Goal: Transaction & Acquisition: Book appointment/travel/reservation

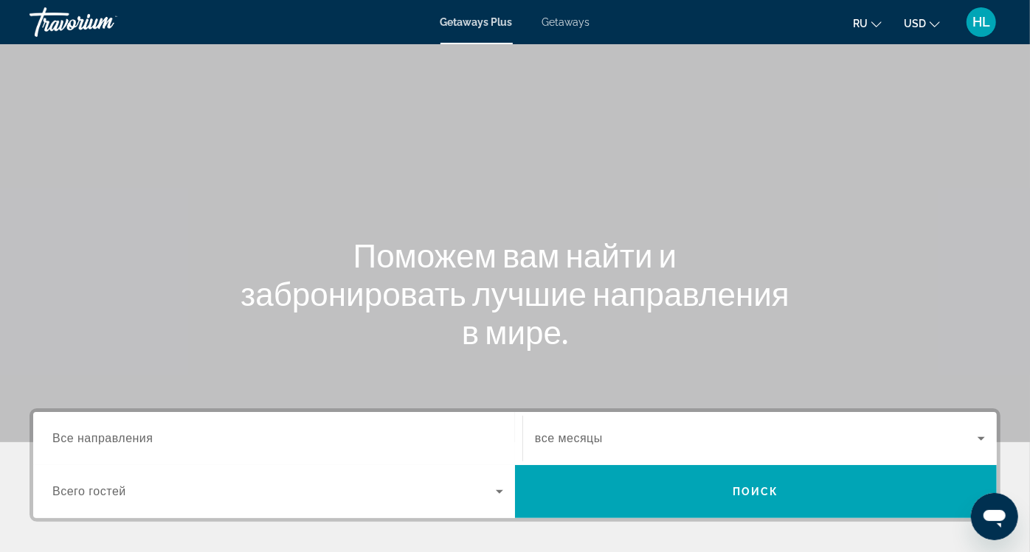
click at [93, 434] on span "Все направления" at bounding box center [102, 438] width 101 height 13
click at [93, 434] on input "Destination Все направления" at bounding box center [277, 440] width 451 height 18
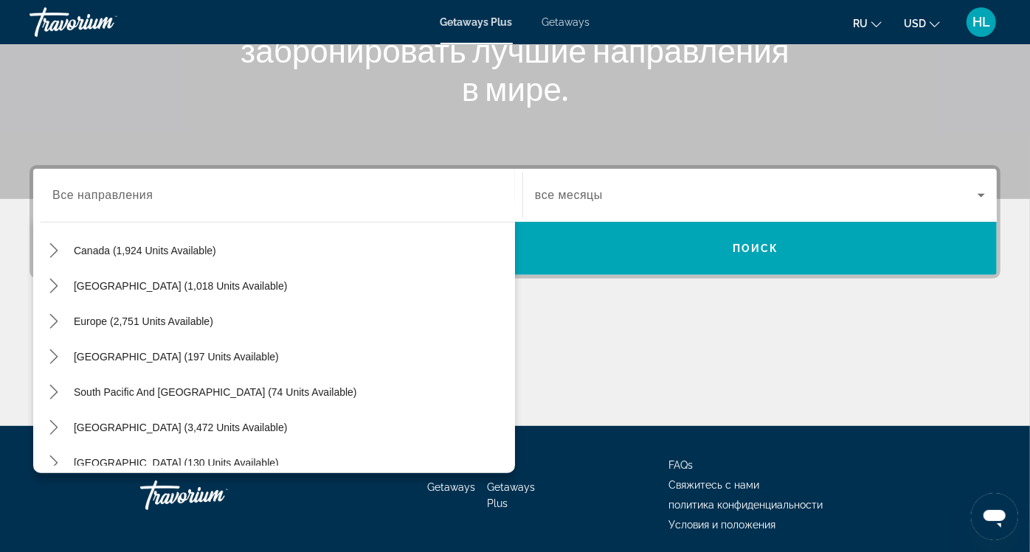
scroll to position [116, 0]
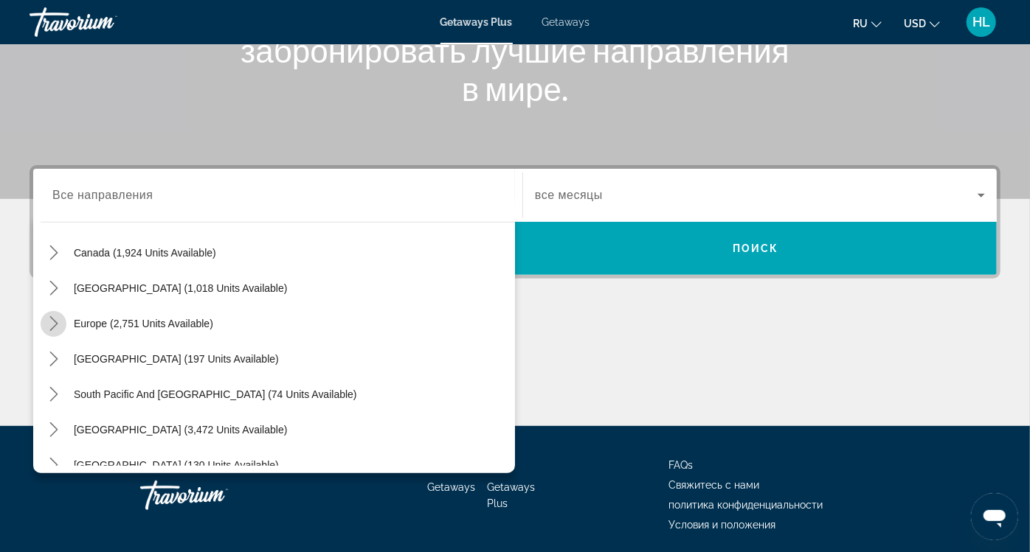
click at [44, 313] on mat-icon "Toggle Europe (2,751 units available) submenu" at bounding box center [54, 324] width 26 height 26
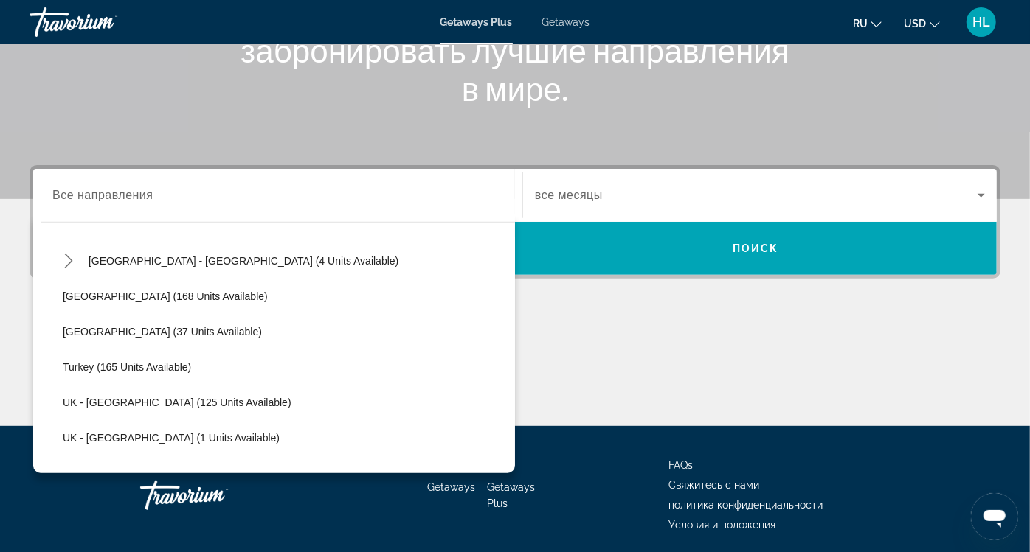
scroll to position [723, 0]
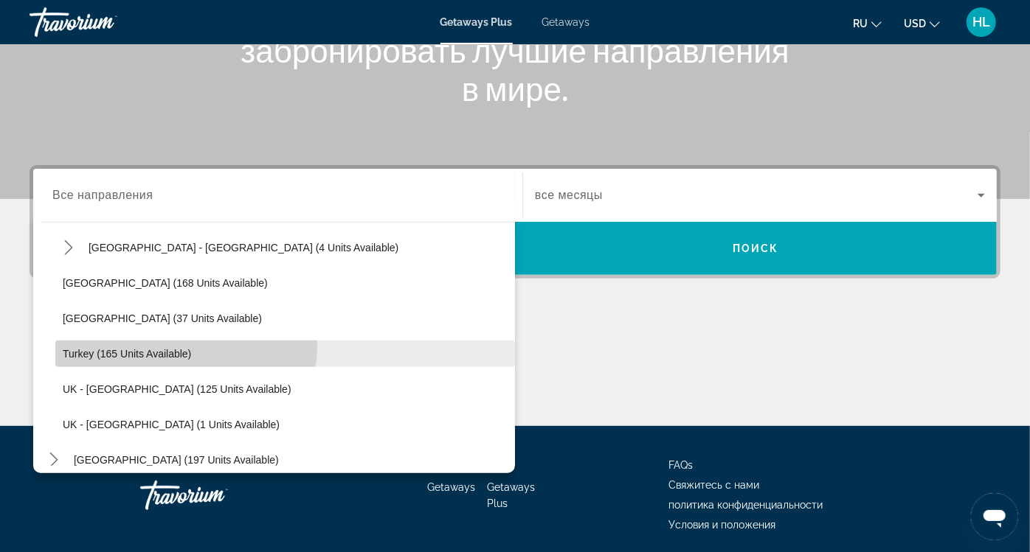
click at [168, 343] on span "Select destination: Turkey (165 units available)" at bounding box center [285, 353] width 460 height 35
type input "**********"
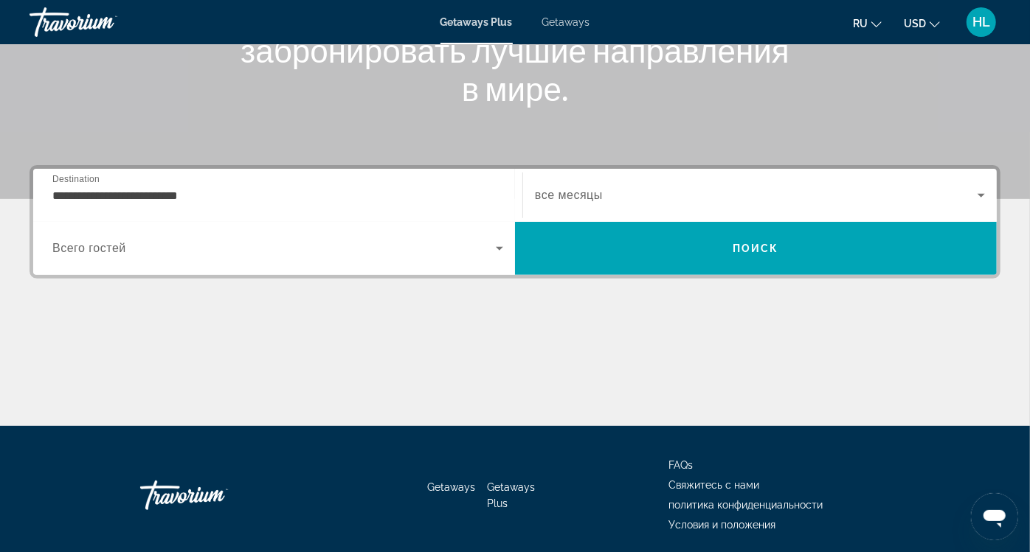
click at [535, 190] on span "все месяцы" at bounding box center [569, 195] width 68 height 13
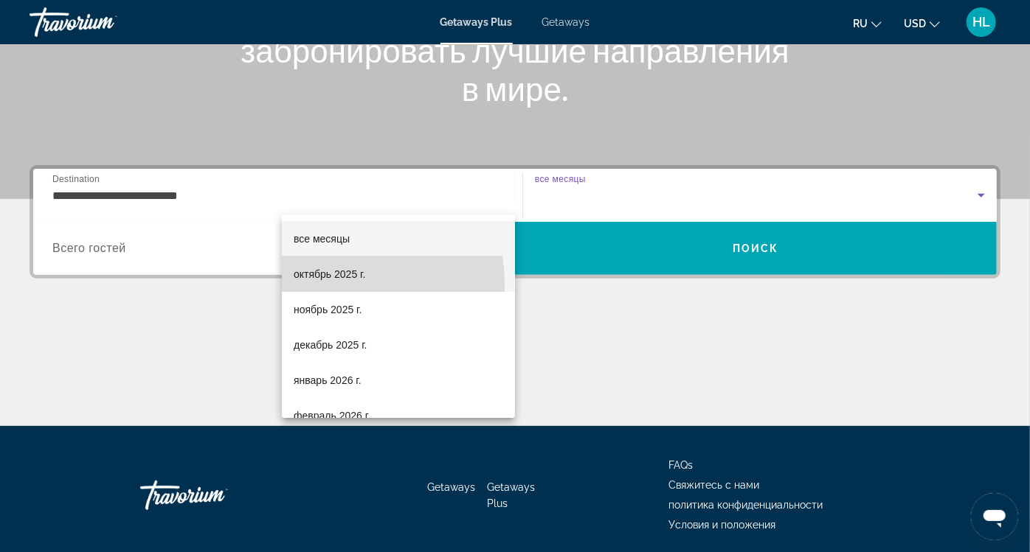
click at [322, 284] on mat-option "октябрь 2025 г." at bounding box center [398, 274] width 233 height 35
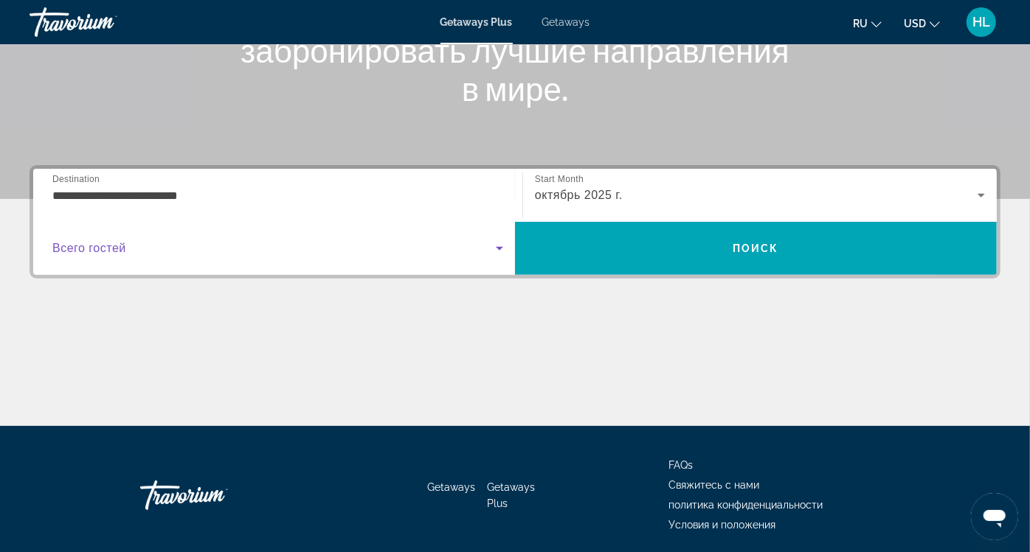
click at [496, 240] on span "Search widget" at bounding box center [273, 249] width 443 height 18
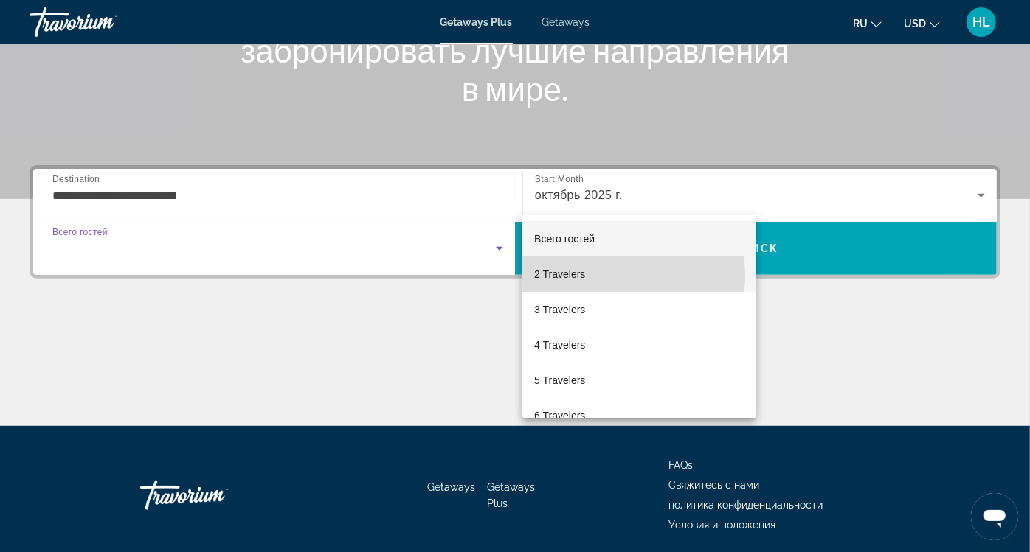
click at [591, 276] on mat-option "2 Travelers" at bounding box center [639, 274] width 234 height 35
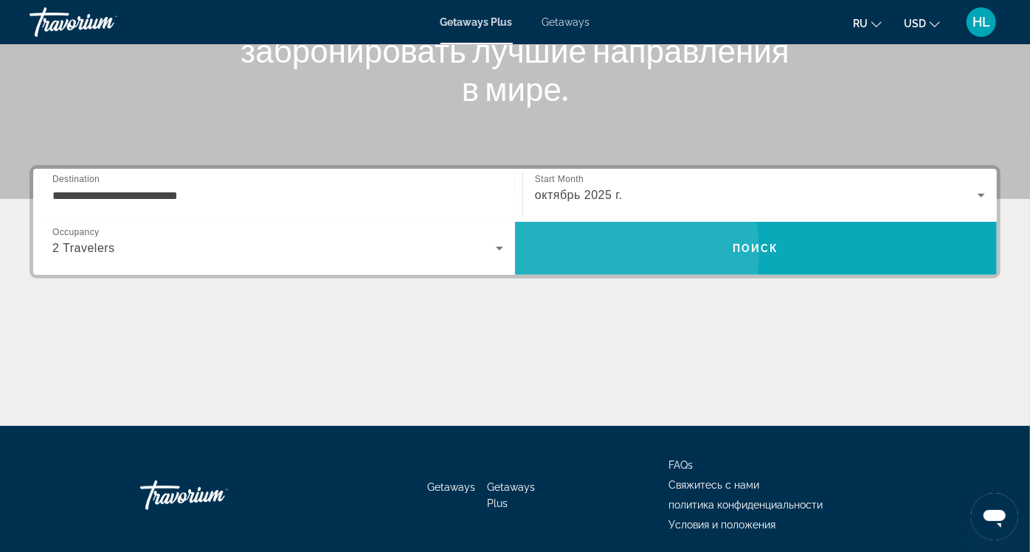
click at [842, 231] on span "Search" at bounding box center [756, 248] width 482 height 35
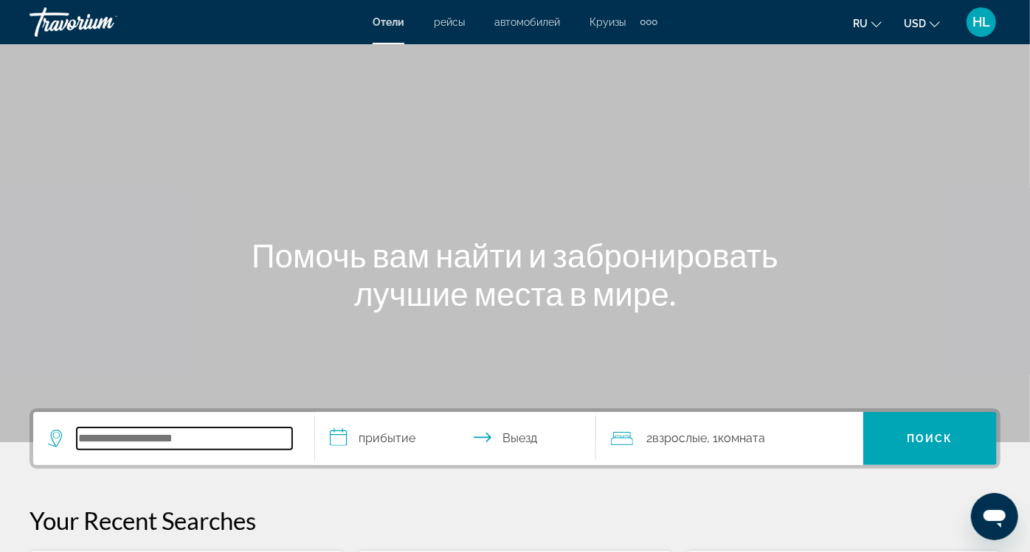
click at [266, 436] on input "Search hotel destination" at bounding box center [184, 439] width 215 height 22
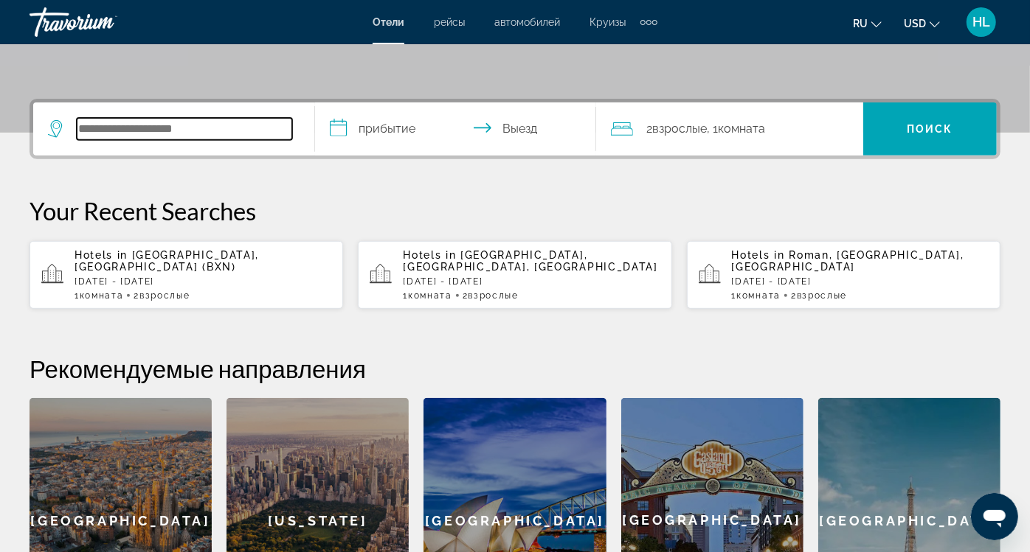
scroll to position [360, 0]
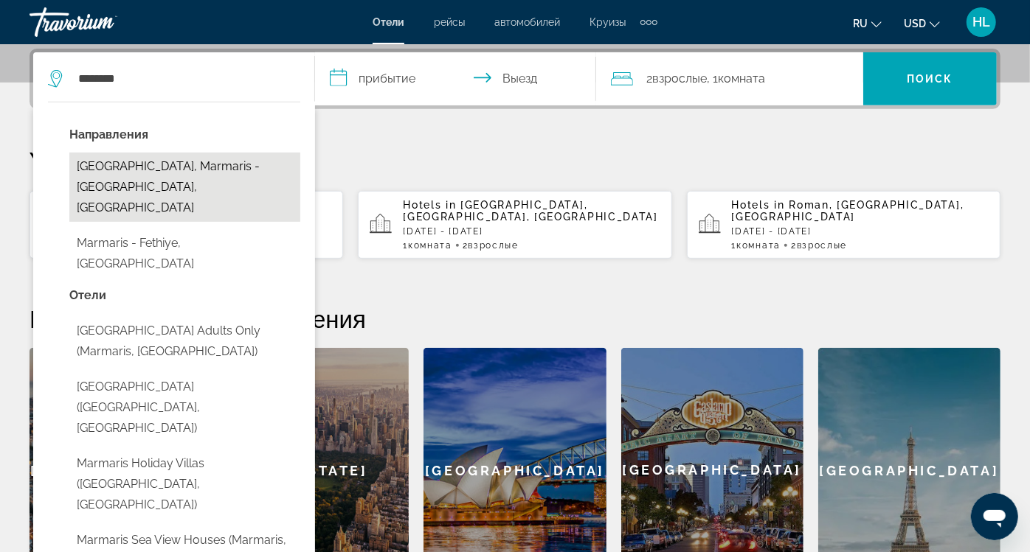
click at [174, 178] on button "[GEOGRAPHIC_DATA], Marmaris - [GEOGRAPHIC_DATA], [GEOGRAPHIC_DATA]" at bounding box center [184, 187] width 231 height 69
type input "**********"
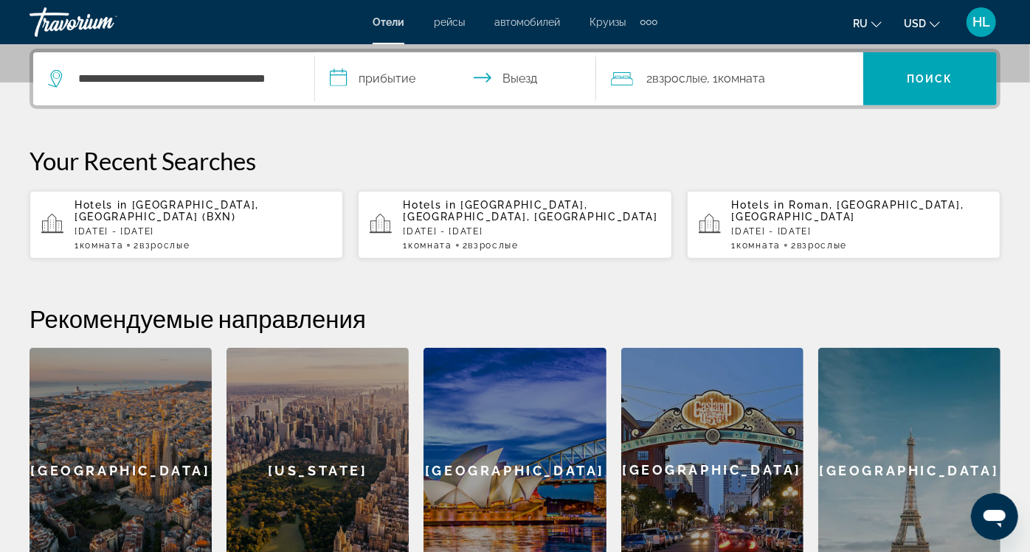
click at [431, 86] on input "**********" at bounding box center [459, 81] width 288 height 58
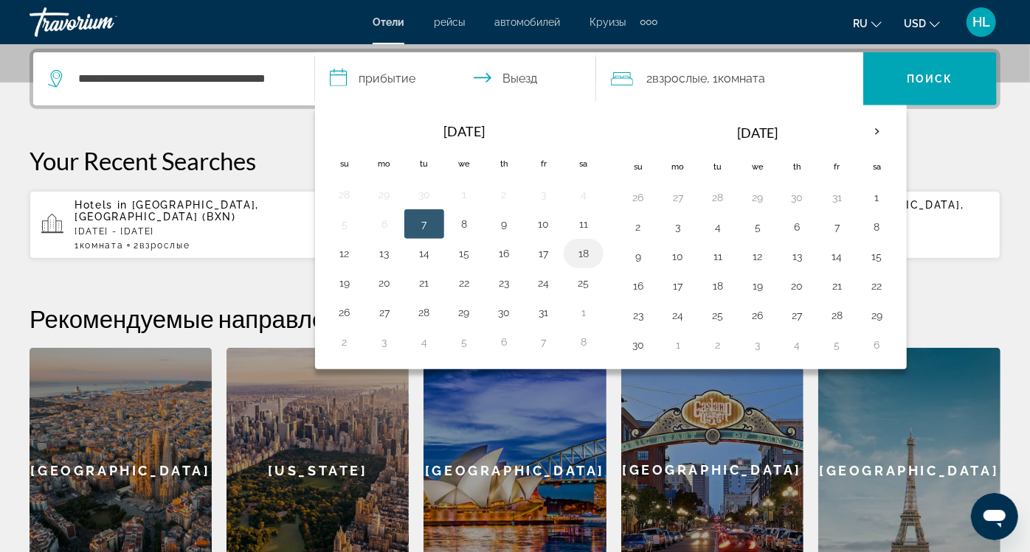
click at [595, 243] on button "18" at bounding box center [584, 253] width 24 height 21
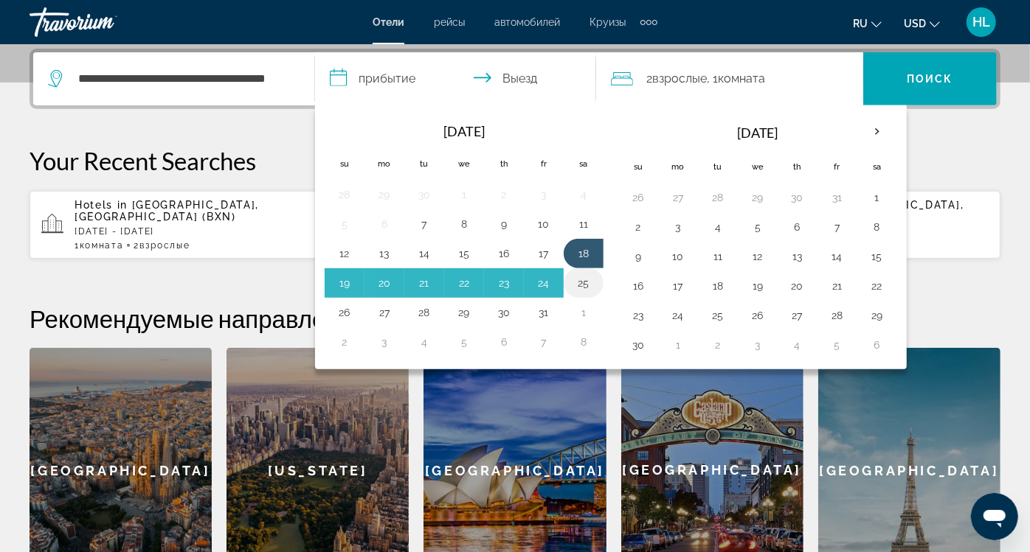
click at [595, 282] on button "25" at bounding box center [584, 283] width 24 height 21
type input "**********"
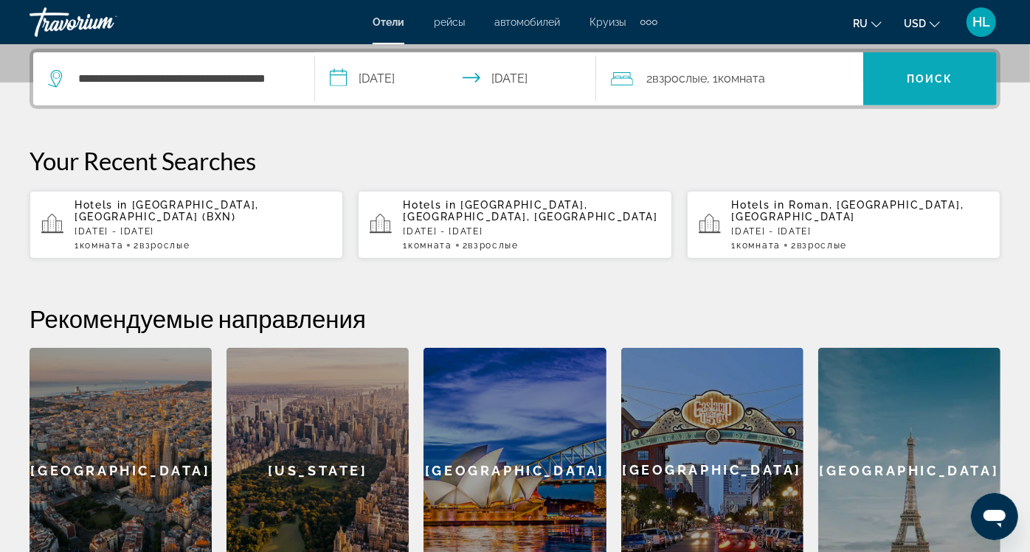
click at [942, 86] on span "Search" at bounding box center [930, 78] width 134 height 35
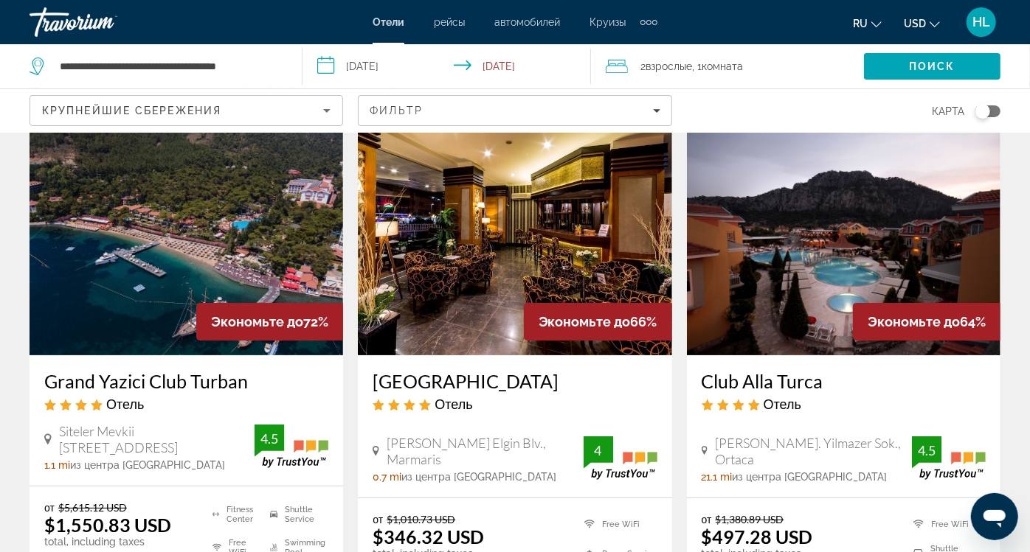
scroll to position [61, 0]
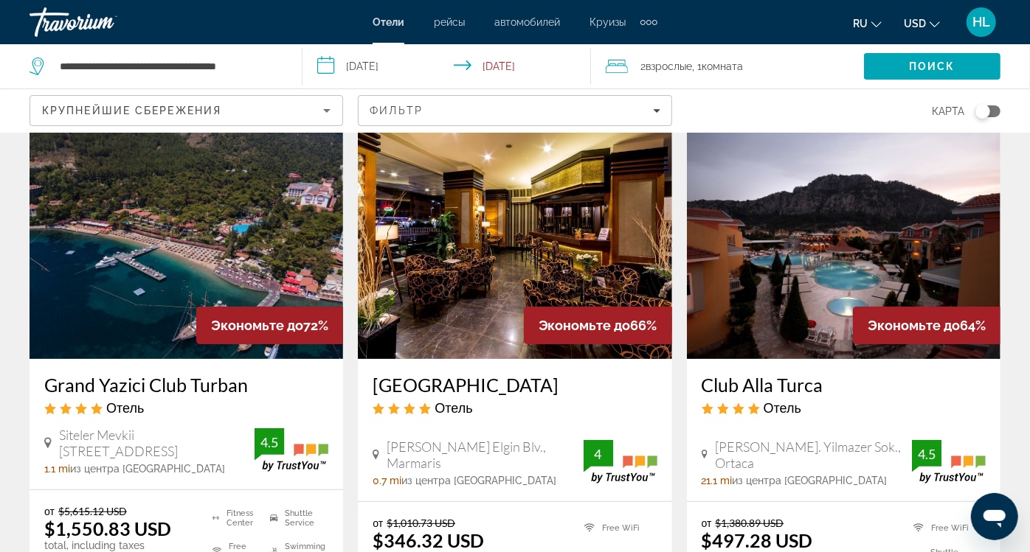
click at [519, 246] on img "Main content" at bounding box center [514, 241] width 313 height 236
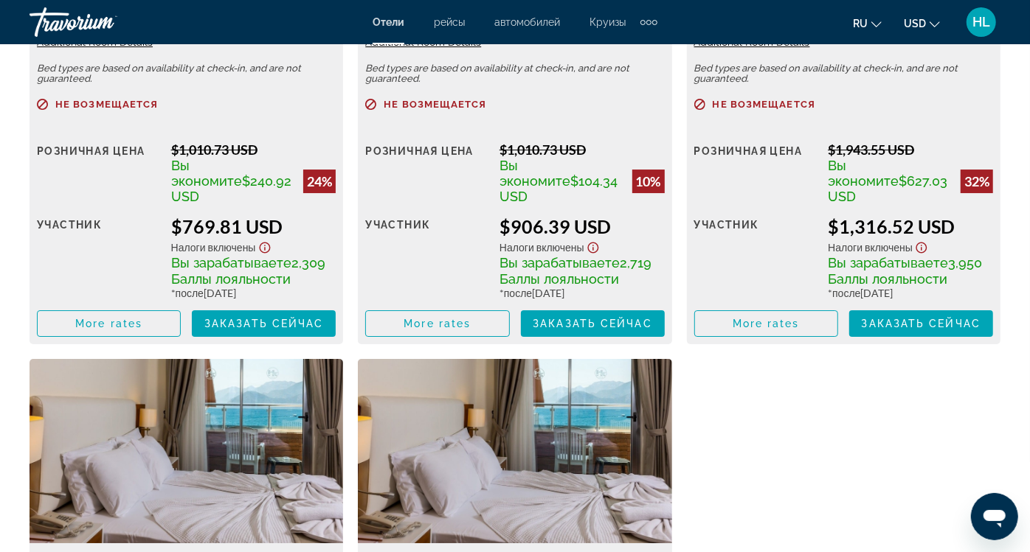
scroll to position [3089, 0]
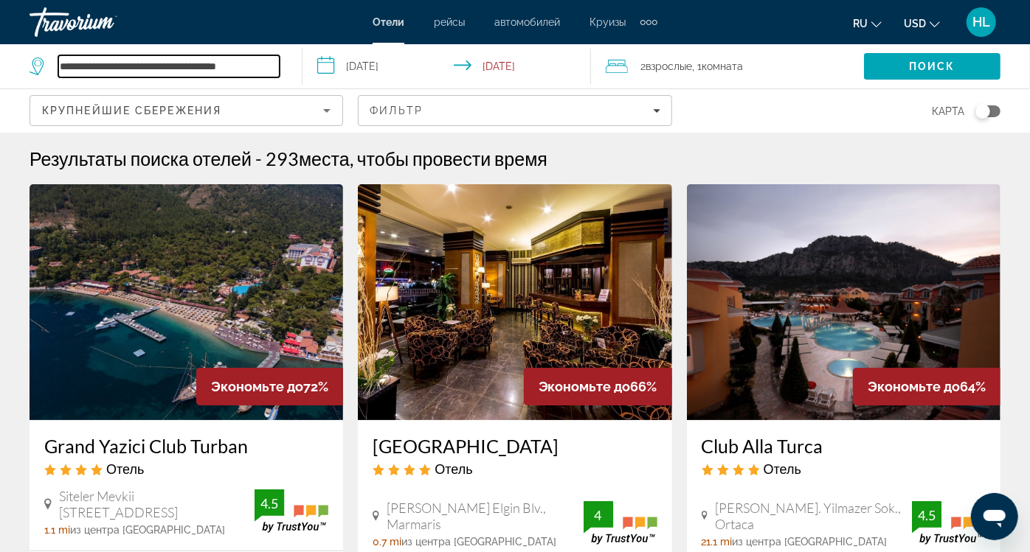
click at [135, 72] on input "**********" at bounding box center [168, 66] width 221 height 22
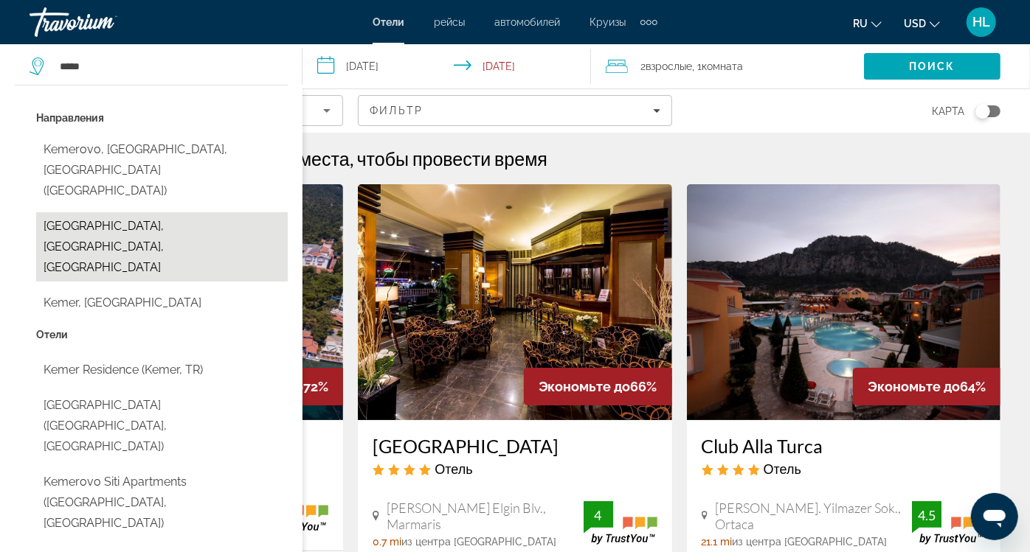
click at [80, 228] on button "Kemer, Antalya, Turkey" at bounding box center [162, 246] width 252 height 69
type input "**********"
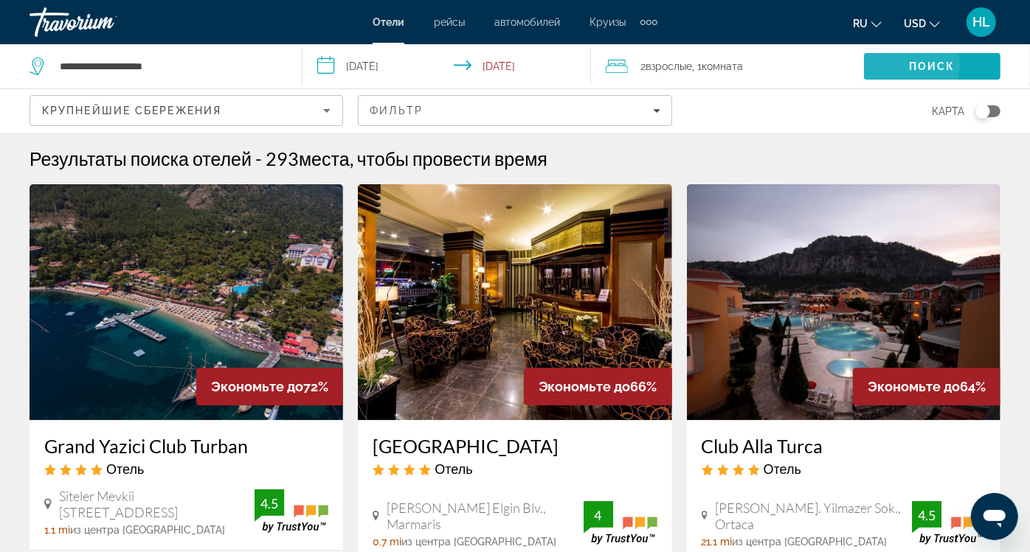
click at [909, 65] on span "Поиск" at bounding box center [932, 66] width 46 height 12
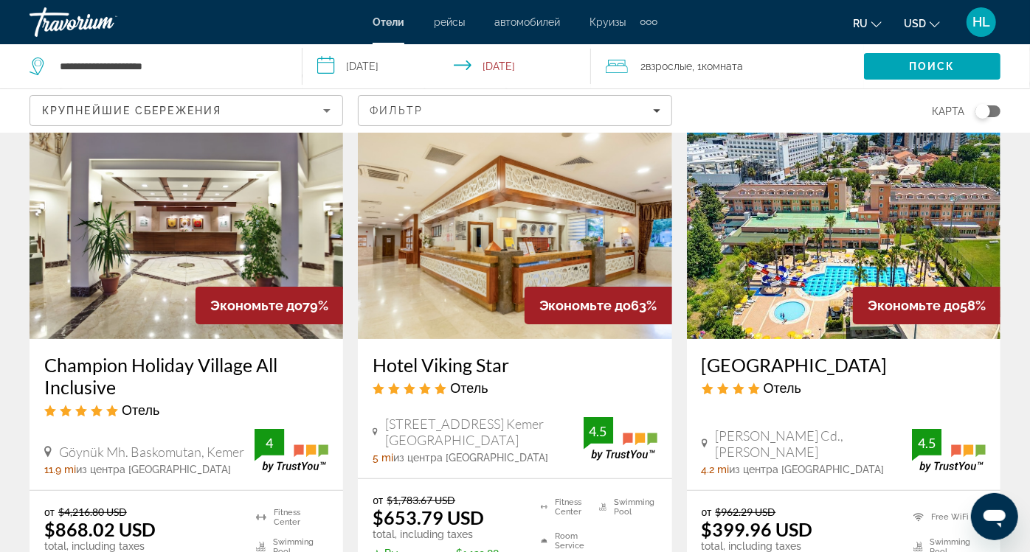
scroll to position [69, 0]
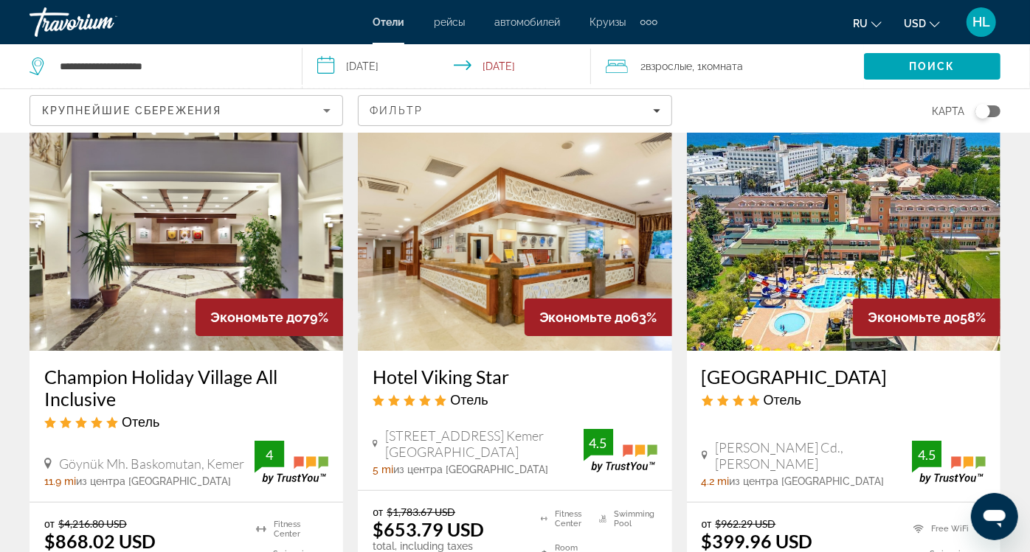
click at [156, 201] on img "Main content" at bounding box center [186, 233] width 313 height 236
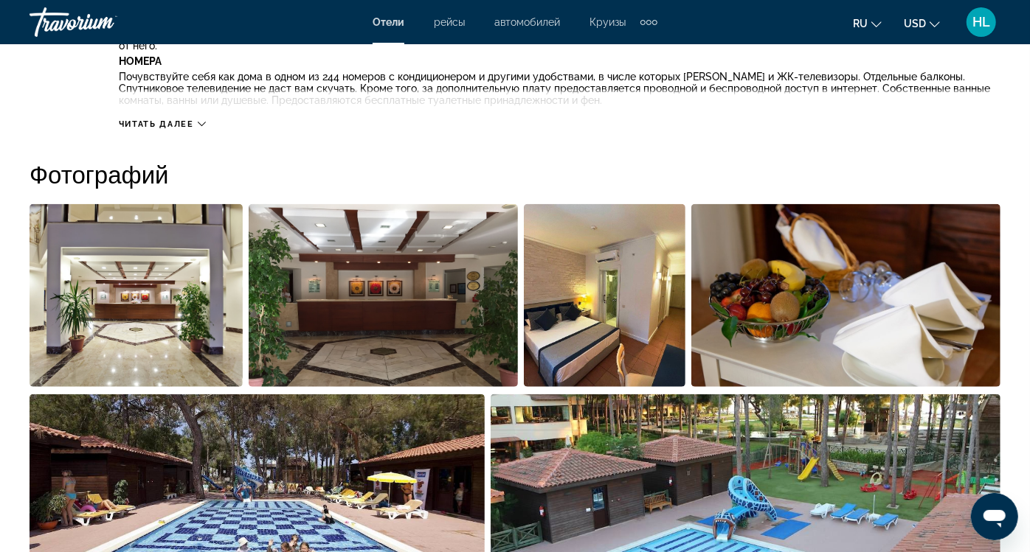
scroll to position [893, 0]
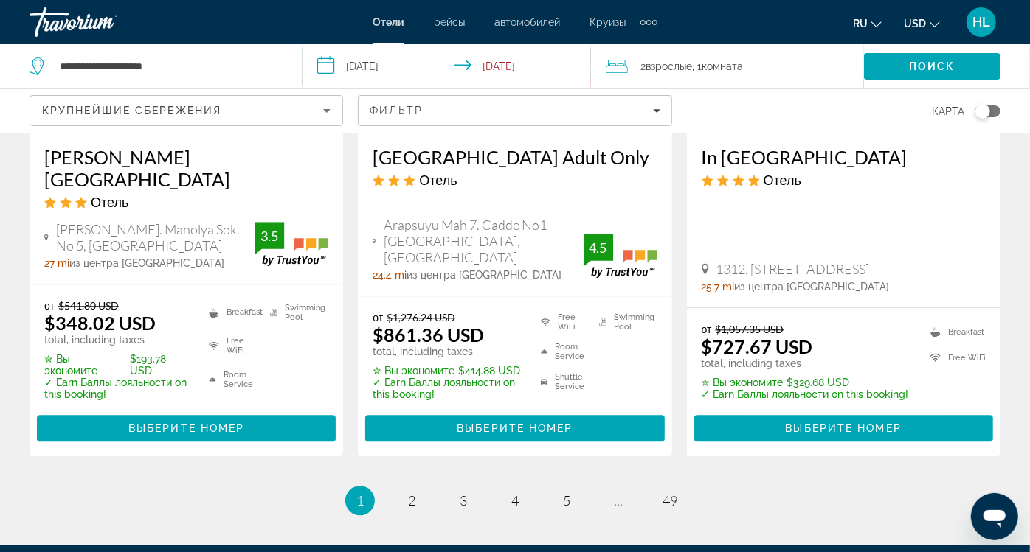
scroll to position [2086, 0]
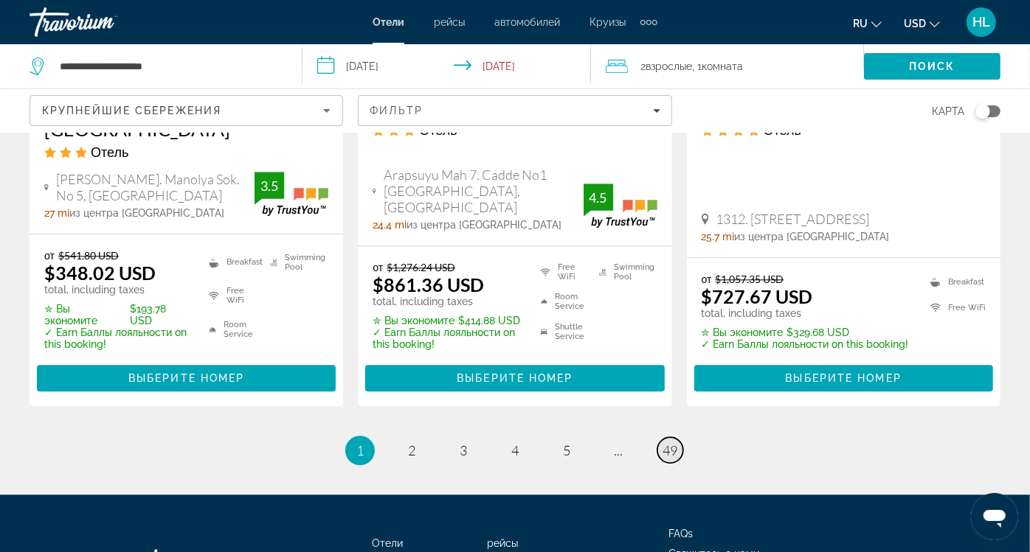
click at [675, 443] on span "49" at bounding box center [669, 451] width 15 height 16
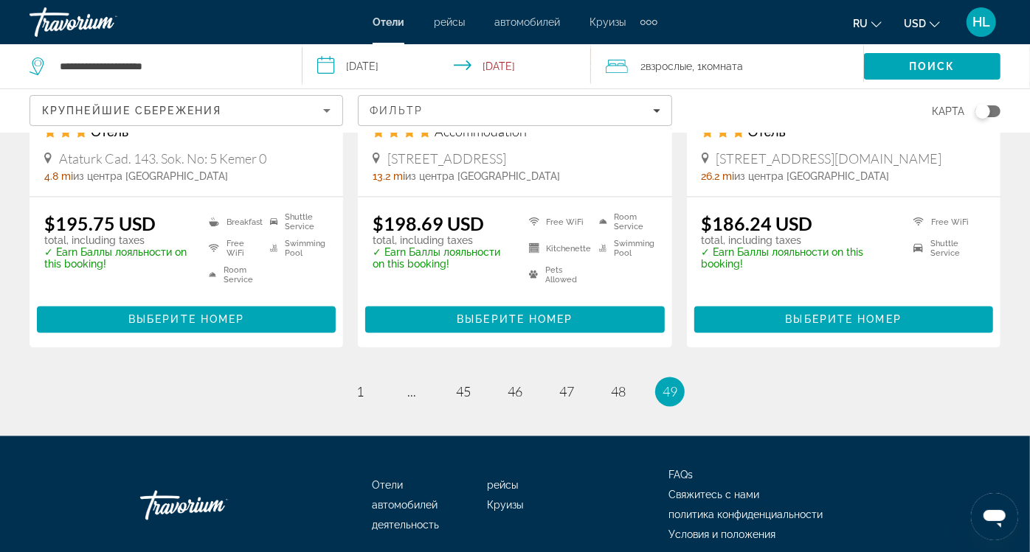
scroll to position [1468, 0]
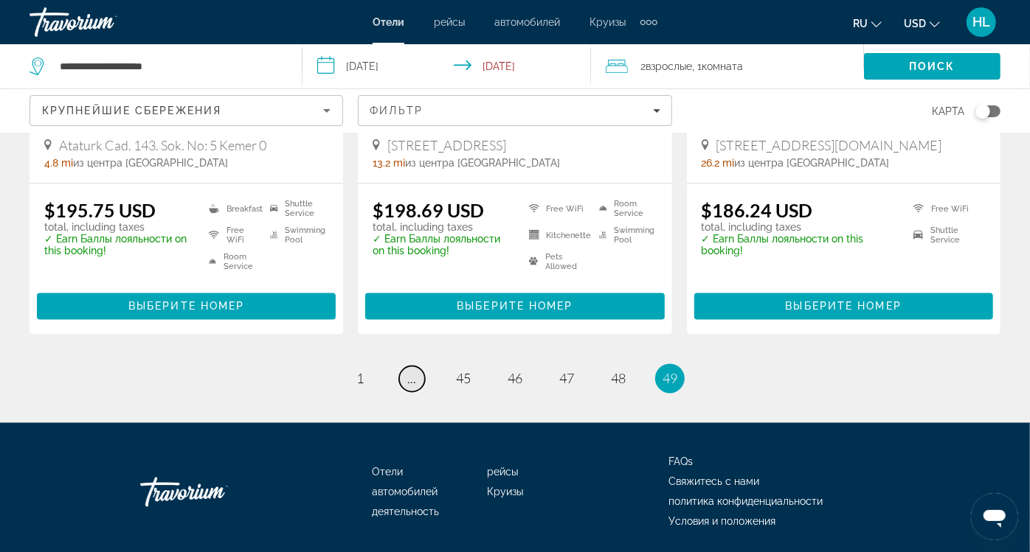
click at [406, 367] on link "page ..." at bounding box center [412, 380] width 26 height 26
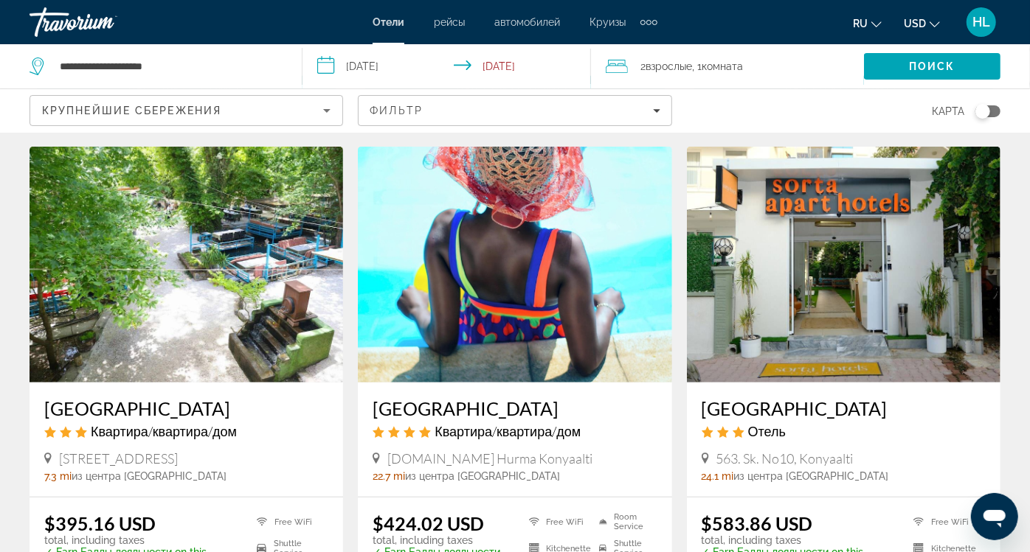
scroll to position [704, 0]
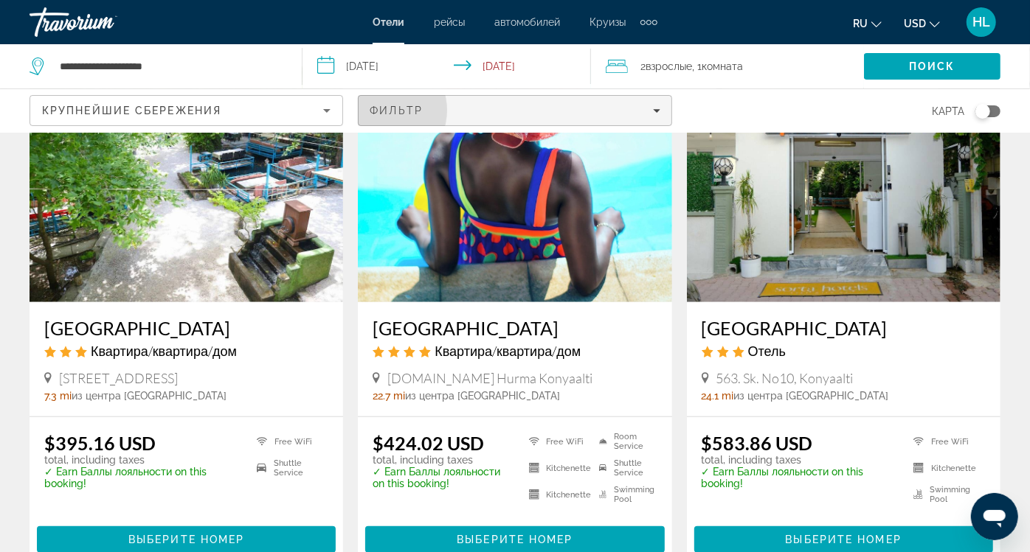
click at [423, 105] on span "Фильтр" at bounding box center [396, 111] width 53 height 12
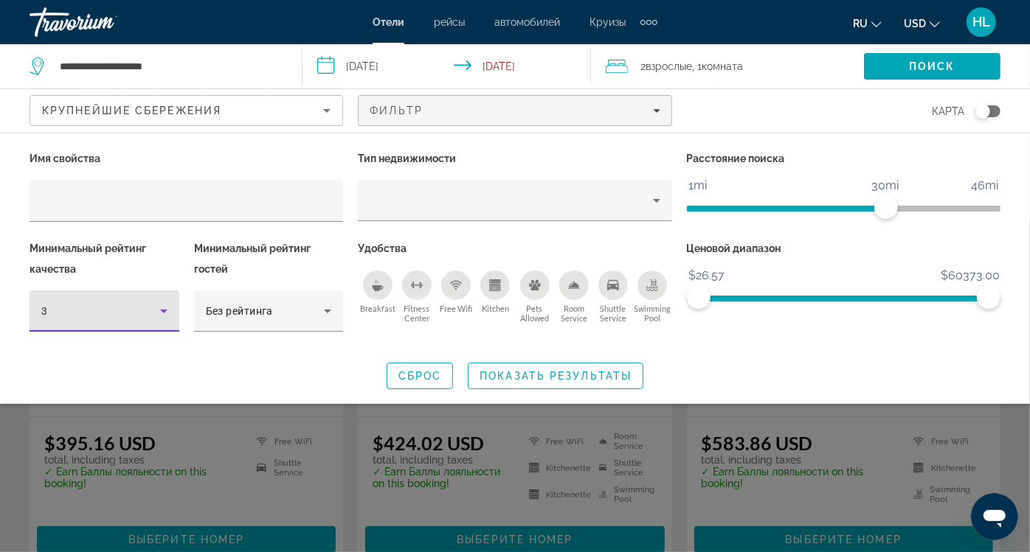
click at [108, 302] on div "3" at bounding box center [100, 311] width 119 height 18
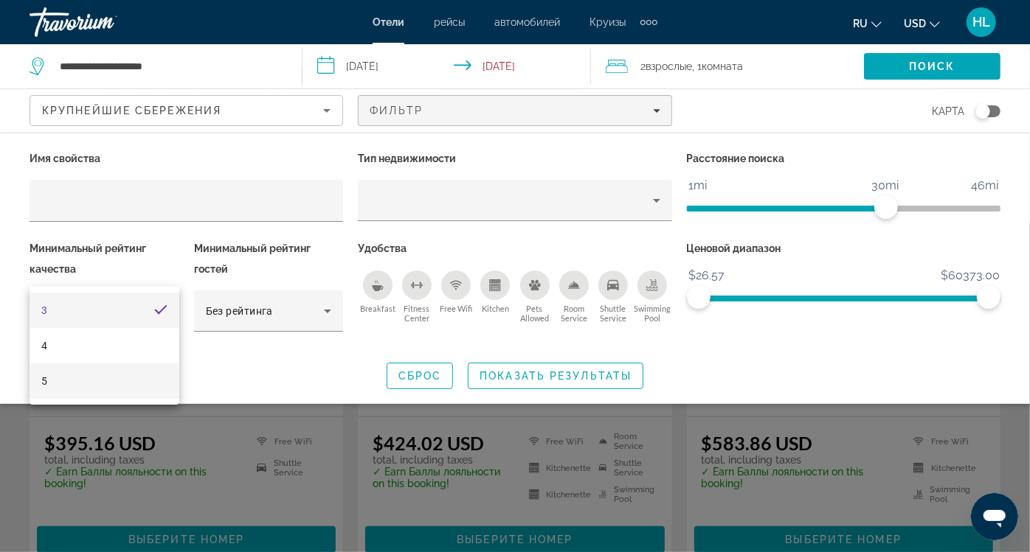
click at [79, 379] on mat-option "5" at bounding box center [105, 381] width 150 height 35
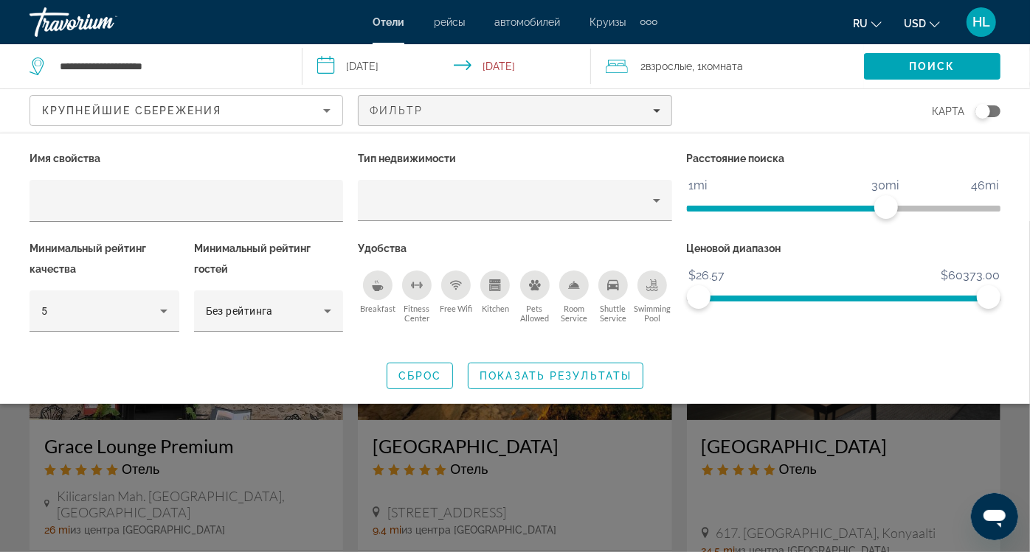
click at [446, 271] on div "Free Wifi" at bounding box center [456, 286] width 30 height 30
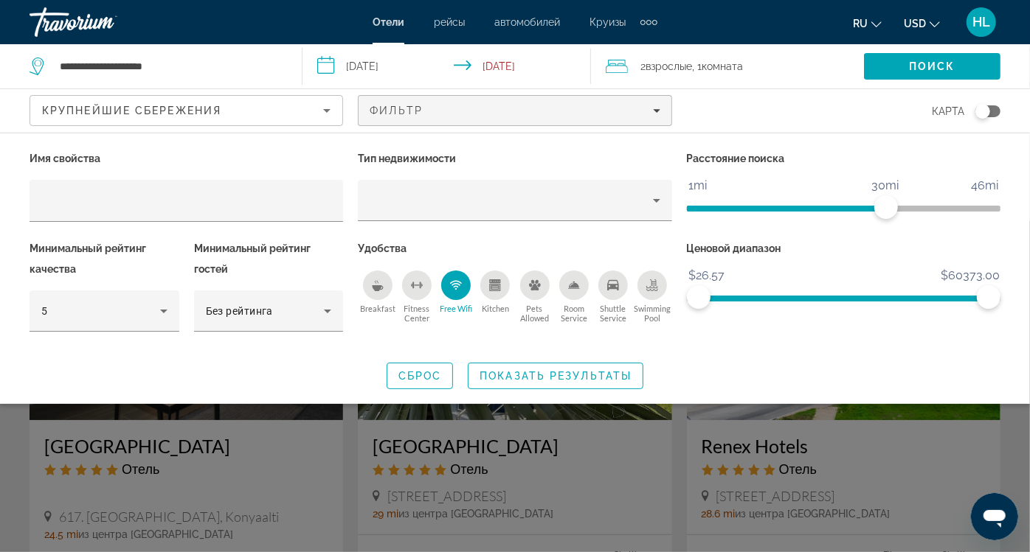
click at [612, 280] on icon "Shuttle Service" at bounding box center [613, 286] width 12 height 12
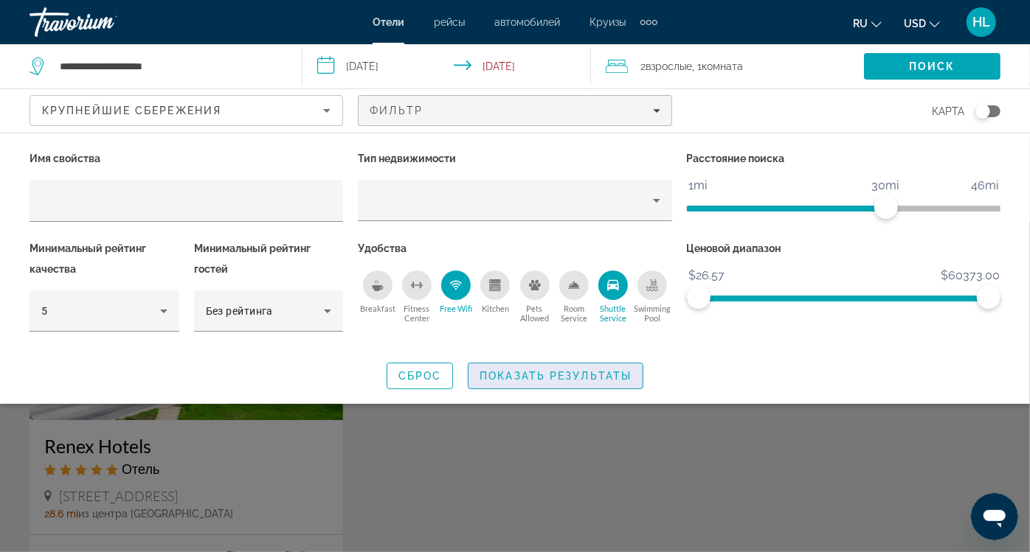
click at [539, 370] on span "Показать результаты" at bounding box center [555, 376] width 152 height 12
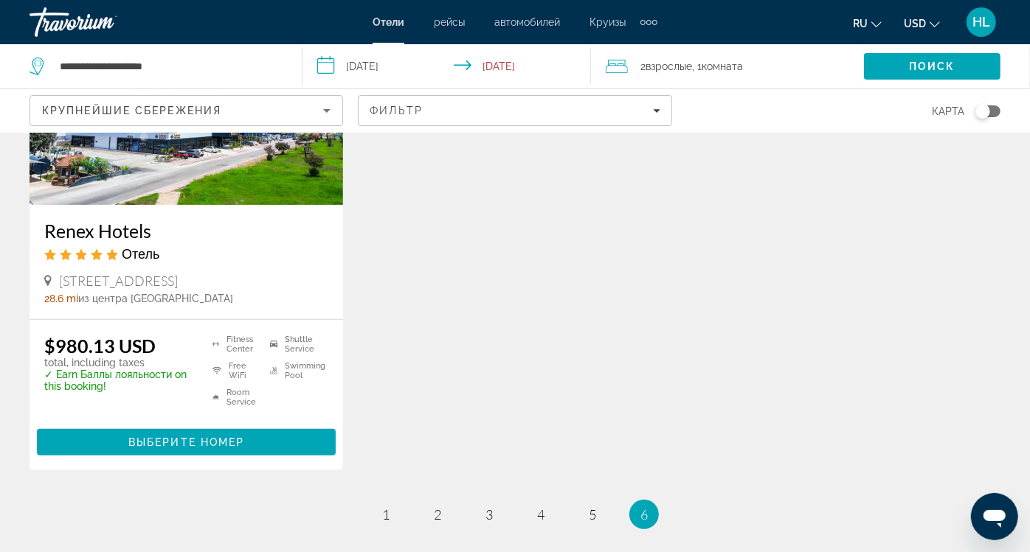
scroll to position [207, 0]
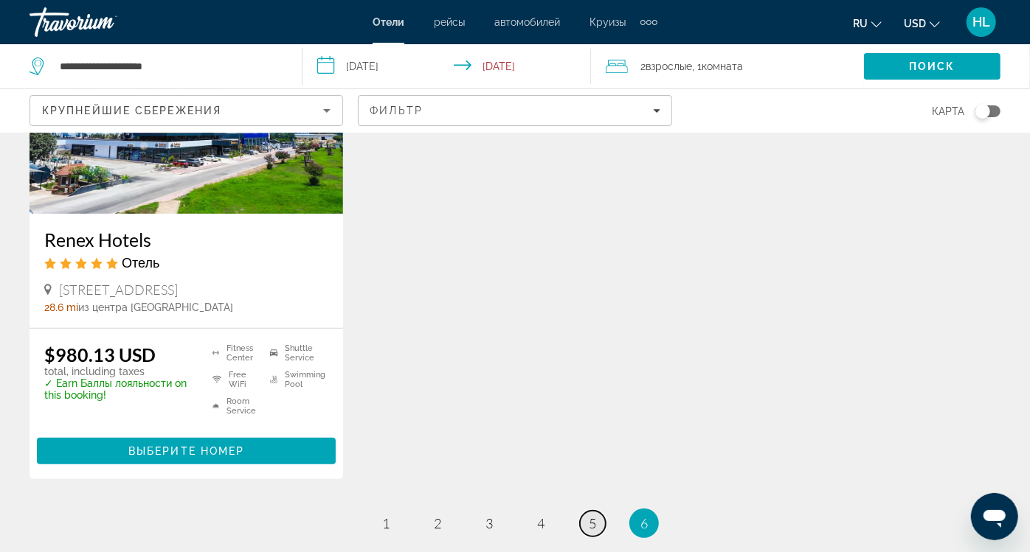
click at [603, 511] on link "page 5" at bounding box center [593, 524] width 26 height 26
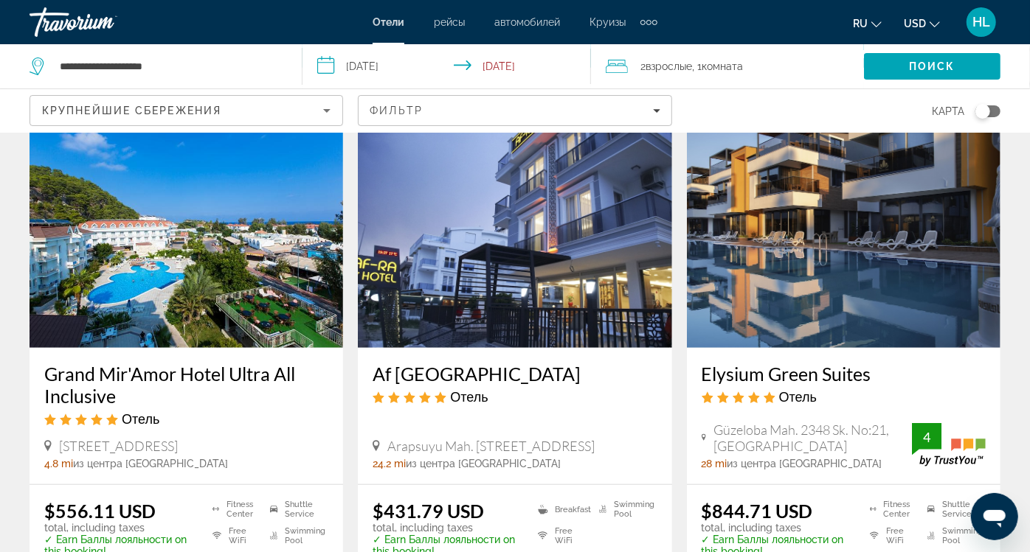
scroll to position [617, 0]
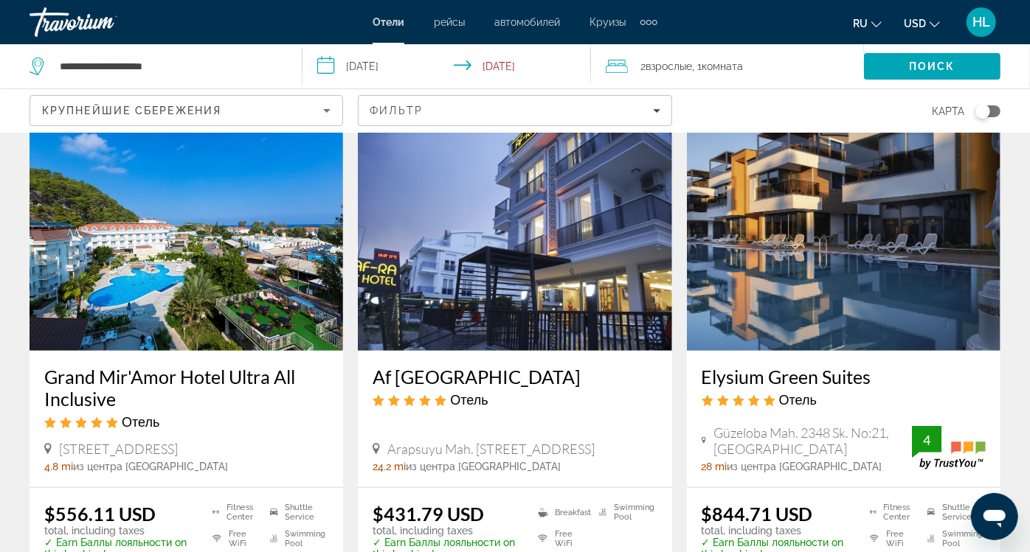
click at [207, 268] on img "Main content" at bounding box center [186, 233] width 313 height 236
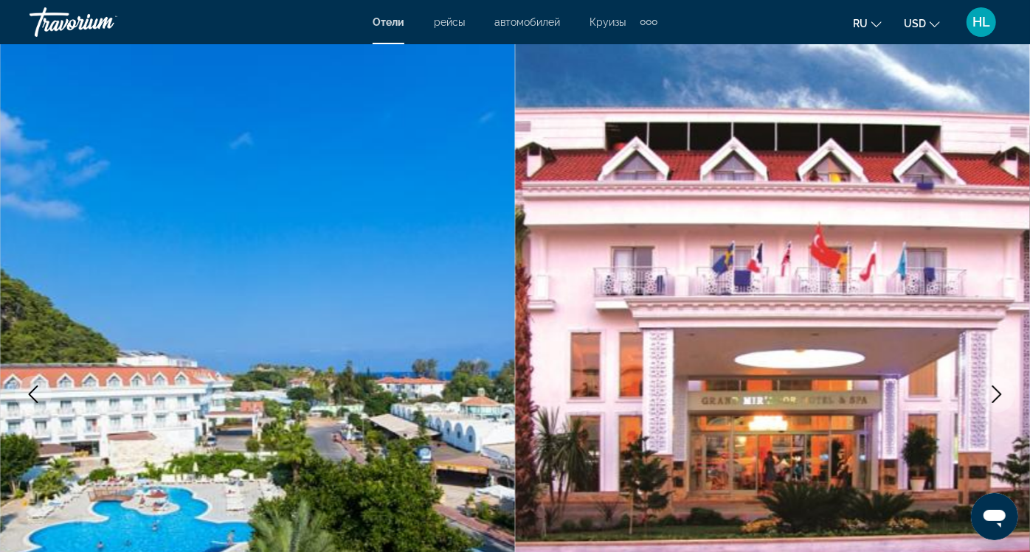
click at [996, 386] on icon "Next image" at bounding box center [997, 395] width 10 height 18
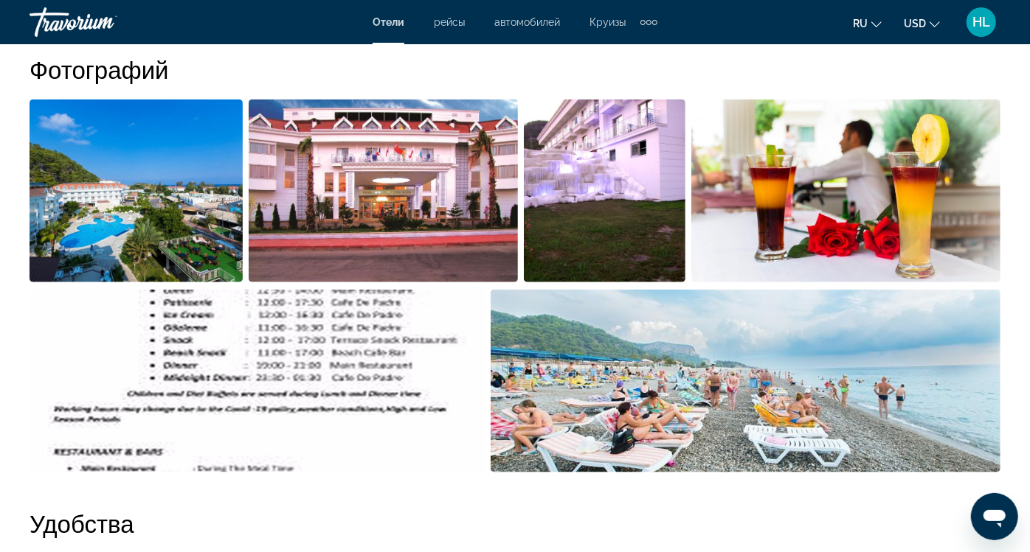
scroll to position [990, 0]
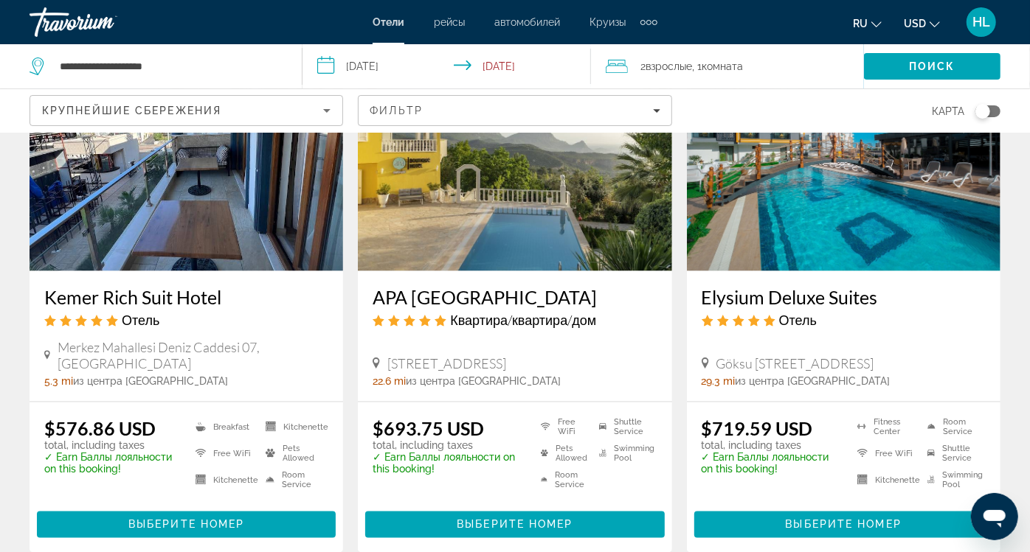
scroll to position [1255, 0]
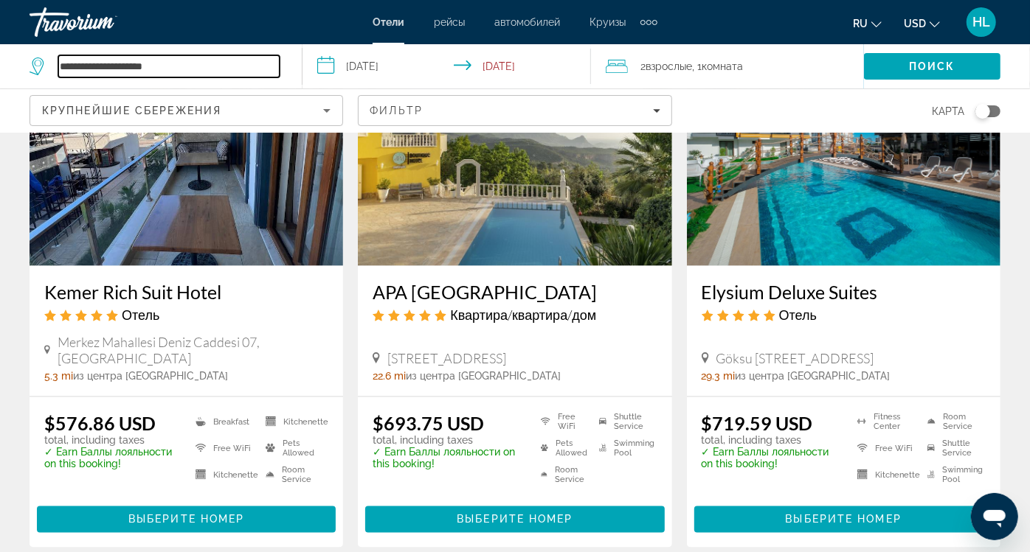
click at [165, 75] on input "**********" at bounding box center [168, 66] width 221 height 22
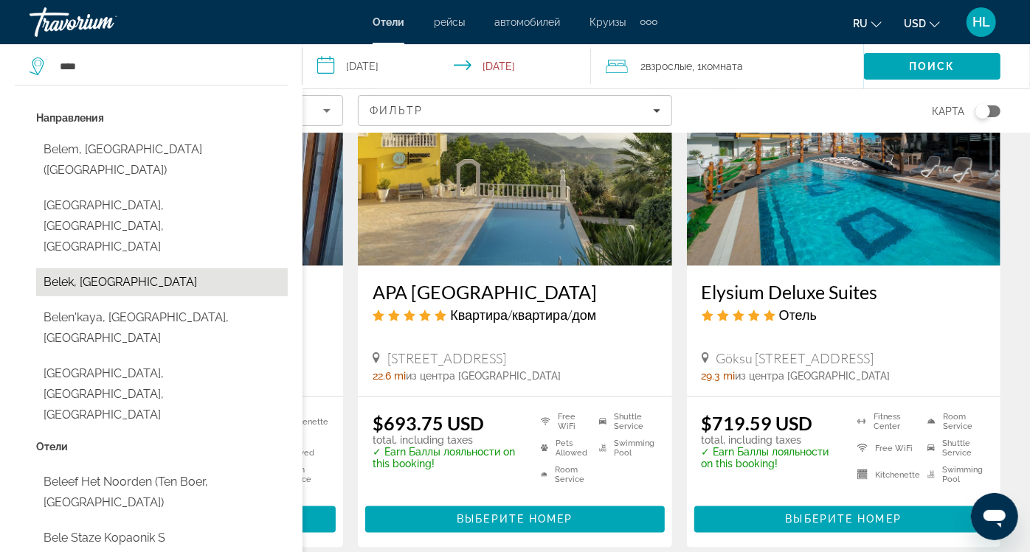
click at [84, 268] on button "Belek, Turkey" at bounding box center [162, 282] width 252 height 28
type input "**********"
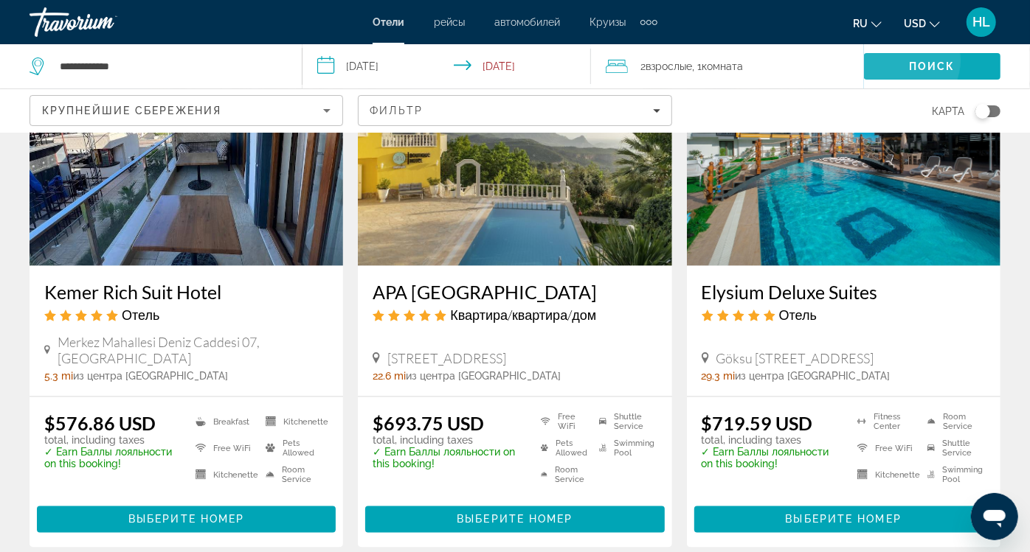
click at [909, 60] on span "Поиск" at bounding box center [932, 66] width 46 height 12
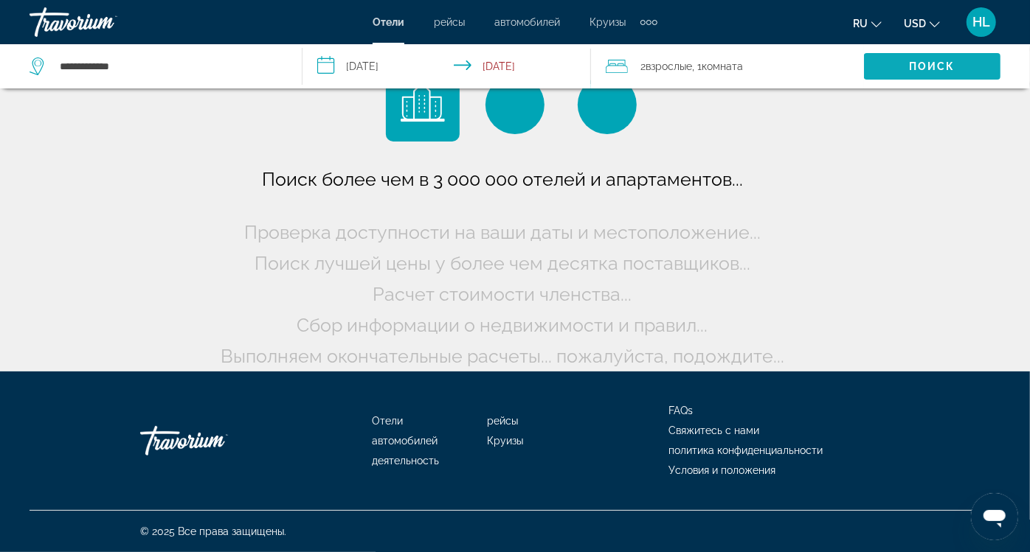
scroll to position [0, 0]
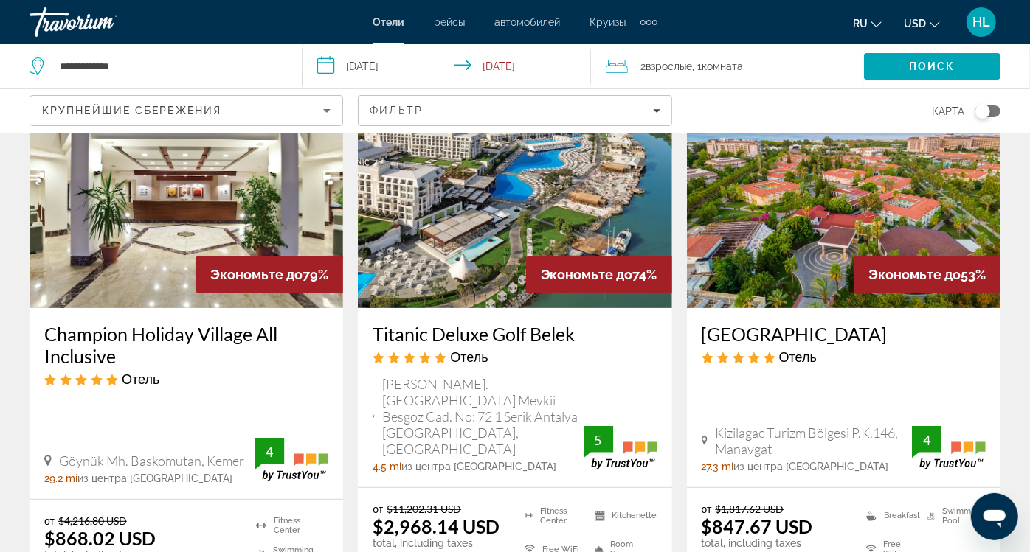
scroll to position [115, 0]
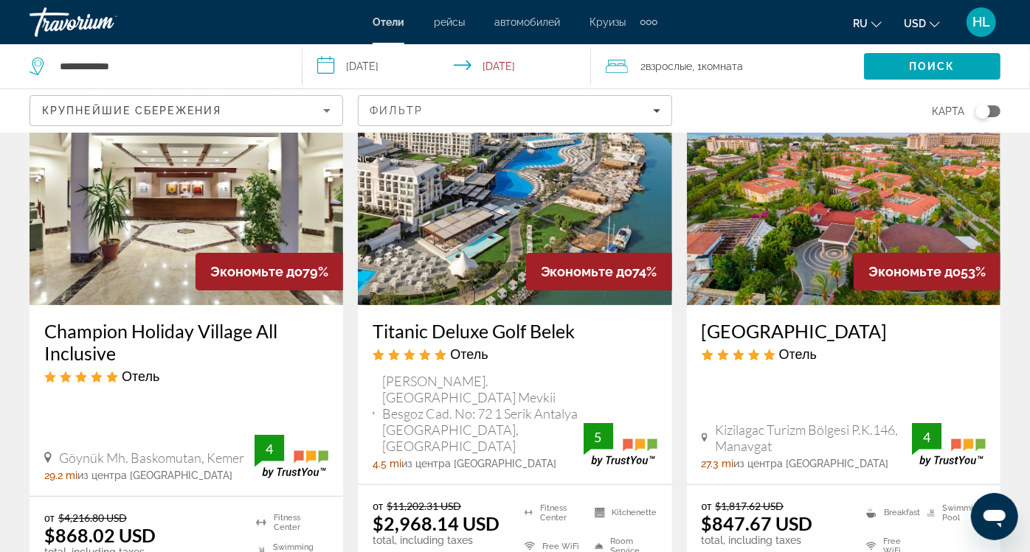
click at [790, 175] on img "Main content" at bounding box center [843, 187] width 313 height 236
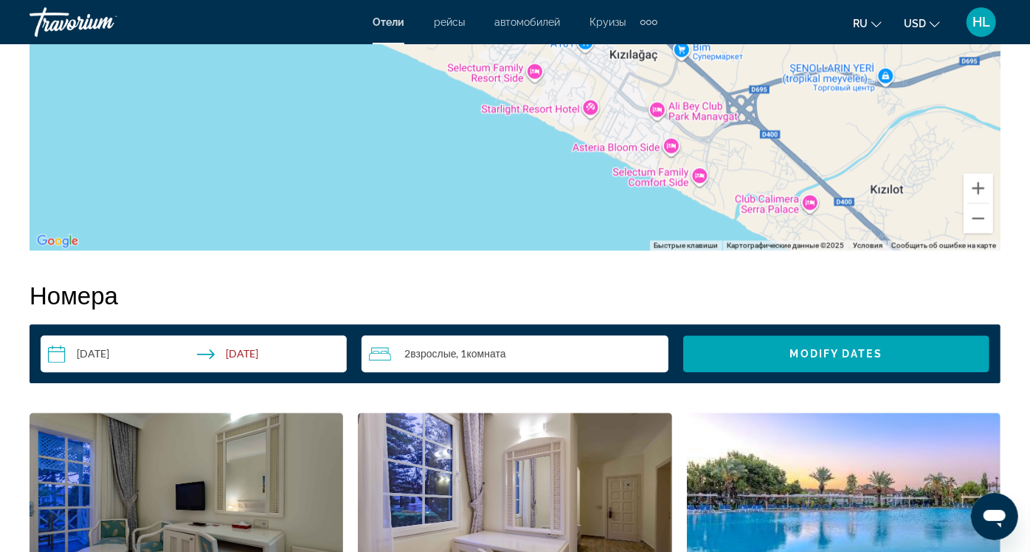
scroll to position [1683, 0]
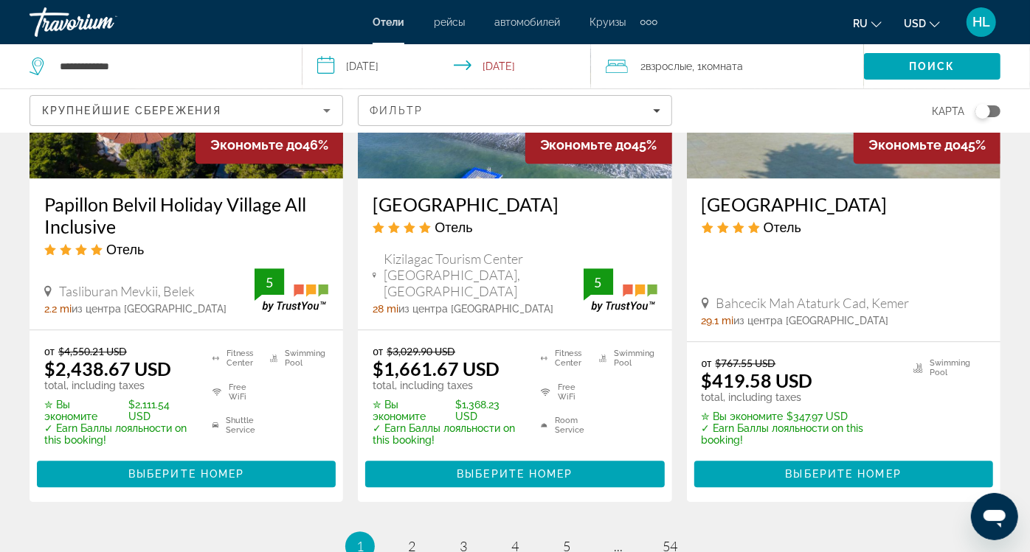
scroll to position [2039, 0]
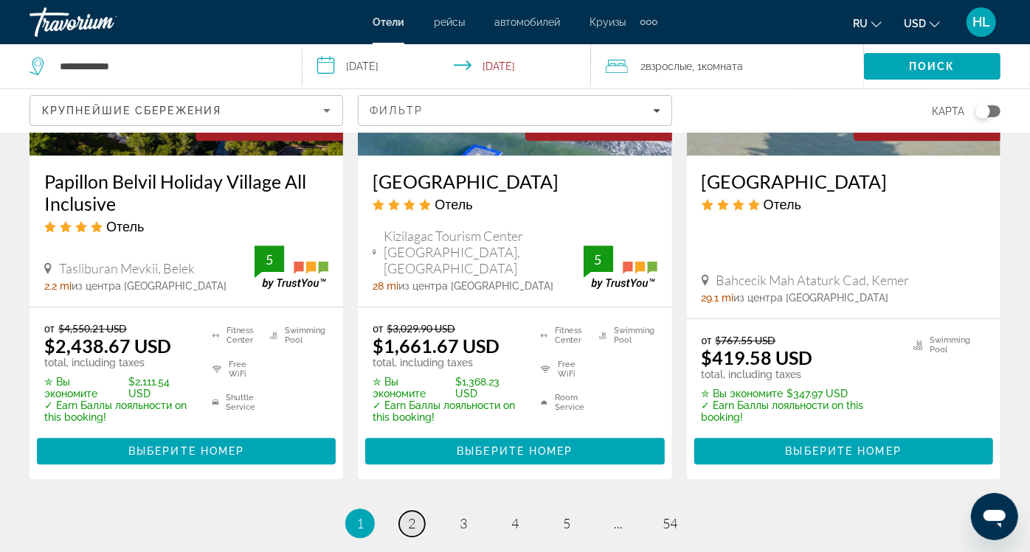
click at [405, 511] on link "page 2" at bounding box center [412, 524] width 26 height 26
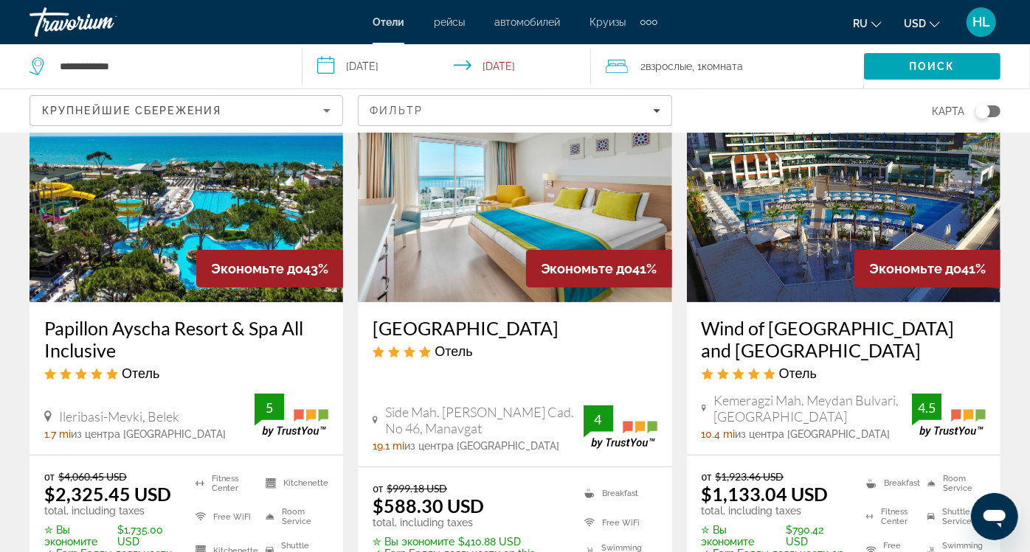
scroll to position [112, 0]
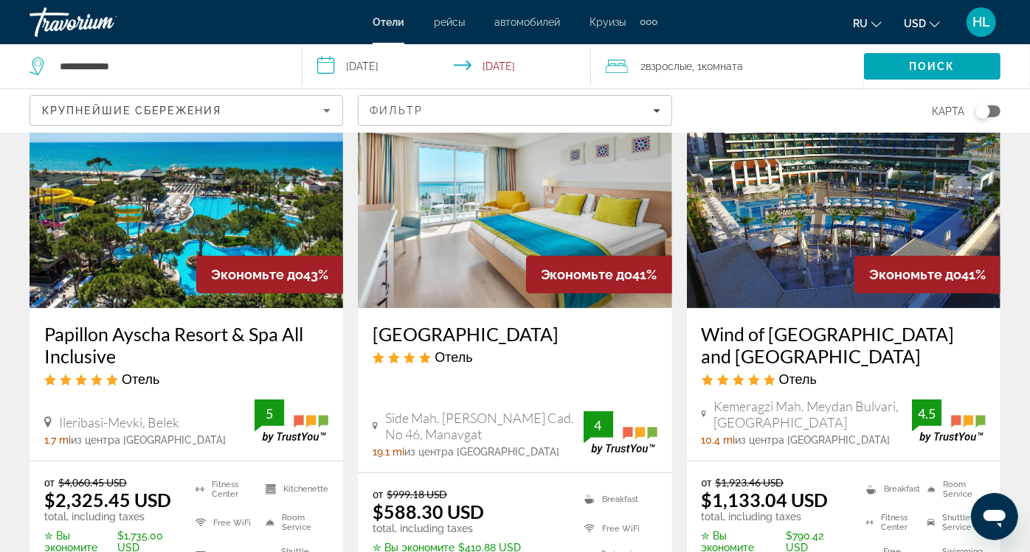
click at [474, 148] on img "Main content" at bounding box center [514, 190] width 313 height 236
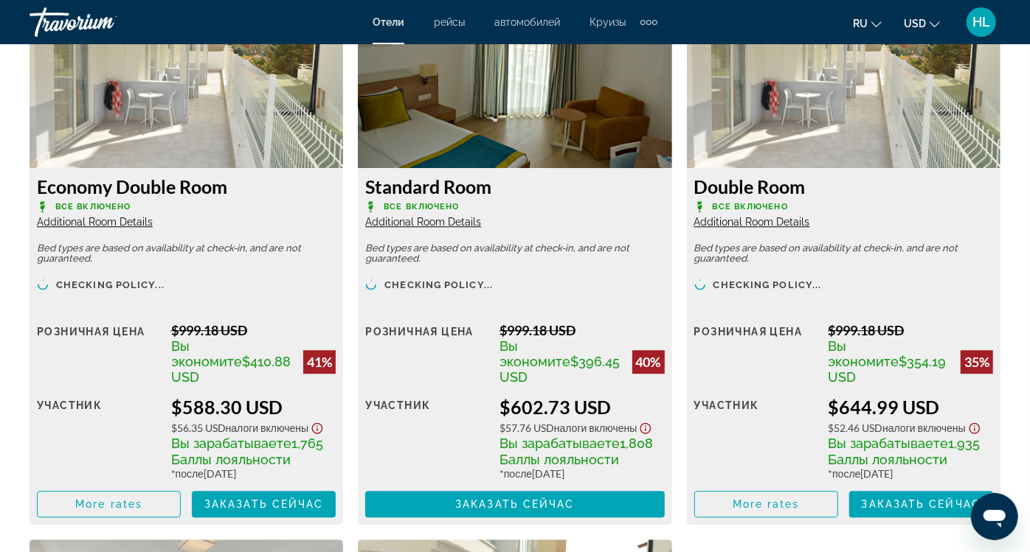
scroll to position [2367, 0]
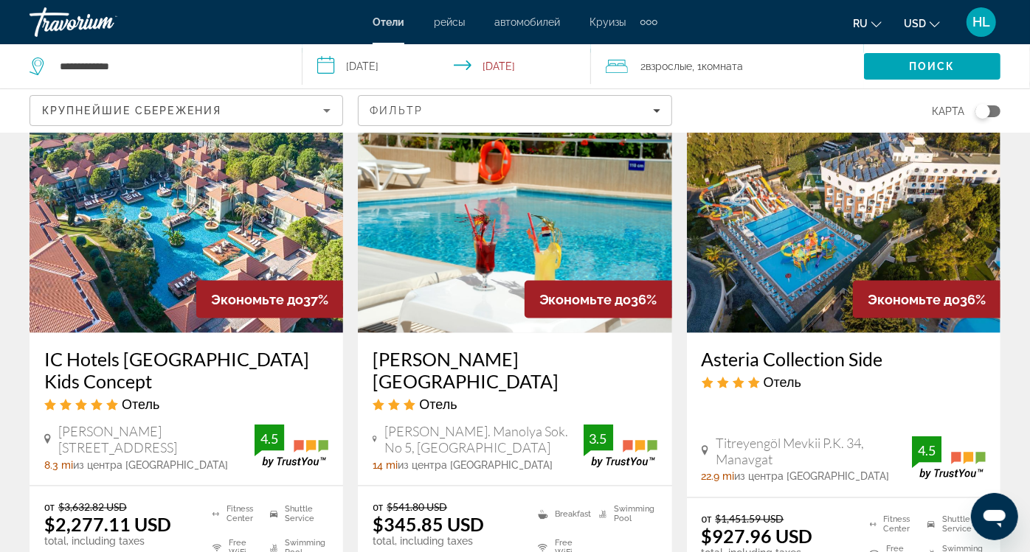
scroll to position [1270, 0]
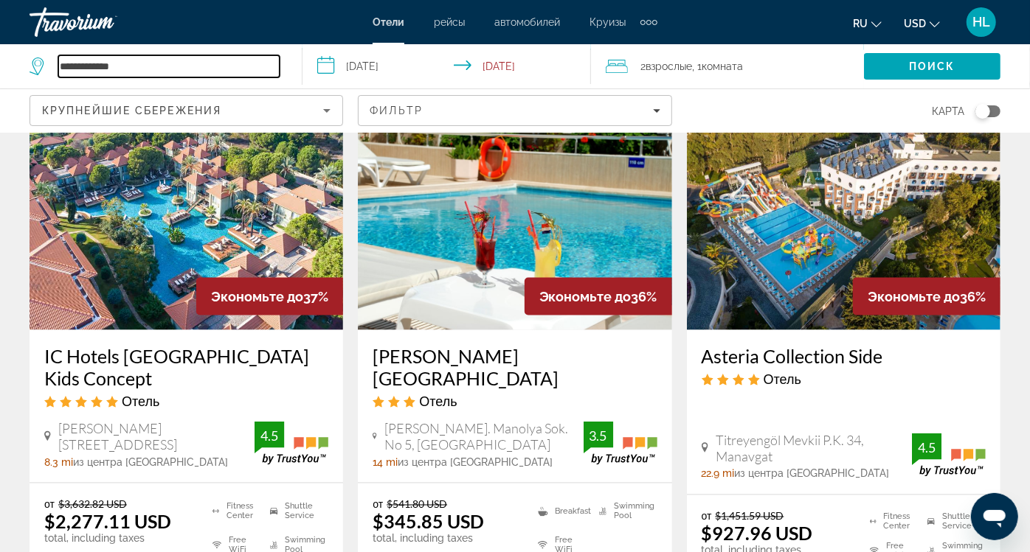
click at [98, 66] on input "**********" at bounding box center [168, 66] width 221 height 22
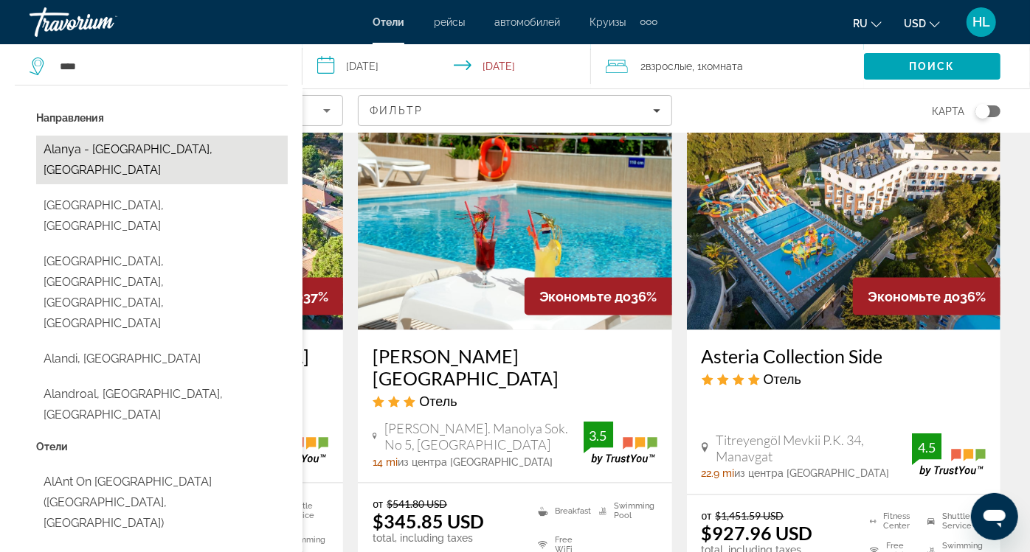
click at [183, 147] on button "Alanya - East Gulf, Turkey" at bounding box center [162, 160] width 252 height 49
type input "**********"
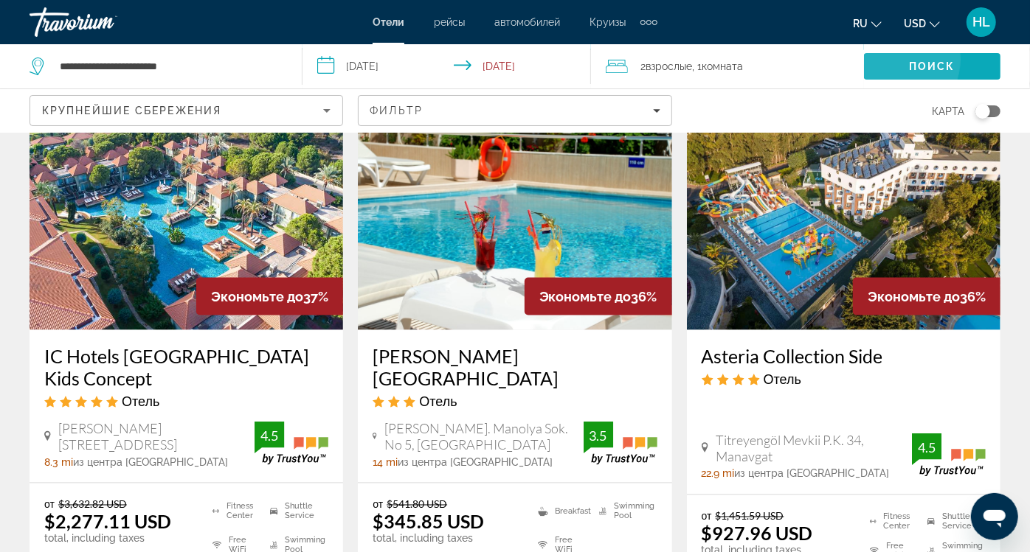
click at [864, 59] on span "Search" at bounding box center [932, 66] width 136 height 35
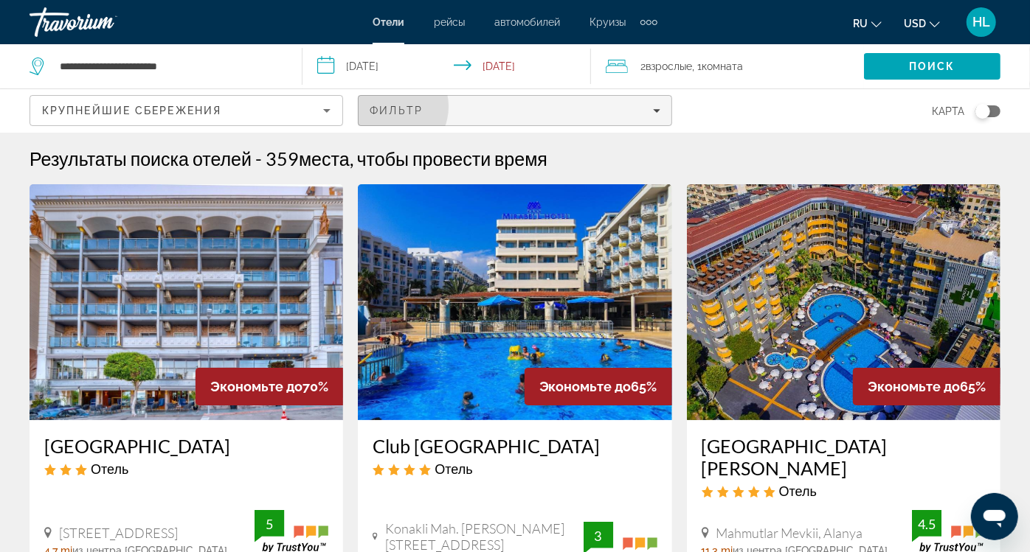
click at [423, 105] on span "Фильтр" at bounding box center [396, 111] width 53 height 12
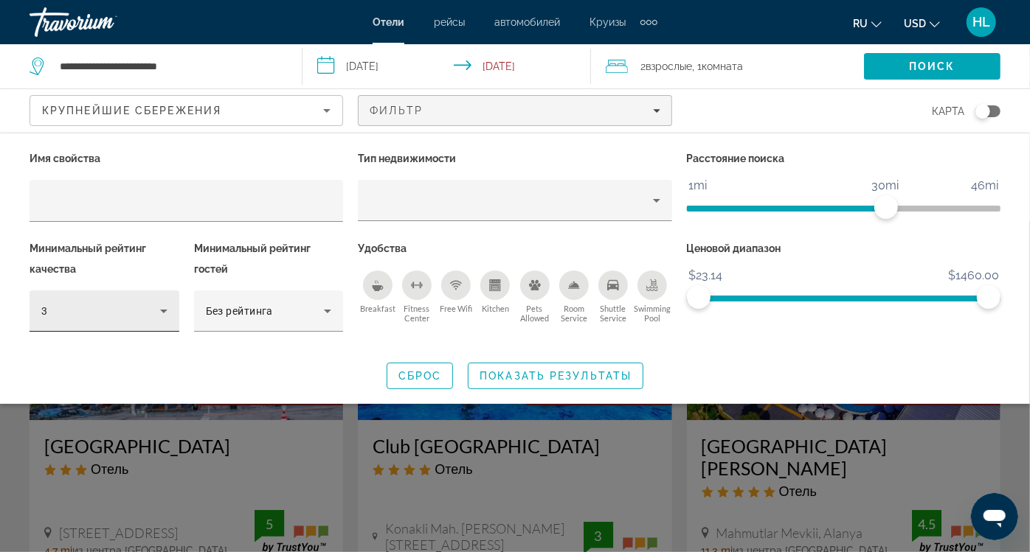
click at [175, 291] on div "3" at bounding box center [105, 311] width 150 height 41
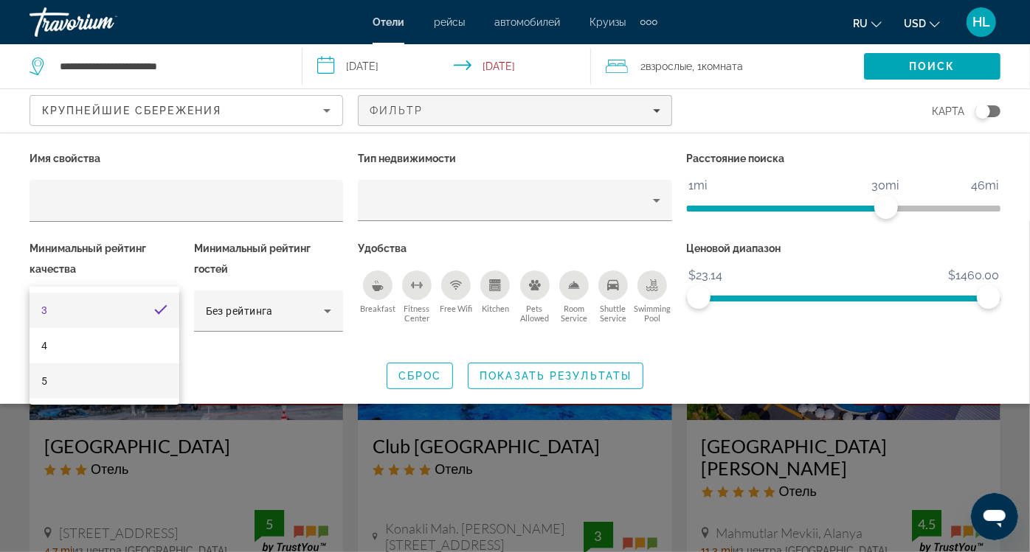
click at [101, 375] on mat-option "5" at bounding box center [105, 381] width 150 height 35
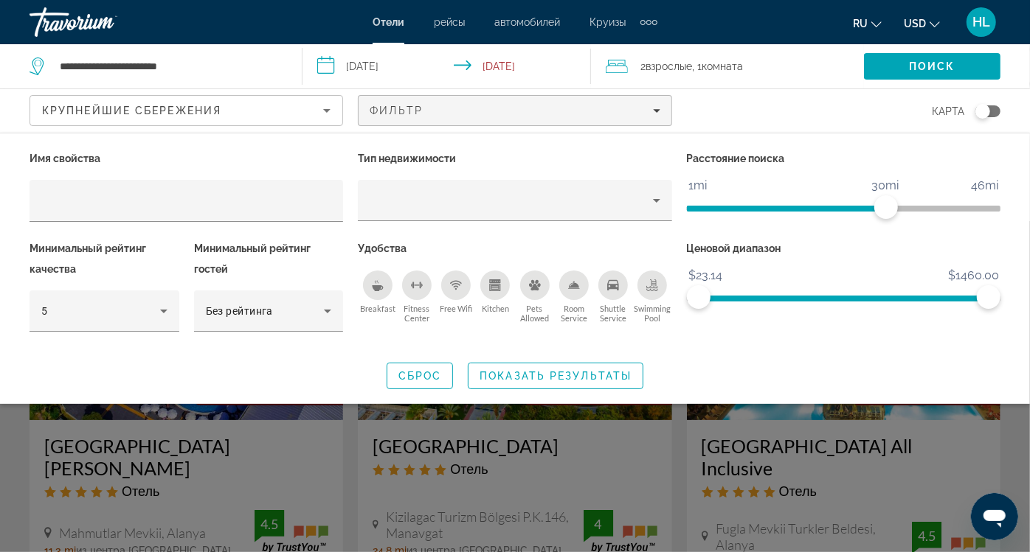
click at [451, 280] on icon "Free Wifi" at bounding box center [456, 286] width 12 height 12
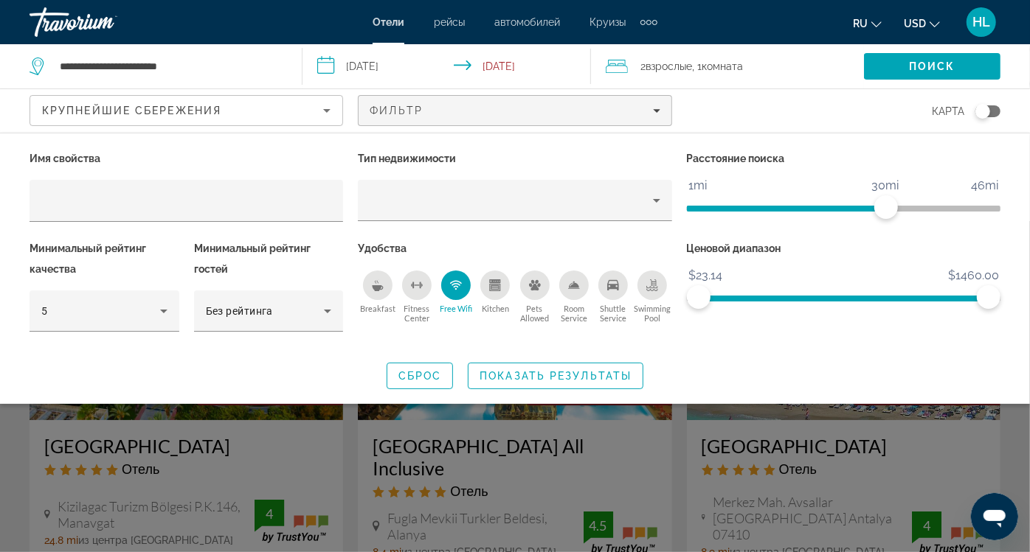
click at [611, 280] on icon "Shuttle Service" at bounding box center [613, 285] width 12 height 10
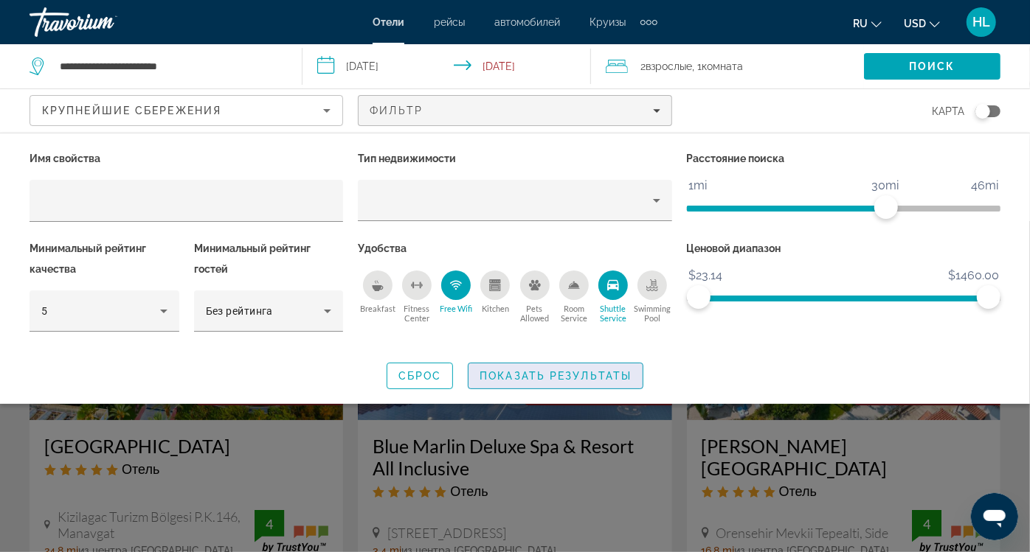
click at [549, 358] on span "Search widget" at bounding box center [555, 375] width 174 height 35
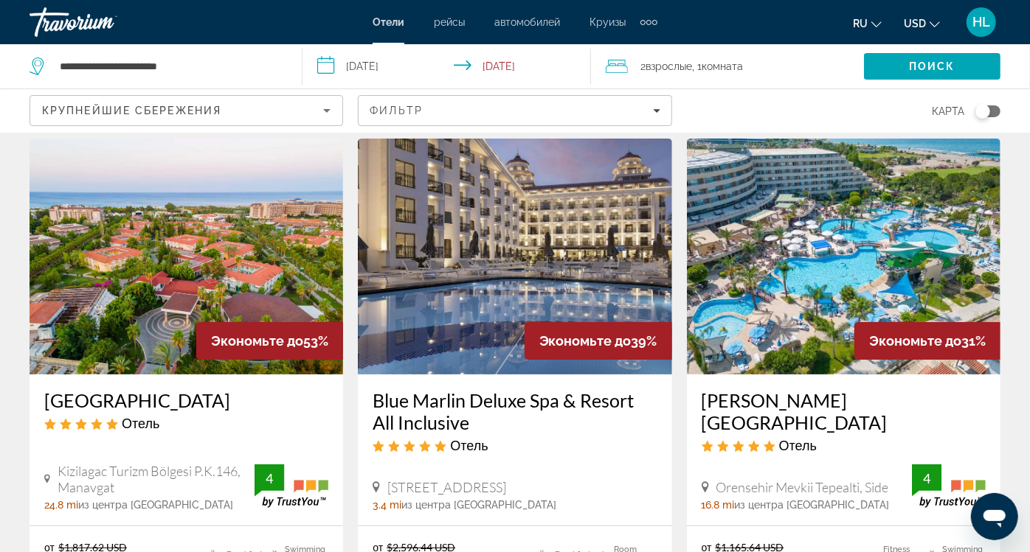
scroll to position [40, 0]
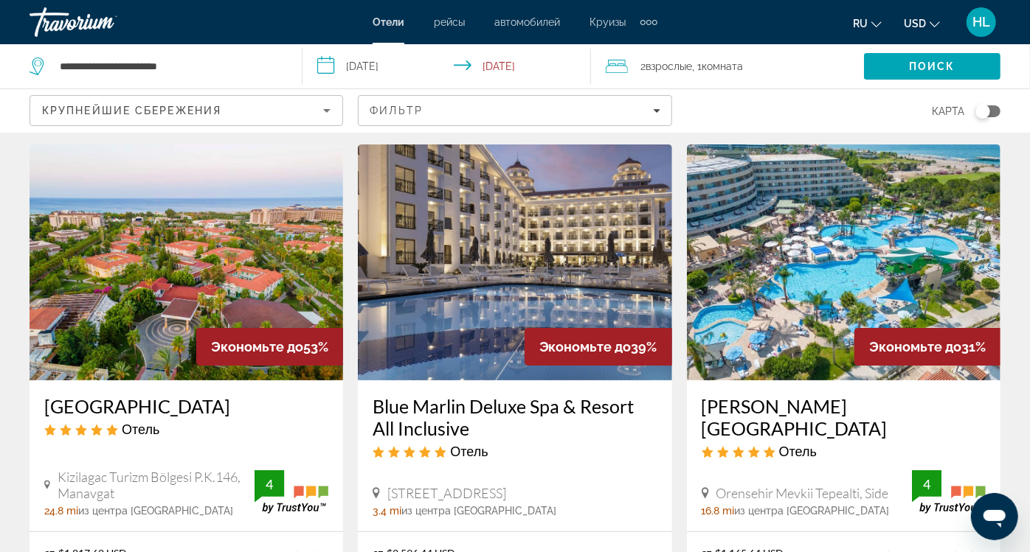
click at [757, 240] on img "Main content" at bounding box center [843, 263] width 313 height 236
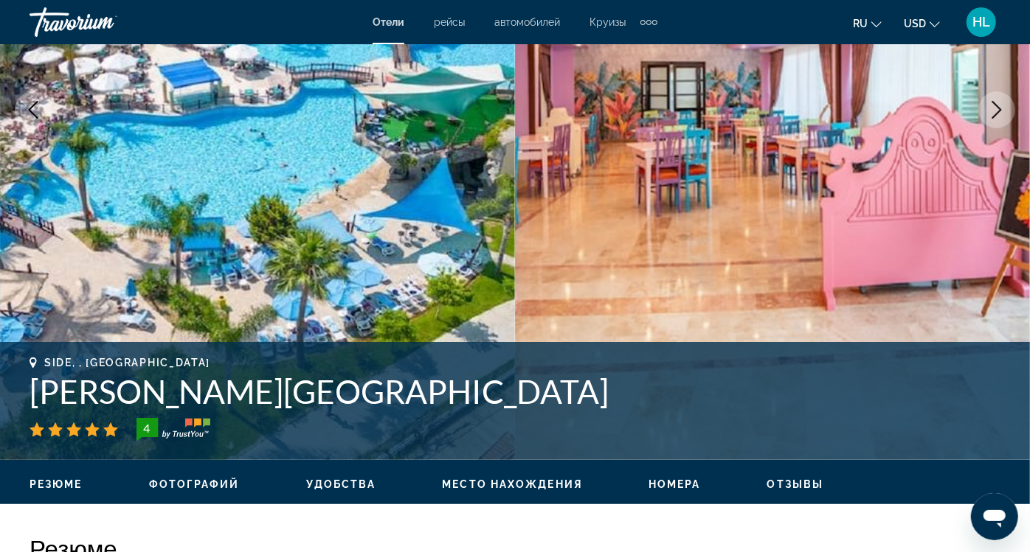
scroll to position [268, 0]
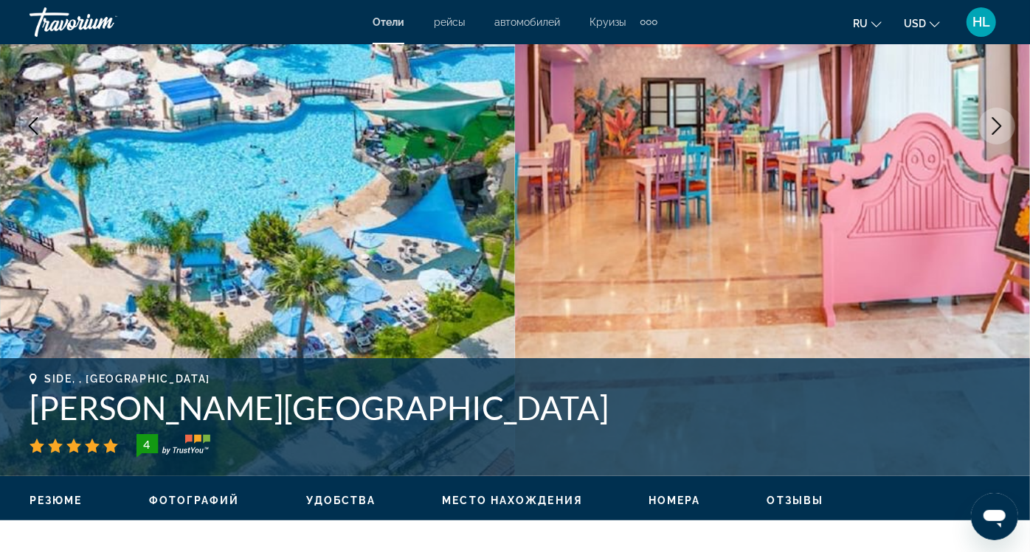
click at [274, 389] on h1 "Armas Pemar Beach" at bounding box center [515, 408] width 971 height 38
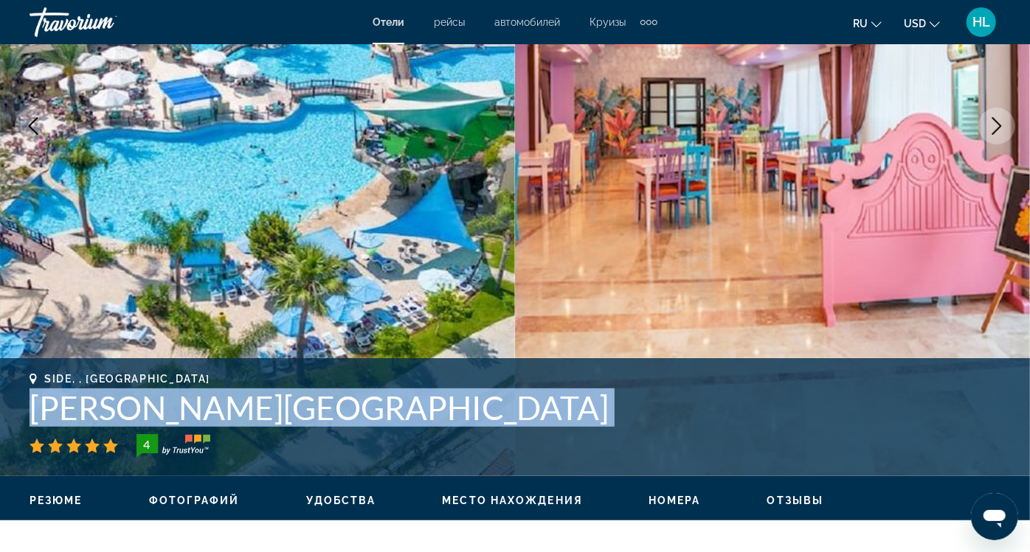
click at [274, 389] on h1 "Armas Pemar Beach" at bounding box center [515, 408] width 971 height 38
copy div "Armas Pemar Beach"
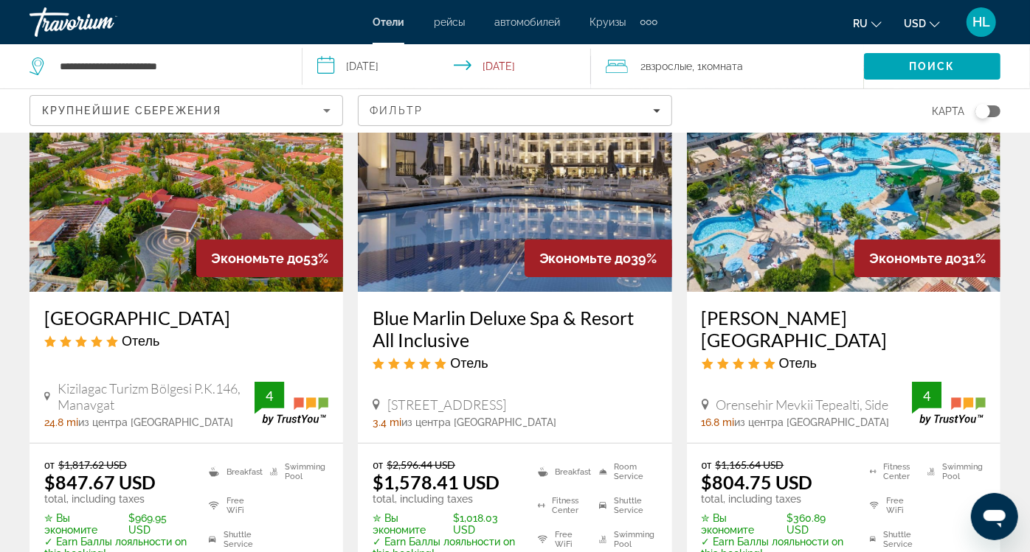
scroll to position [126, 0]
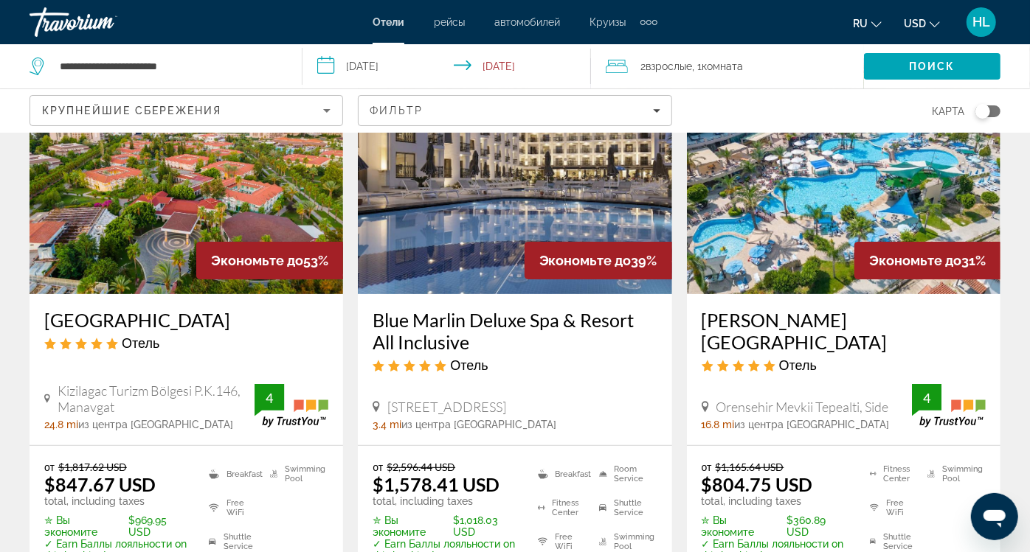
click at [151, 198] on img "Main content" at bounding box center [186, 176] width 313 height 236
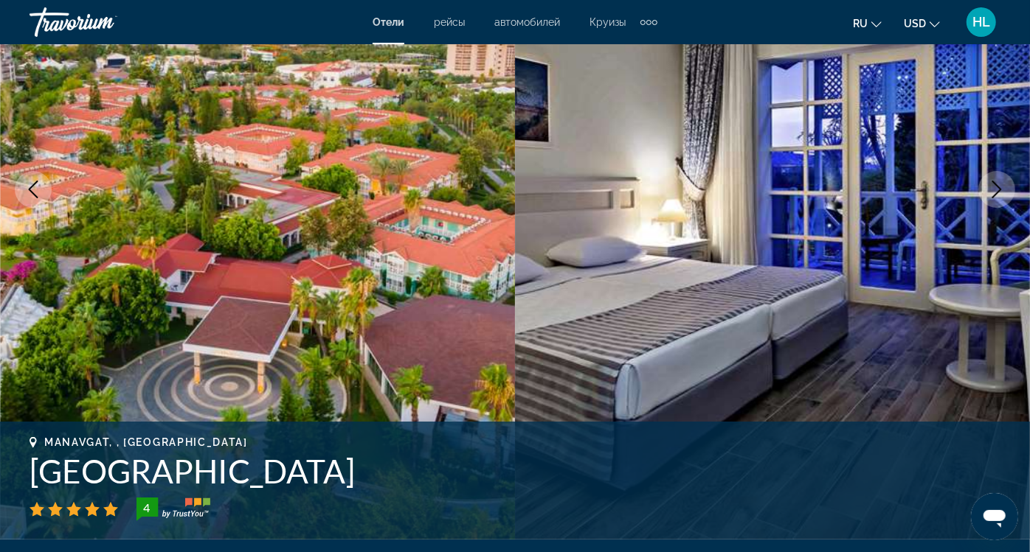
scroll to position [196, 0]
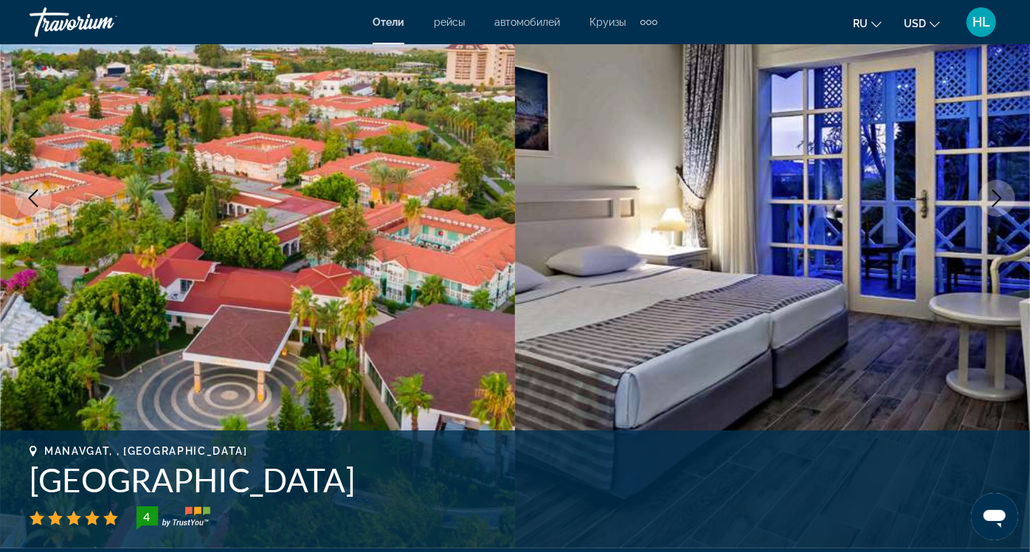
click at [376, 461] on h1 "Euphoria Palm Beach Resort" at bounding box center [515, 480] width 971 height 38
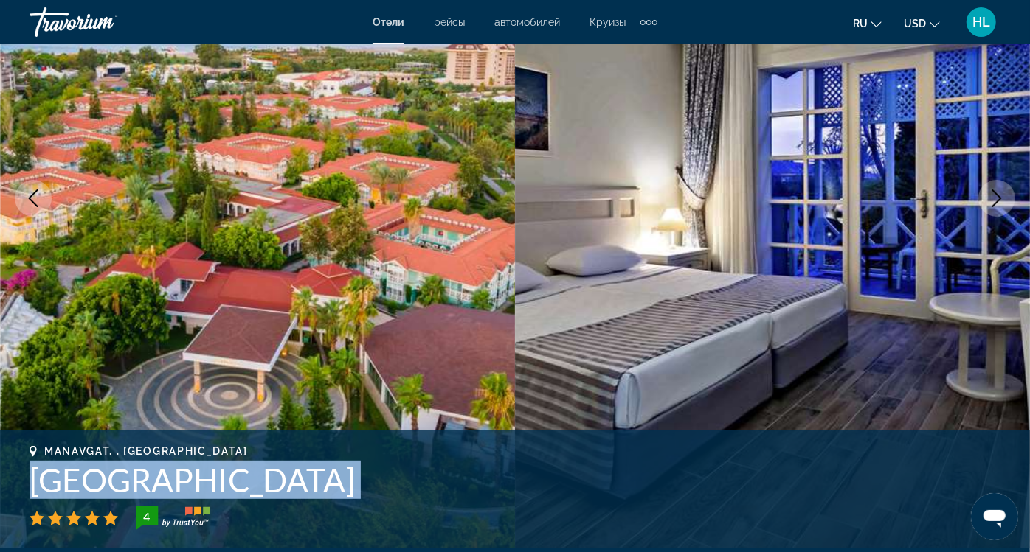
click at [376, 461] on h1 "Euphoria Palm Beach Resort" at bounding box center [515, 480] width 971 height 38
copy div "Euphoria Palm Beach Resort"
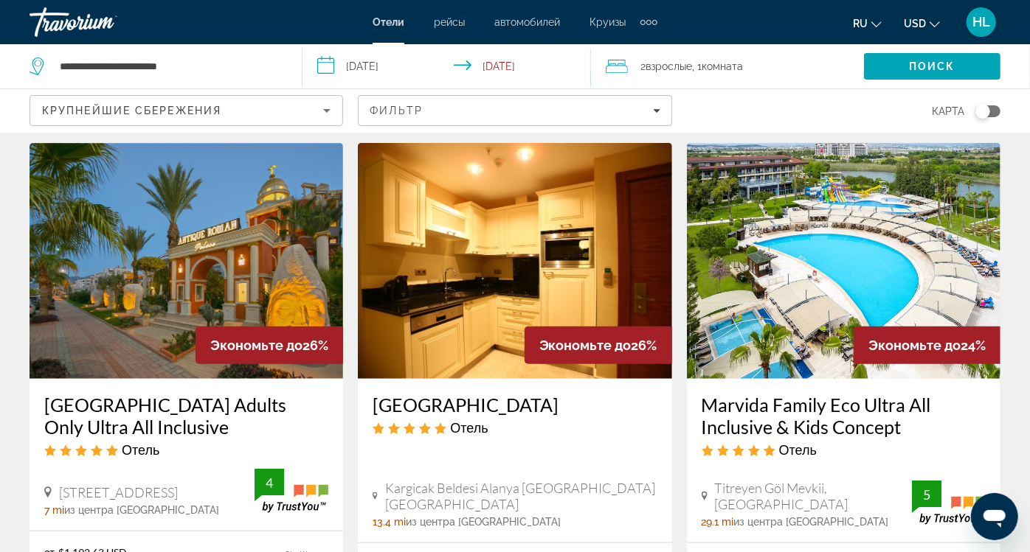
scroll to position [656, 0]
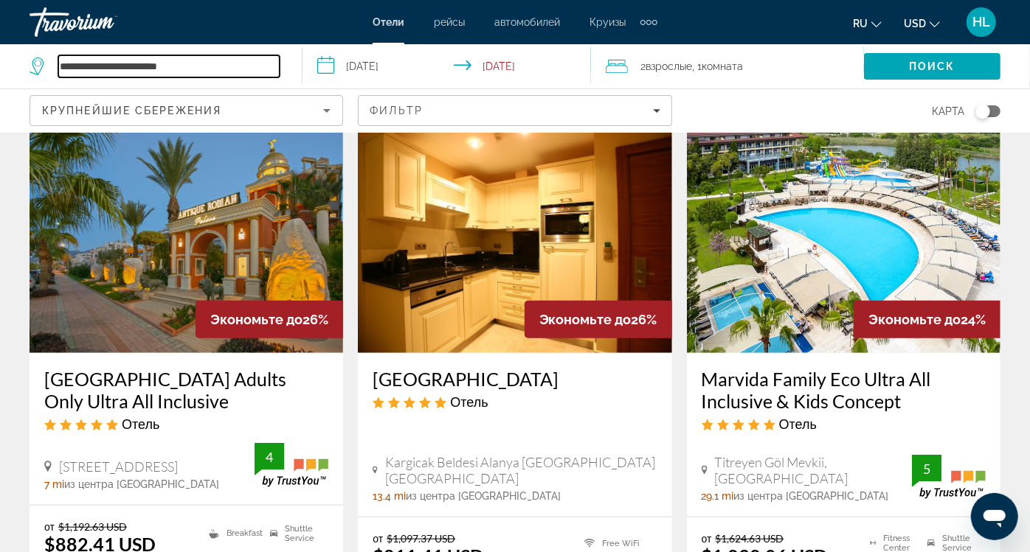
click at [116, 61] on input "**********" at bounding box center [168, 66] width 221 height 22
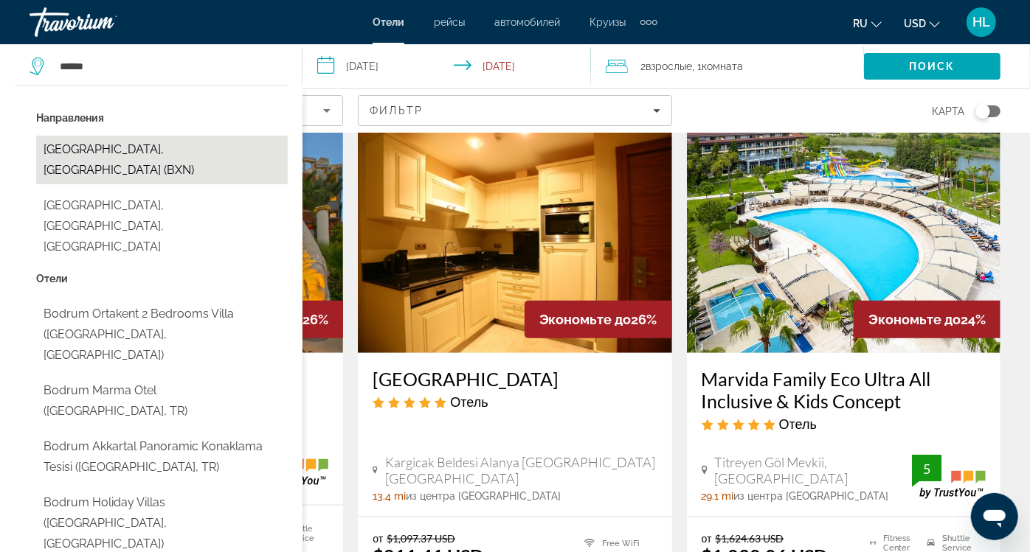
click at [94, 152] on button "Bodrum, Turkey (BXN)" at bounding box center [162, 160] width 252 height 49
type input "**********"
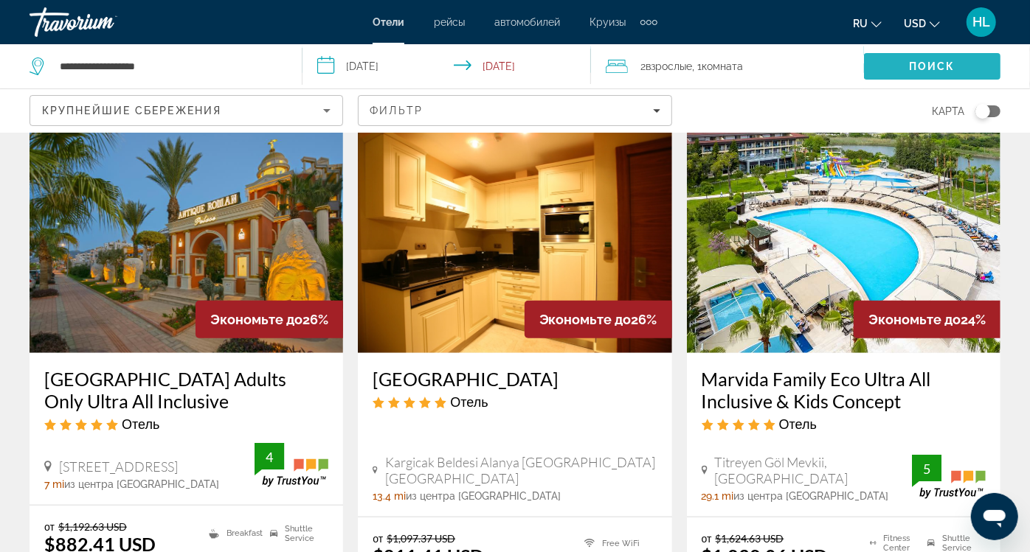
click at [864, 60] on span "Search" at bounding box center [932, 66] width 136 height 35
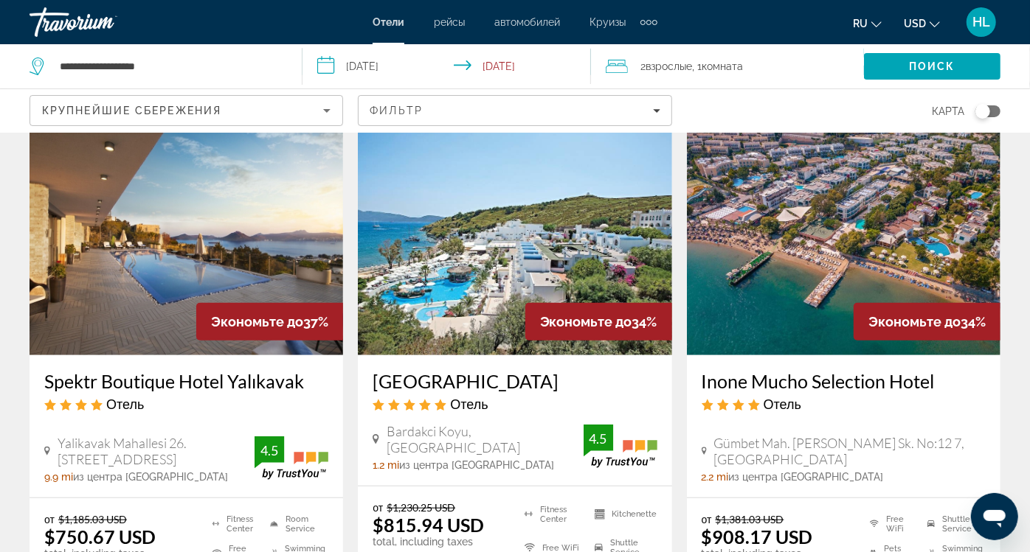
scroll to position [636, 0]
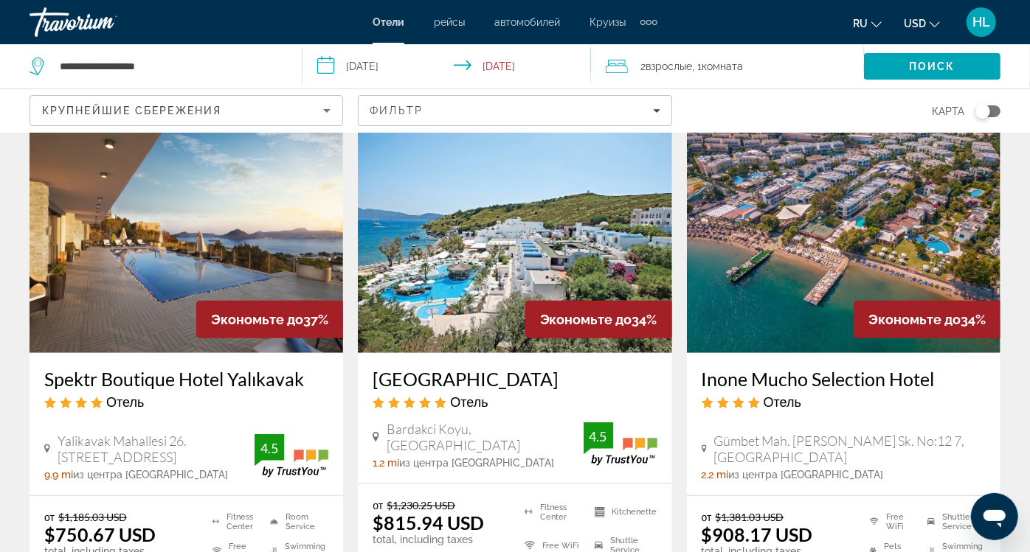
click at [650, 29] on div "Отели рейсы автомобилей Круизы деятельность Отели рейсы автомобилей Круизы деят…" at bounding box center [515, 22] width 1030 height 38
click at [0, 0] on span "деятельность" at bounding box center [0, 0] width 0 height 0
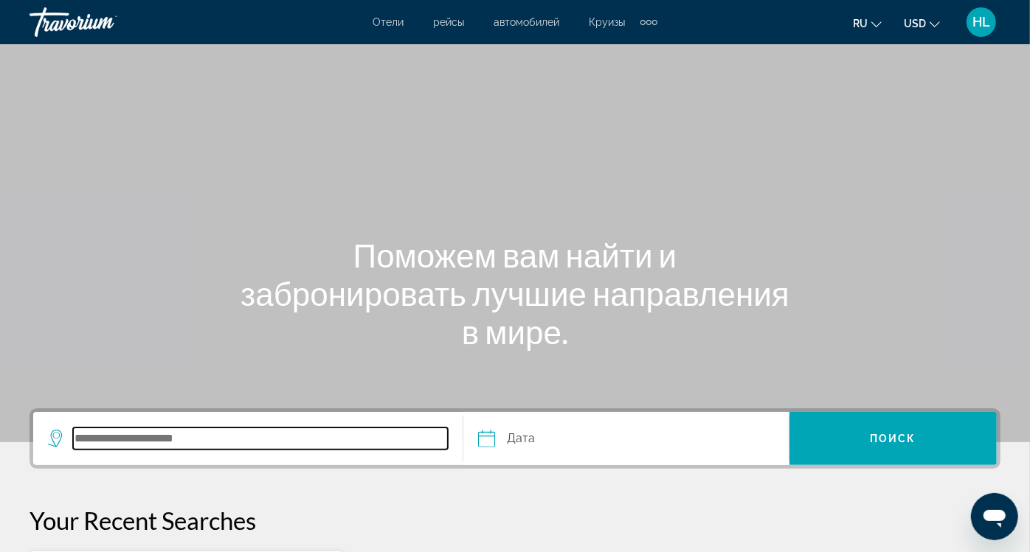
click at [266, 428] on input "Search destination" at bounding box center [260, 439] width 375 height 22
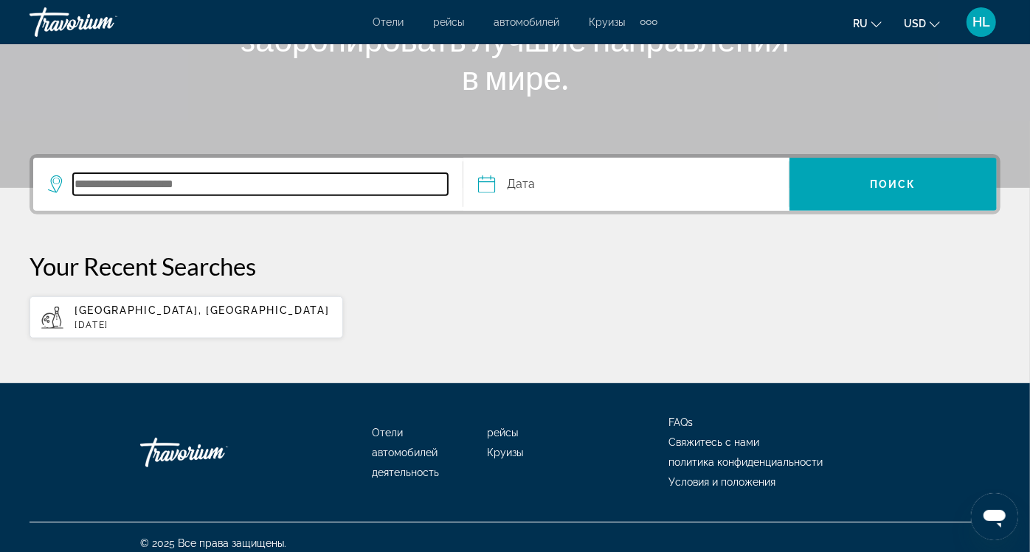
scroll to position [265, 0]
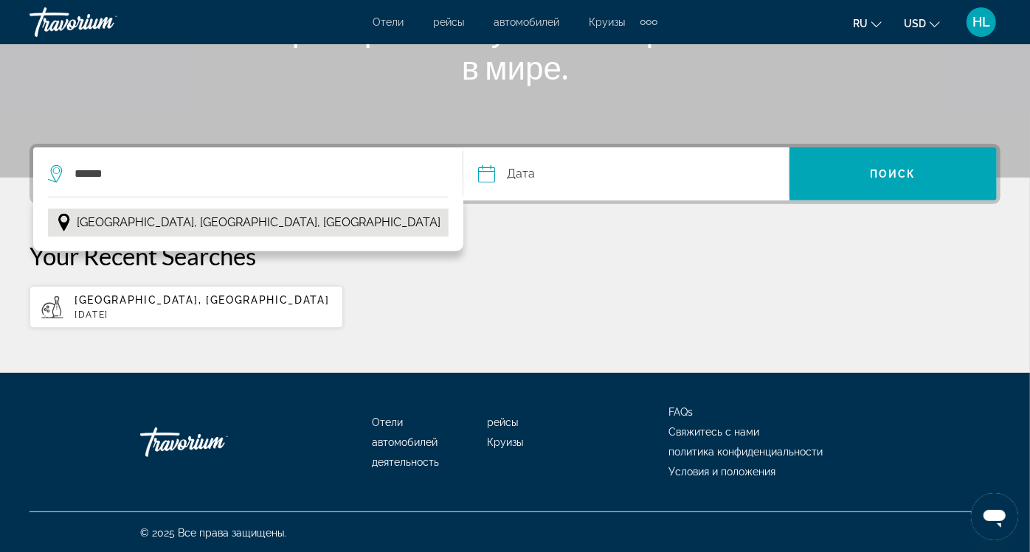
click at [353, 229] on button "Bodrum, Turkish Riviera, Turkey" at bounding box center [248, 223] width 401 height 28
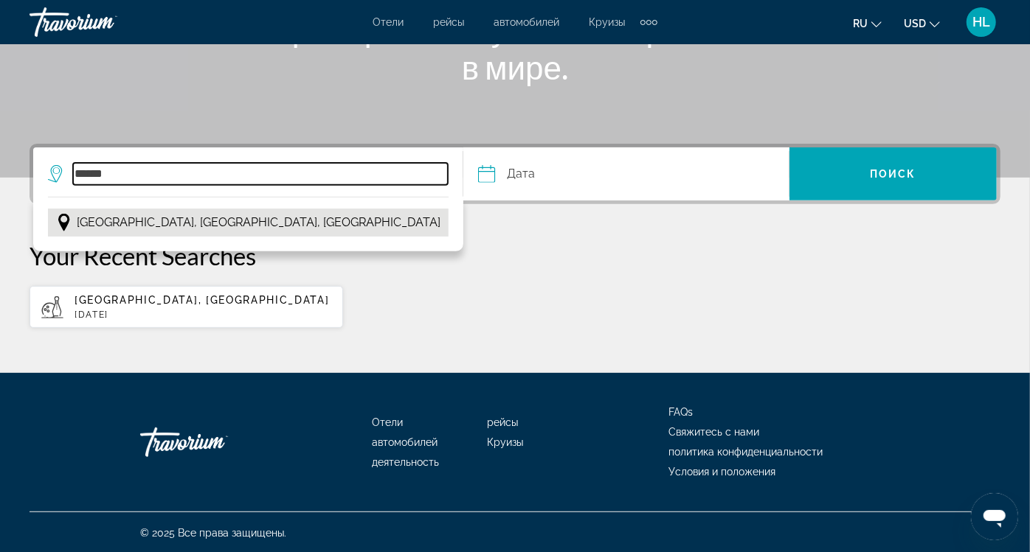
type input "**********"
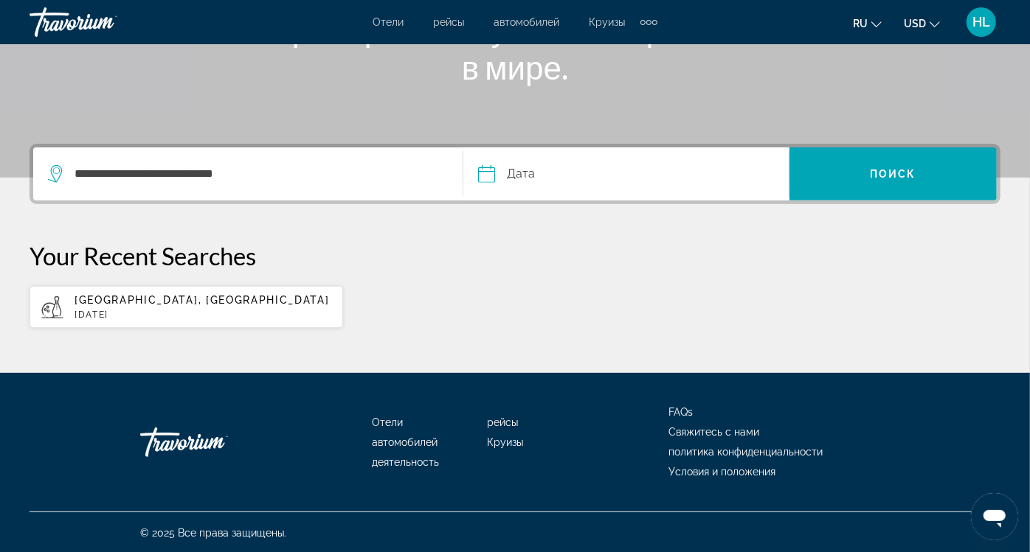
click at [554, 168] on input "Date" at bounding box center [555, 177] width 162 height 58
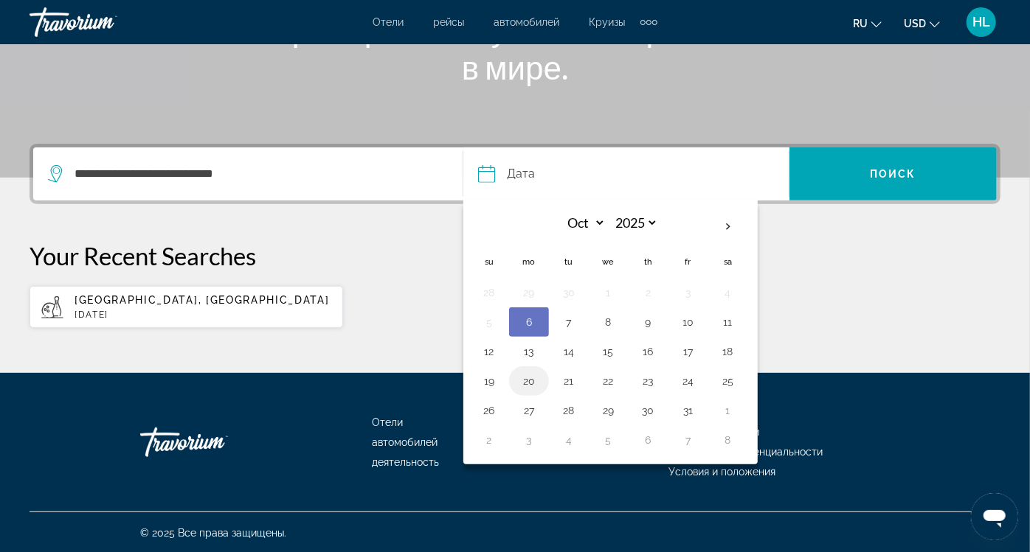
click at [530, 378] on button "20" at bounding box center [529, 381] width 24 height 21
type input "**********"
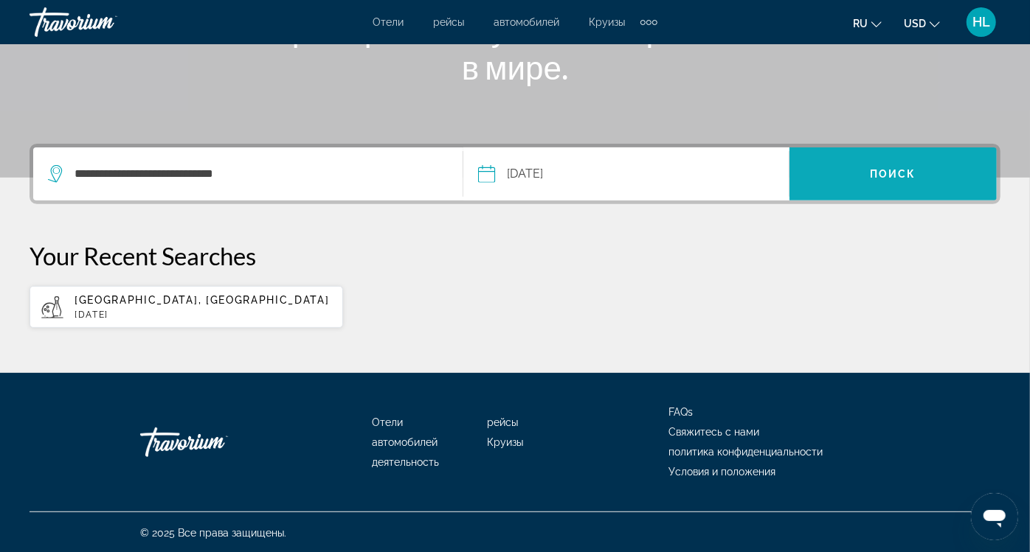
click at [940, 177] on span "Search" at bounding box center [892, 173] width 207 height 35
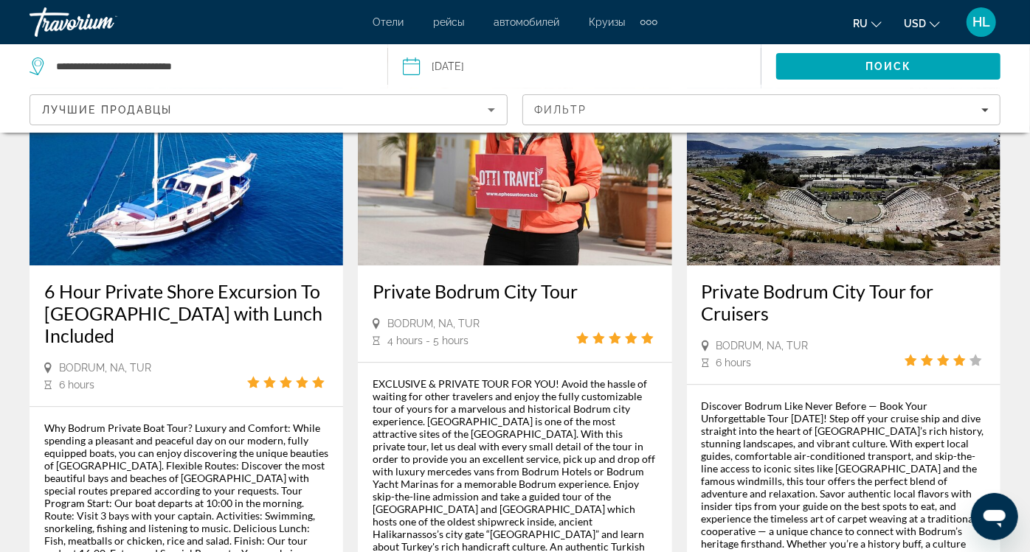
scroll to position [2214, 0]
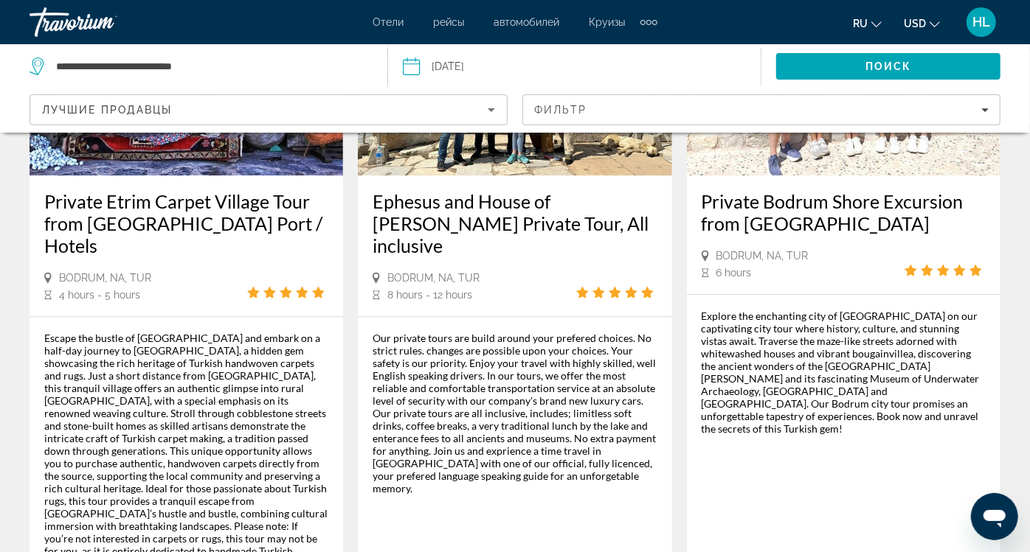
scroll to position [2345, 0]
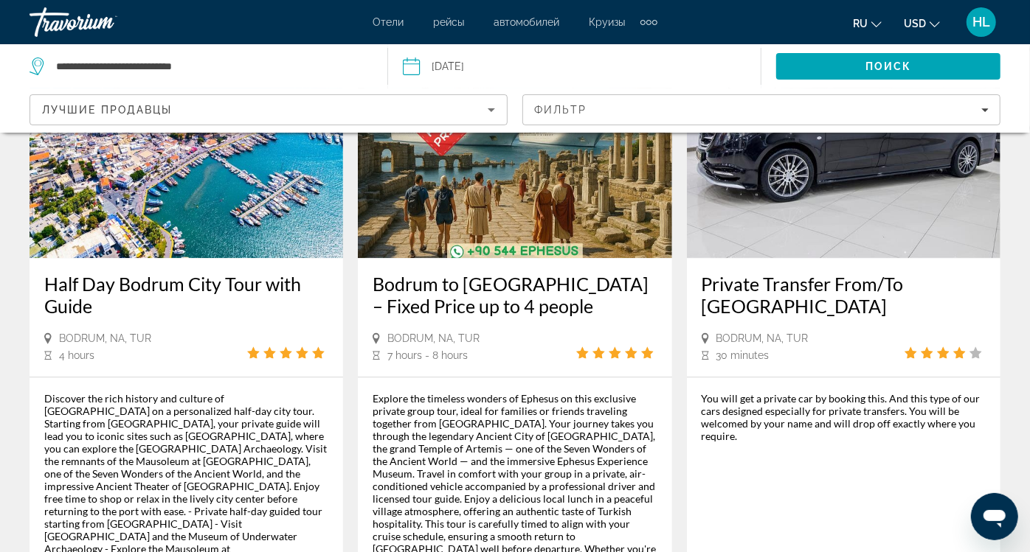
scroll to position [2152, 0]
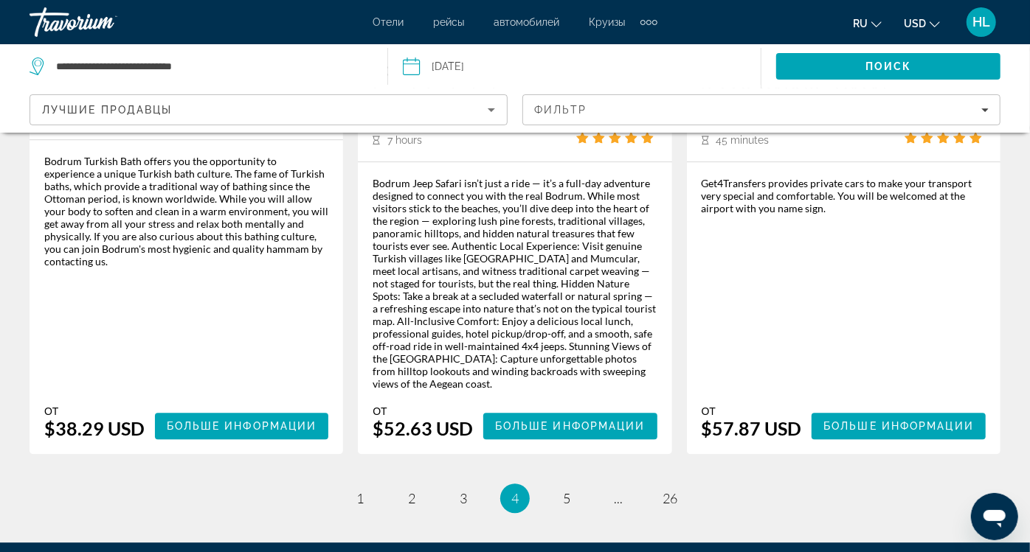
scroll to position [2300, 0]
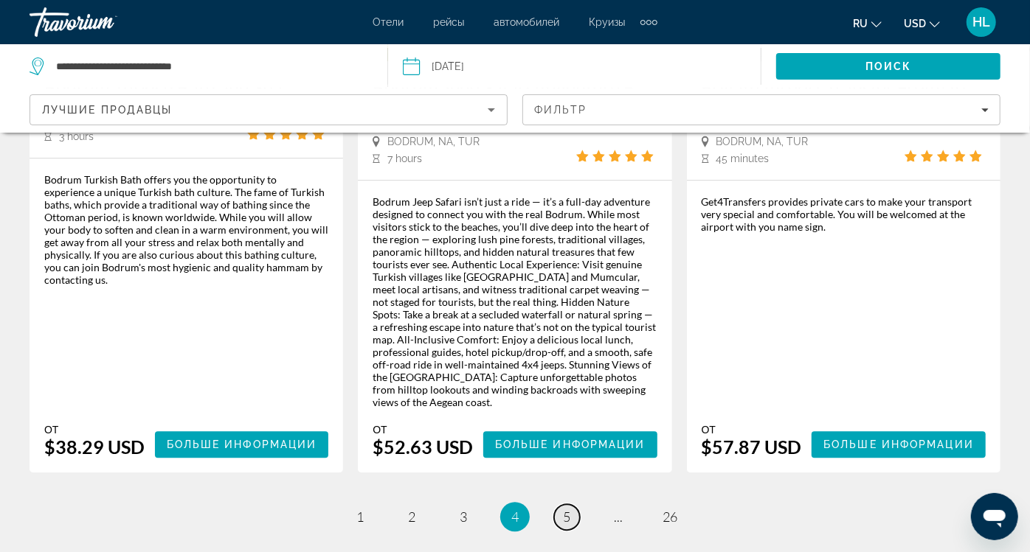
click at [566, 505] on link "page 5" at bounding box center [567, 518] width 26 height 26
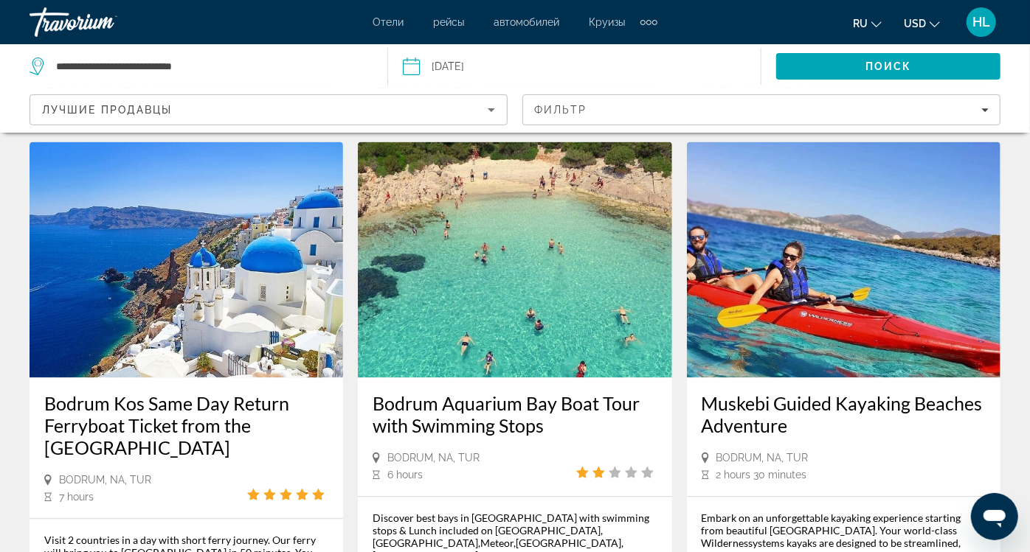
scroll to position [2034, 0]
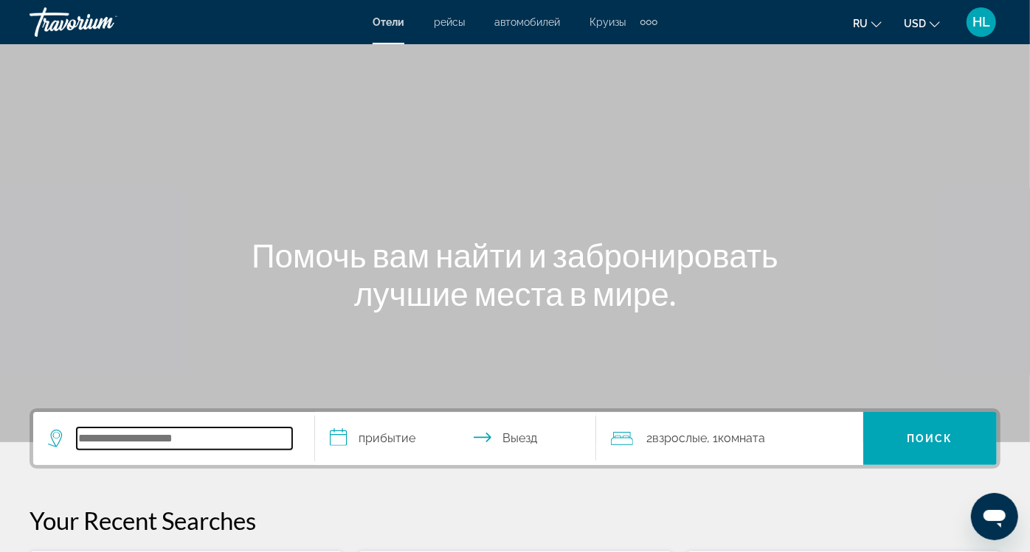
click at [118, 438] on input "Search hotel destination" at bounding box center [184, 439] width 215 height 22
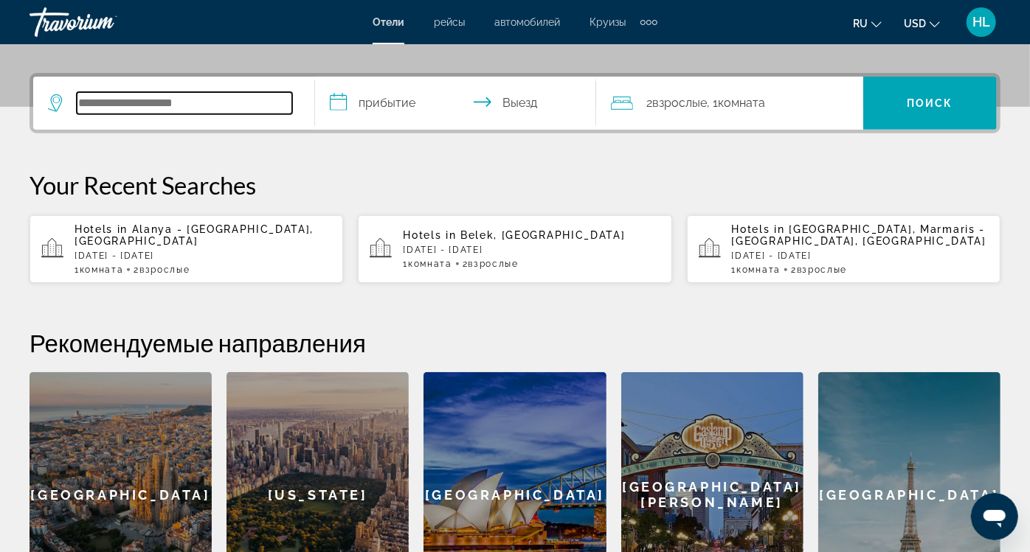
scroll to position [360, 0]
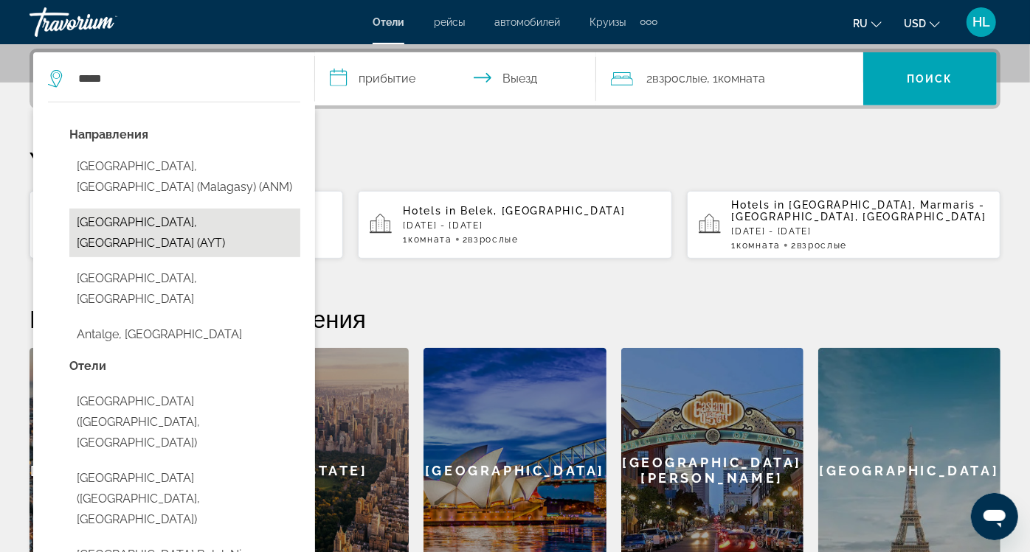
click at [166, 209] on button "Antalya, Turkey (AYT)" at bounding box center [184, 233] width 231 height 49
type input "**********"
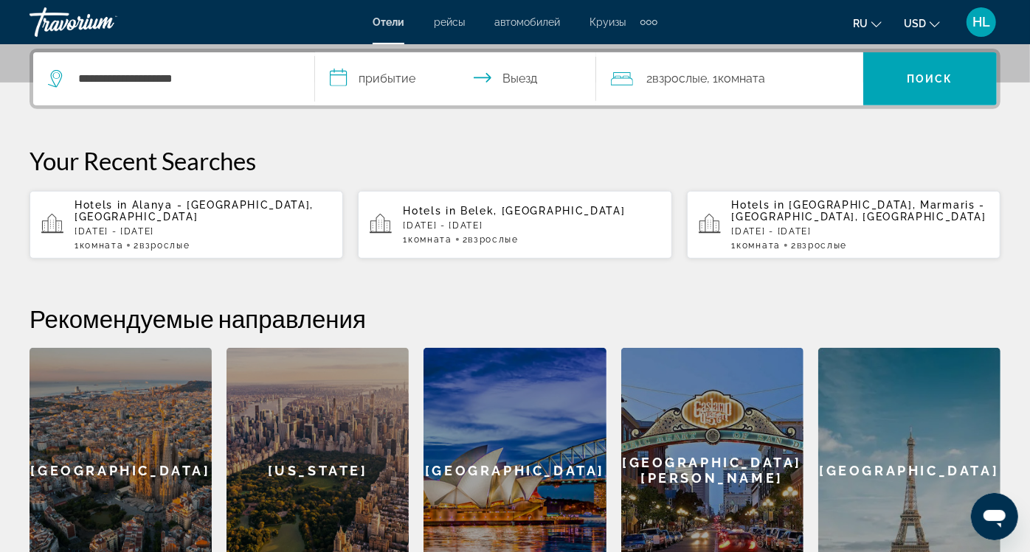
click at [451, 82] on input "**********" at bounding box center [459, 81] width 288 height 58
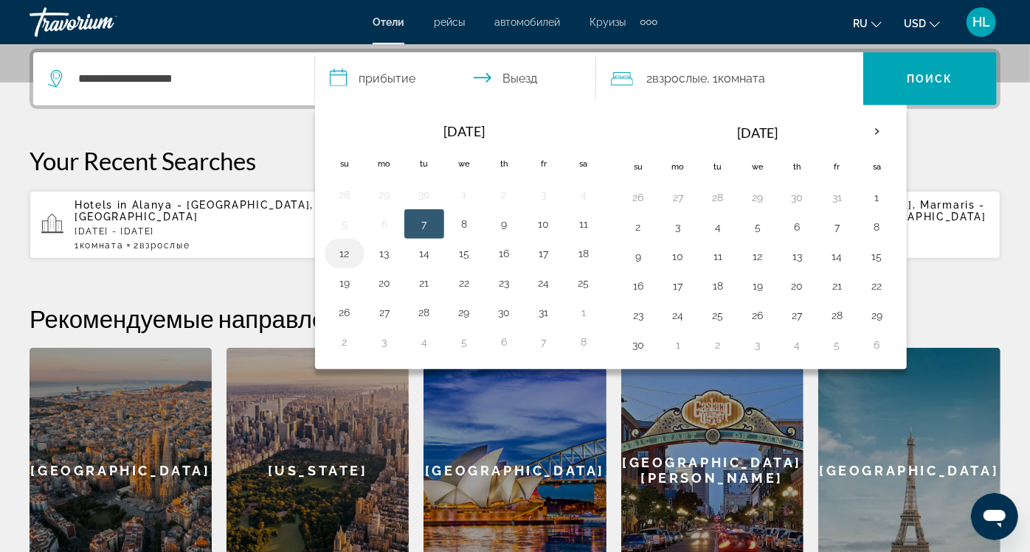
click at [356, 251] on button "12" at bounding box center [345, 253] width 24 height 21
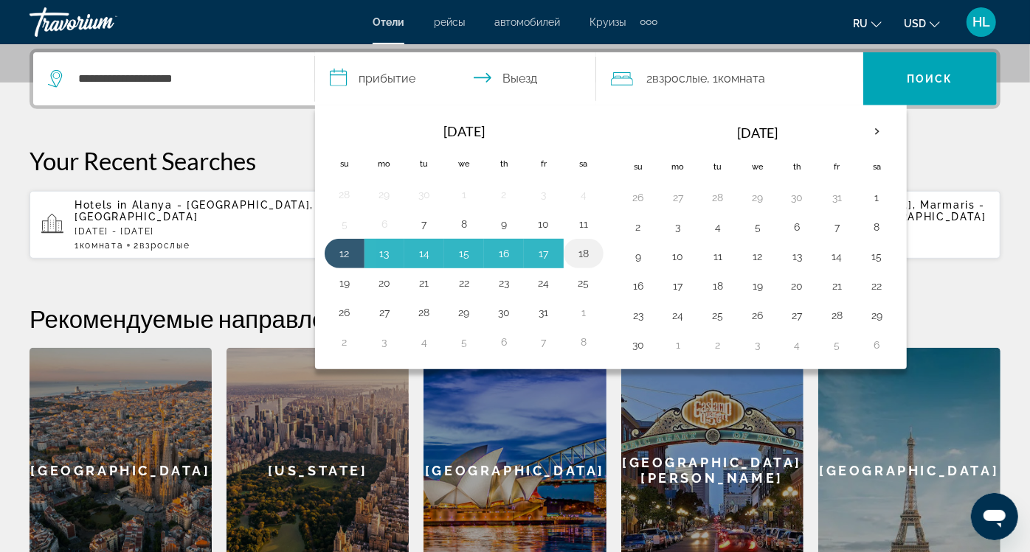
click at [595, 247] on button "18" at bounding box center [584, 253] width 24 height 21
type input "**********"
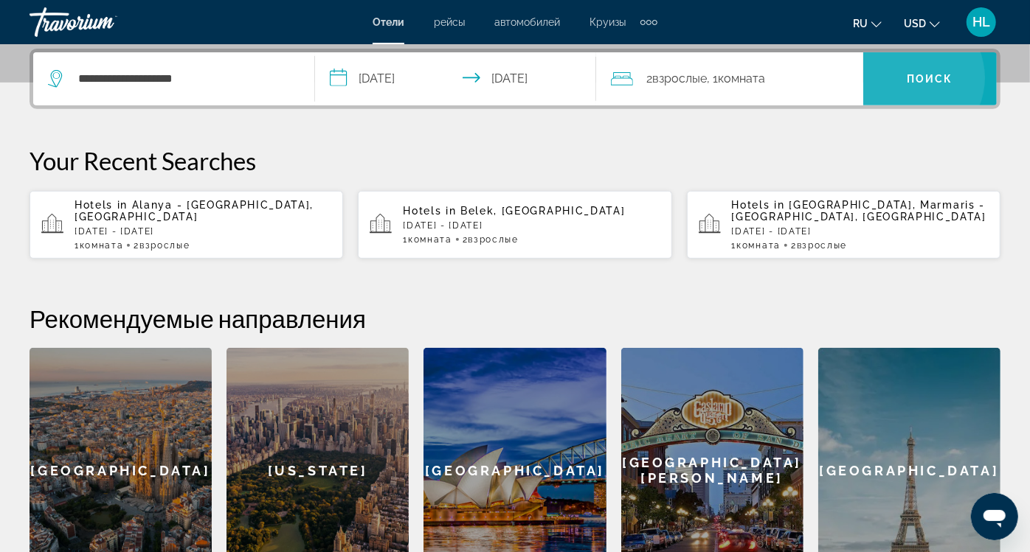
click at [924, 77] on span "Поиск" at bounding box center [929, 79] width 46 height 12
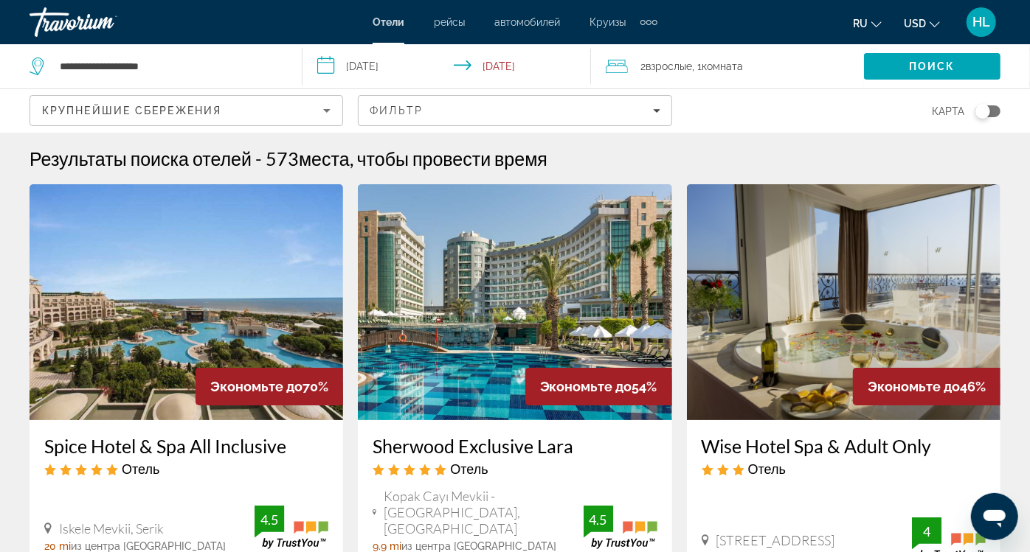
click at [646, 69] on span "Взрослые" at bounding box center [669, 66] width 46 height 12
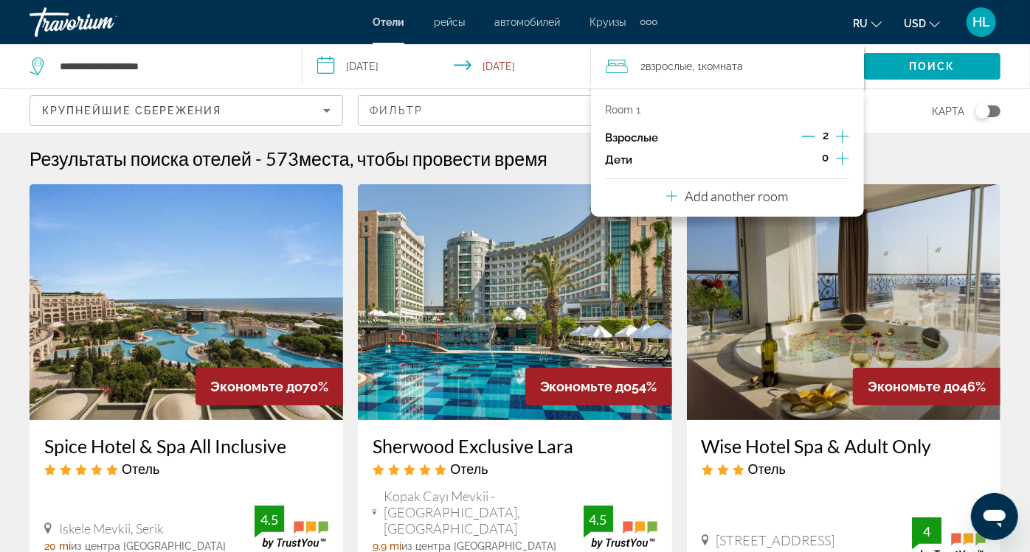
click at [836, 134] on icon "Increment adults" at bounding box center [842, 137] width 13 height 18
click at [909, 65] on span "Поиск" at bounding box center [932, 66] width 46 height 12
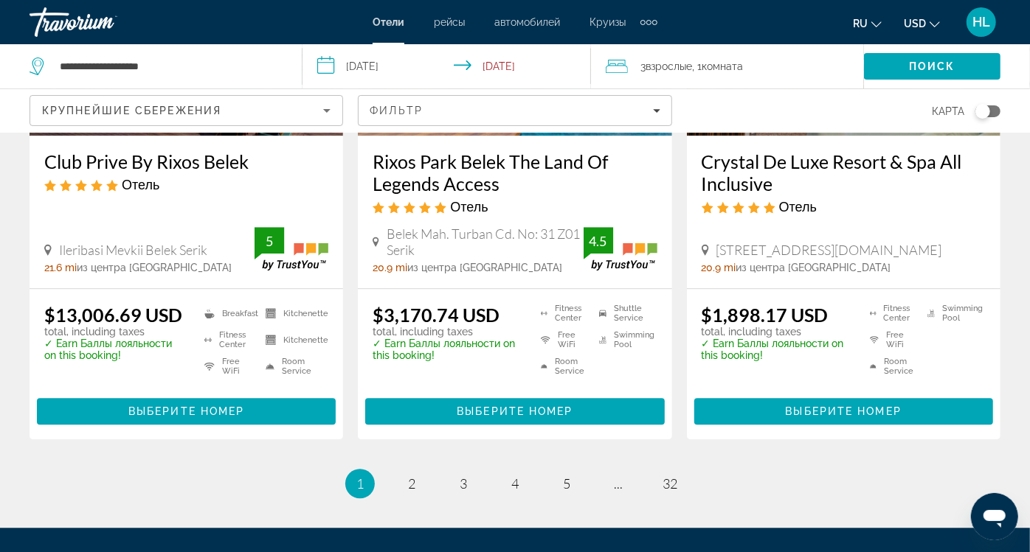
scroll to position [2093, 0]
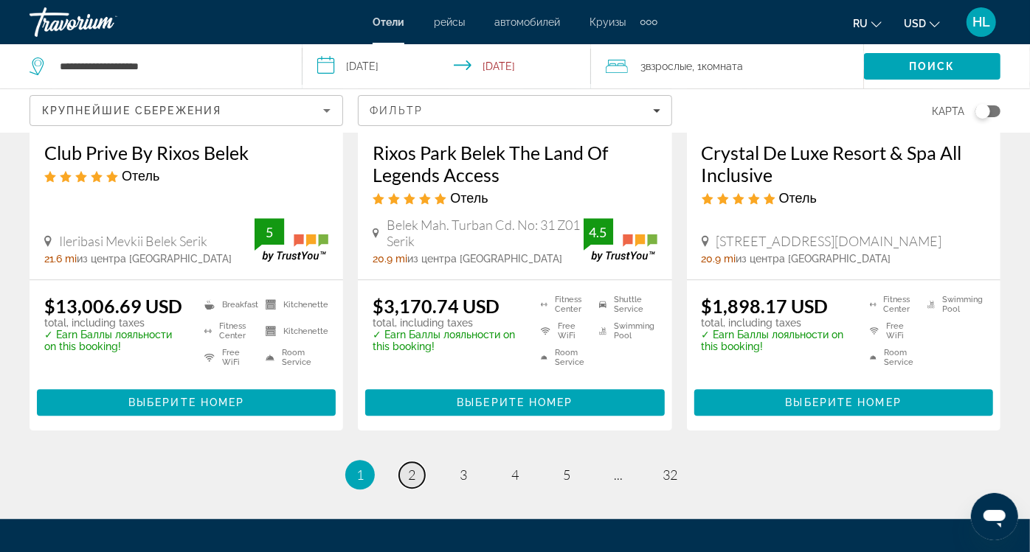
click at [413, 467] on span "2" at bounding box center [411, 475] width 7 height 16
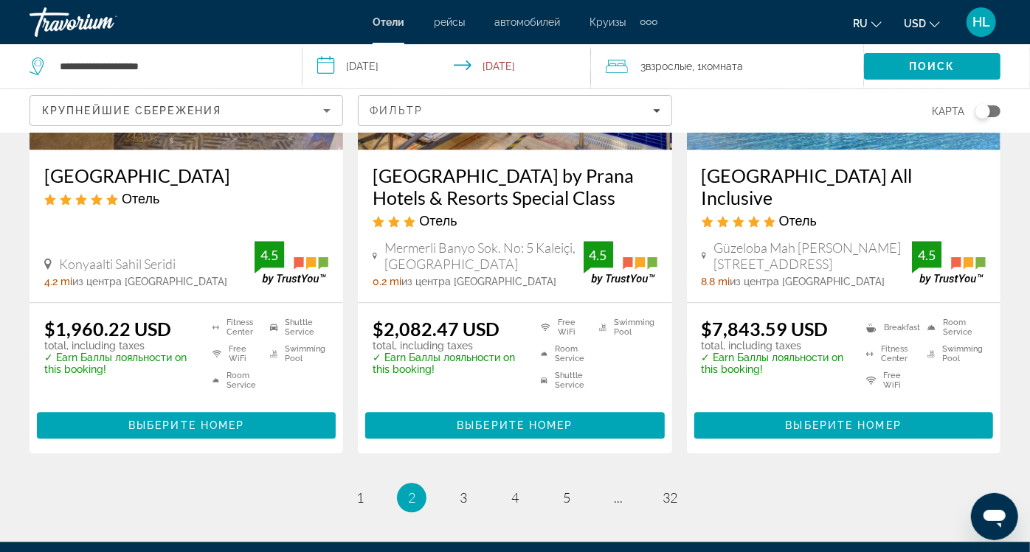
scroll to position [2002, 0]
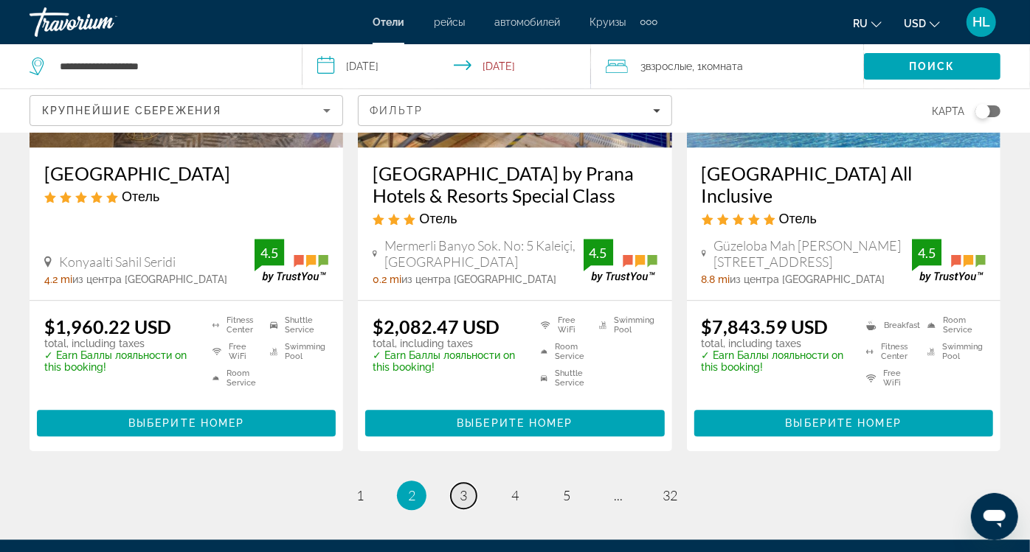
click at [460, 488] on span "3" at bounding box center [463, 496] width 7 height 16
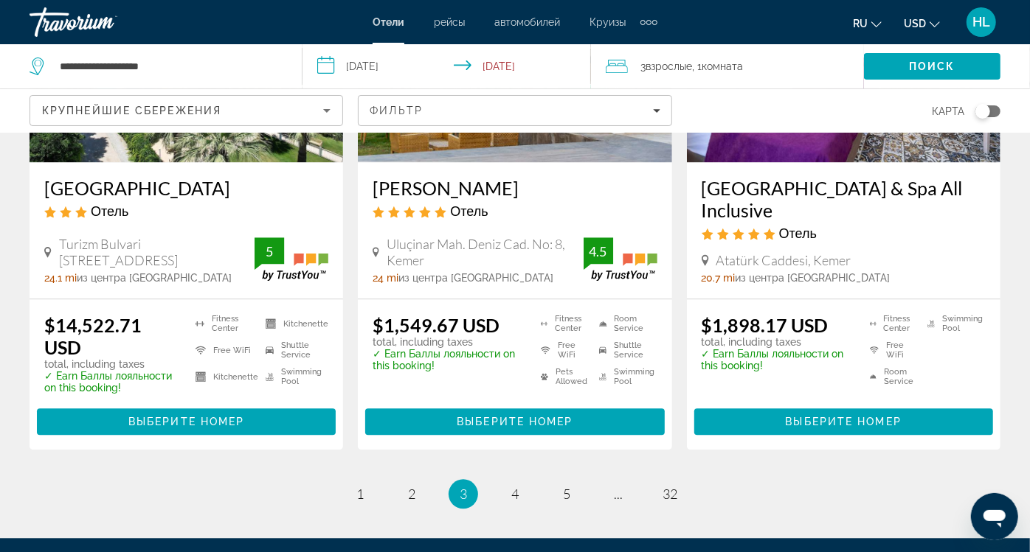
scroll to position [2021, 0]
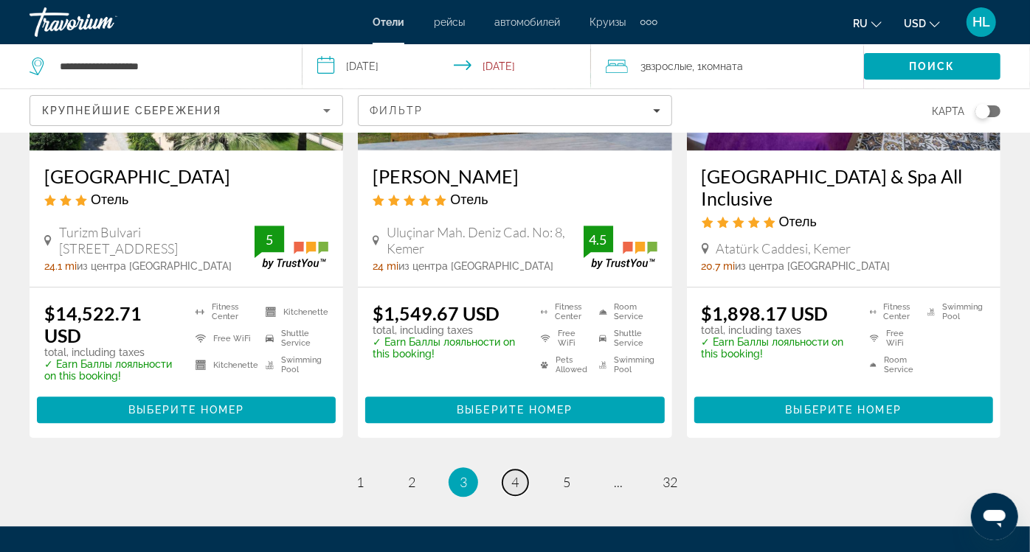
click at [520, 470] on link "page 4" at bounding box center [515, 483] width 26 height 26
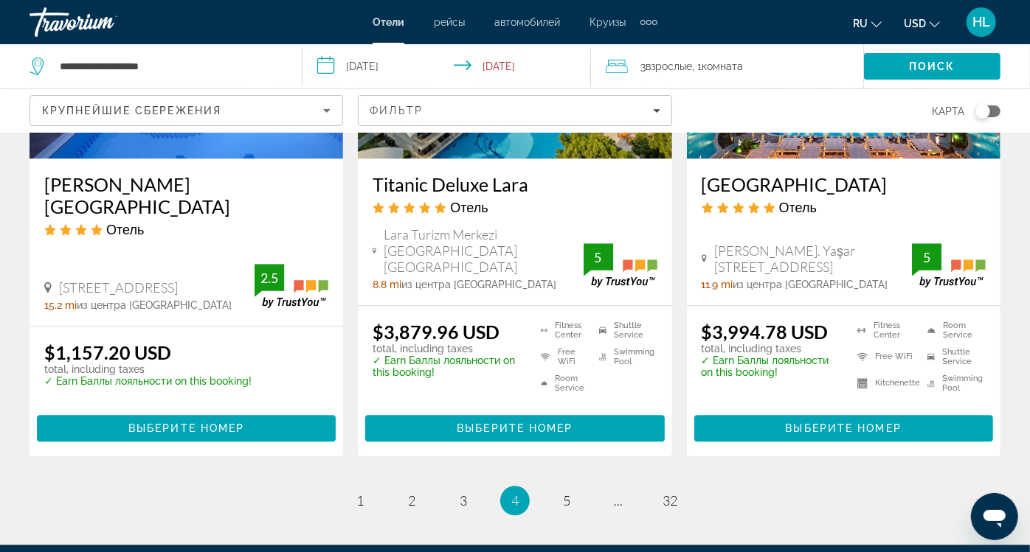
scroll to position [1995, 0]
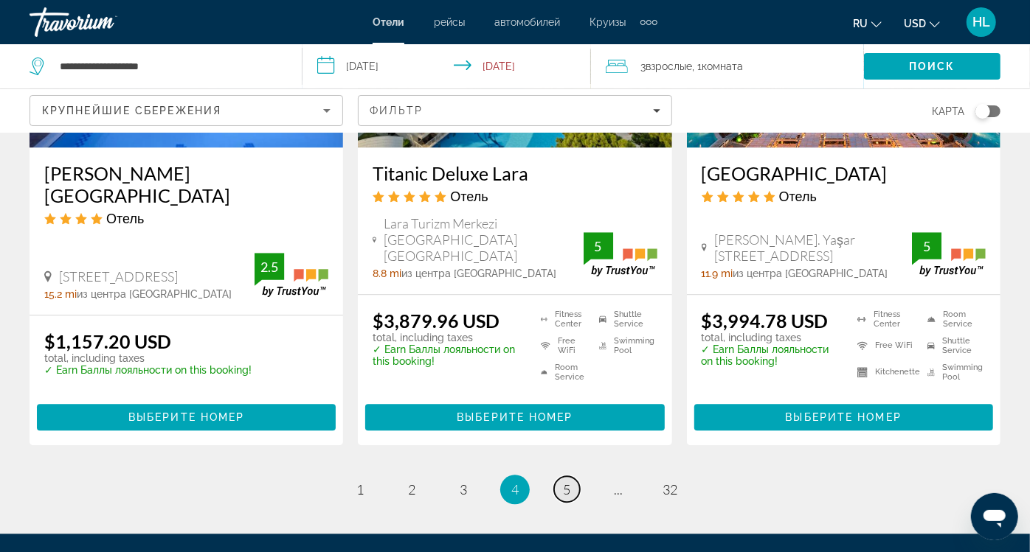
click at [567, 482] on span "5" at bounding box center [566, 490] width 7 height 16
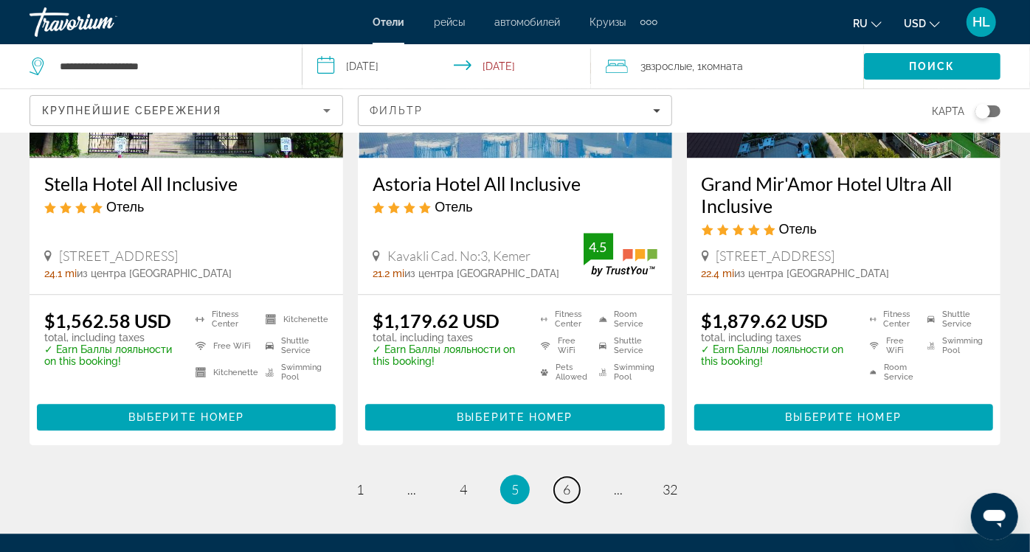
scroll to position [1955, 0]
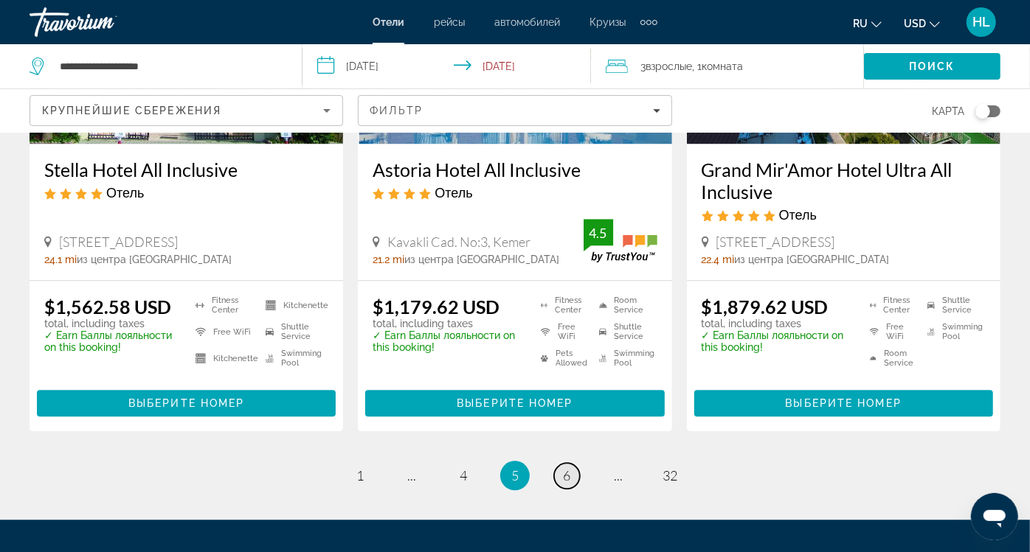
click at [566, 468] on span "6" at bounding box center [566, 476] width 7 height 16
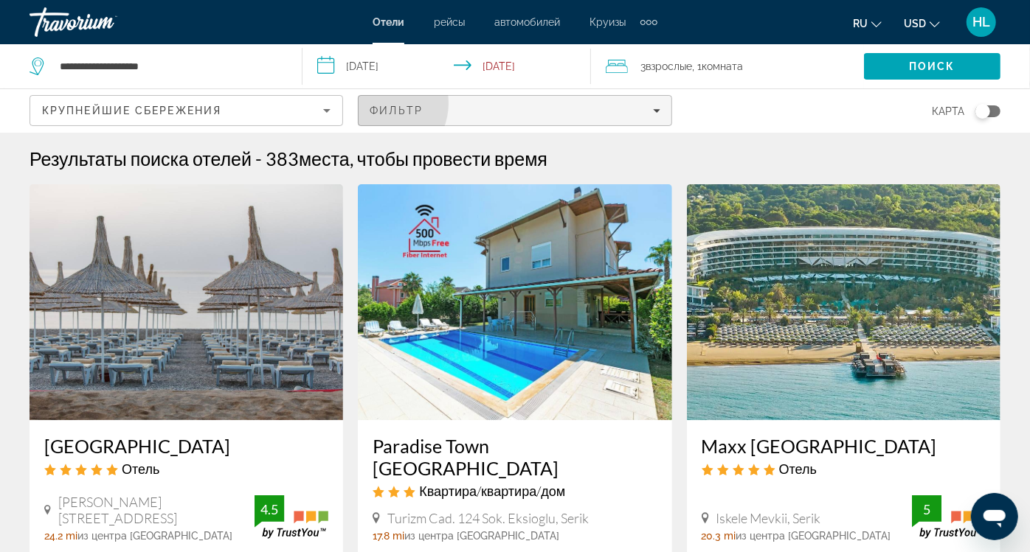
click at [670, 93] on span "Filters" at bounding box center [514, 110] width 312 height 35
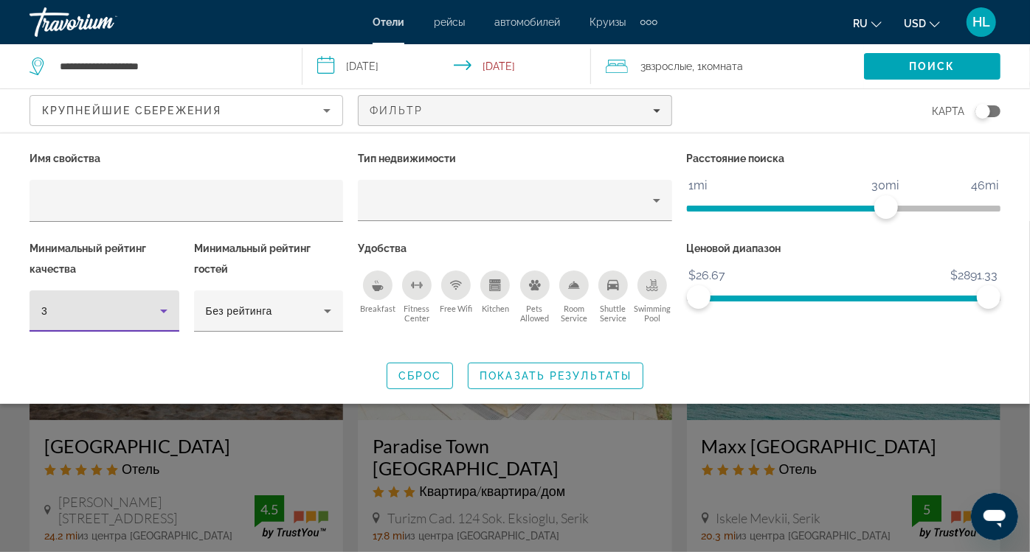
click at [128, 302] on div "3" at bounding box center [100, 311] width 119 height 18
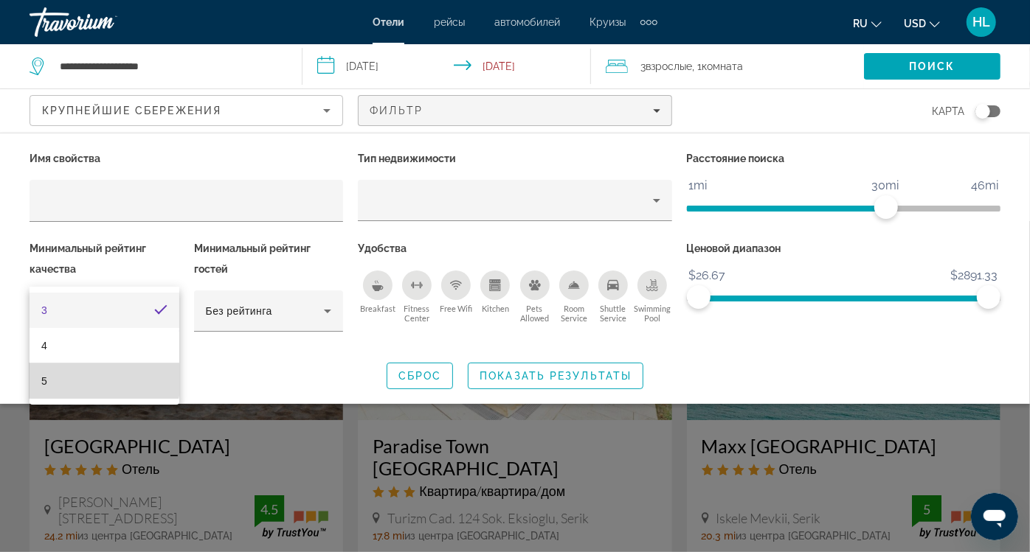
click at [97, 375] on mat-option "5" at bounding box center [105, 381] width 150 height 35
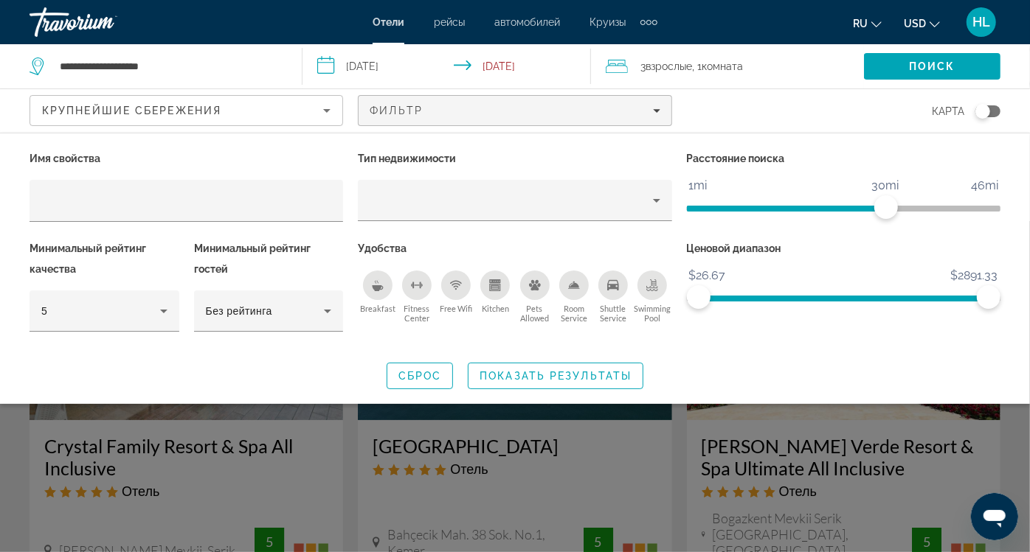
click at [458, 280] on icon "Free Wifi" at bounding box center [456, 286] width 12 height 12
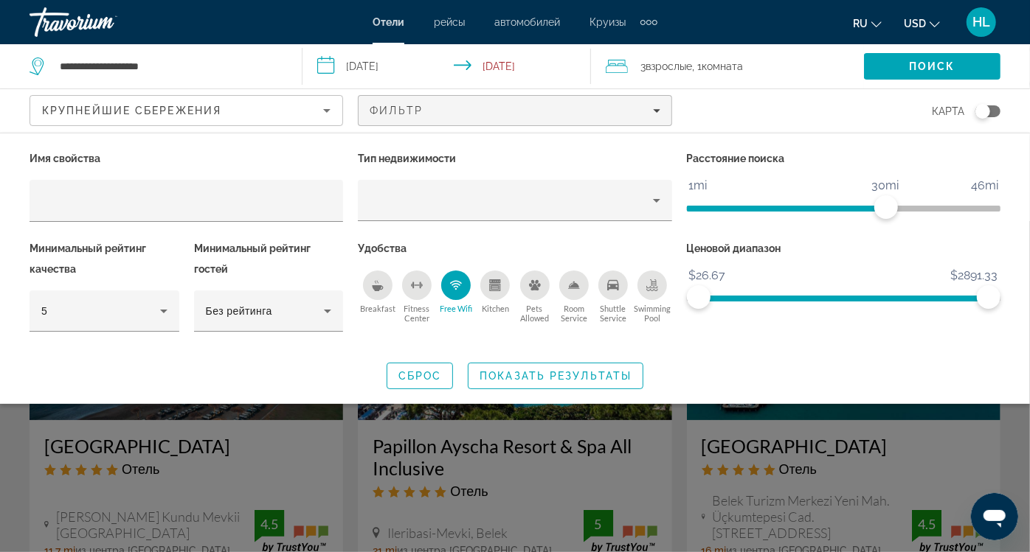
click at [613, 271] on div "Shuttle Service" at bounding box center [613, 286] width 30 height 30
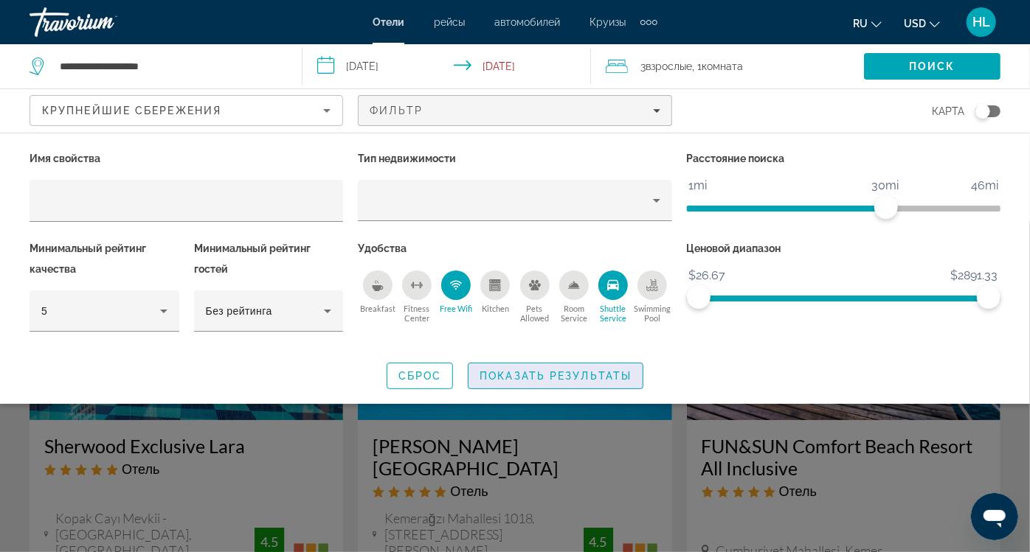
click at [569, 370] on span "Показать результаты" at bounding box center [555, 376] width 152 height 12
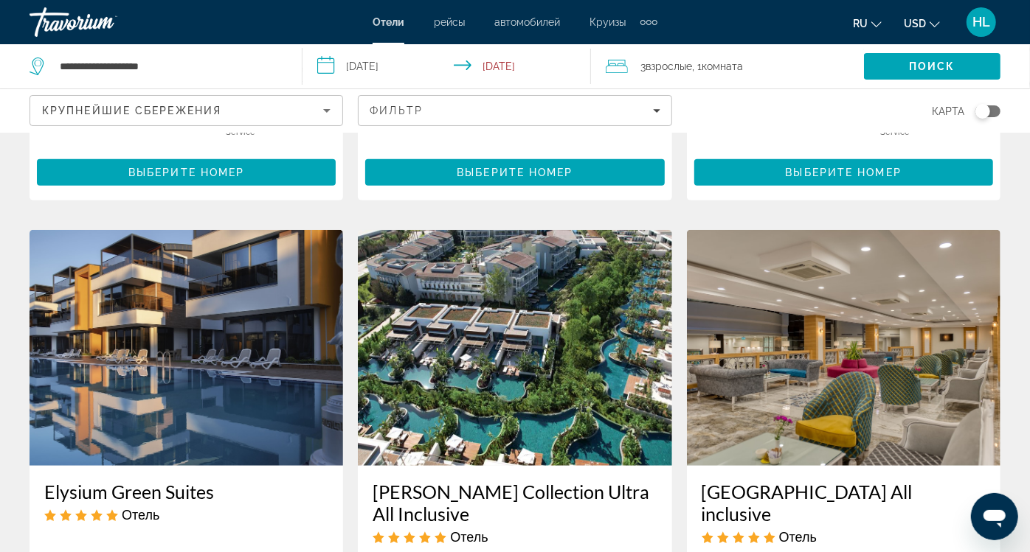
scroll to position [543, 0]
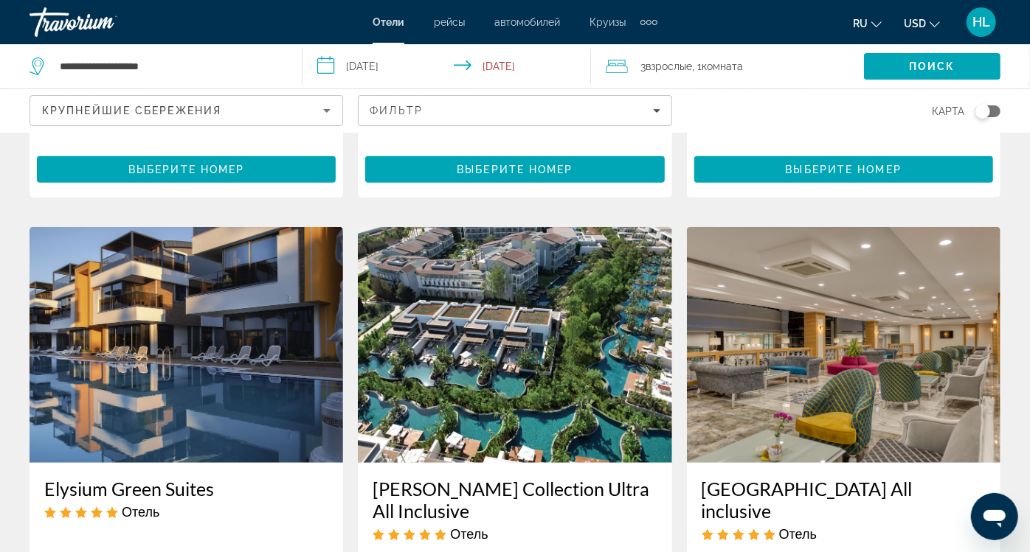
click at [96, 313] on img "Main content" at bounding box center [186, 345] width 313 height 236
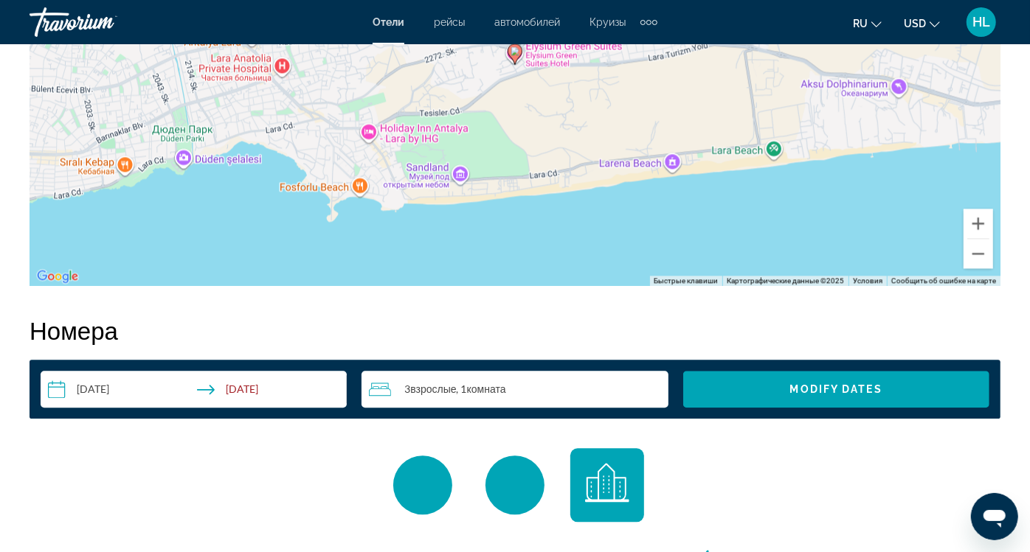
scroll to position [1889, 0]
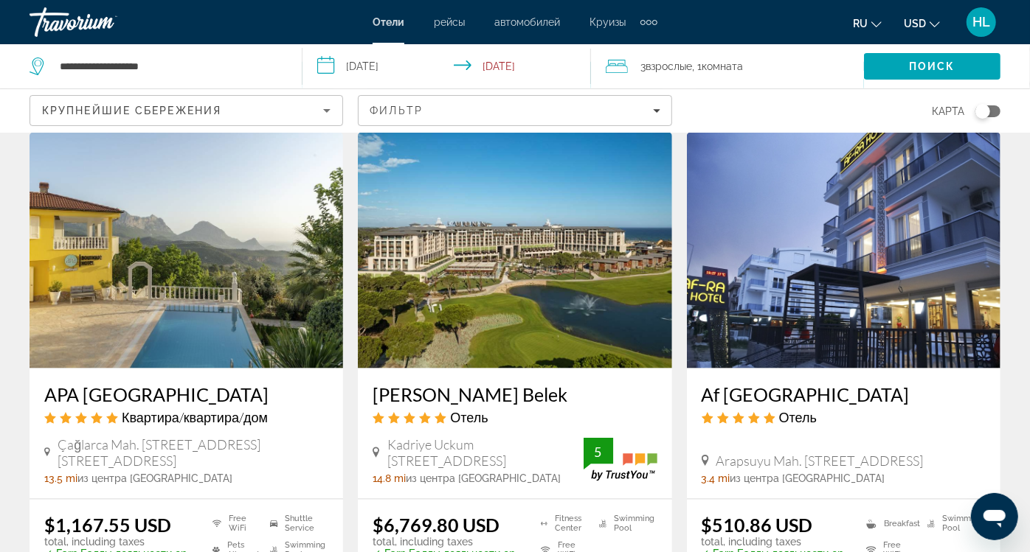
scroll to position [1226, 0]
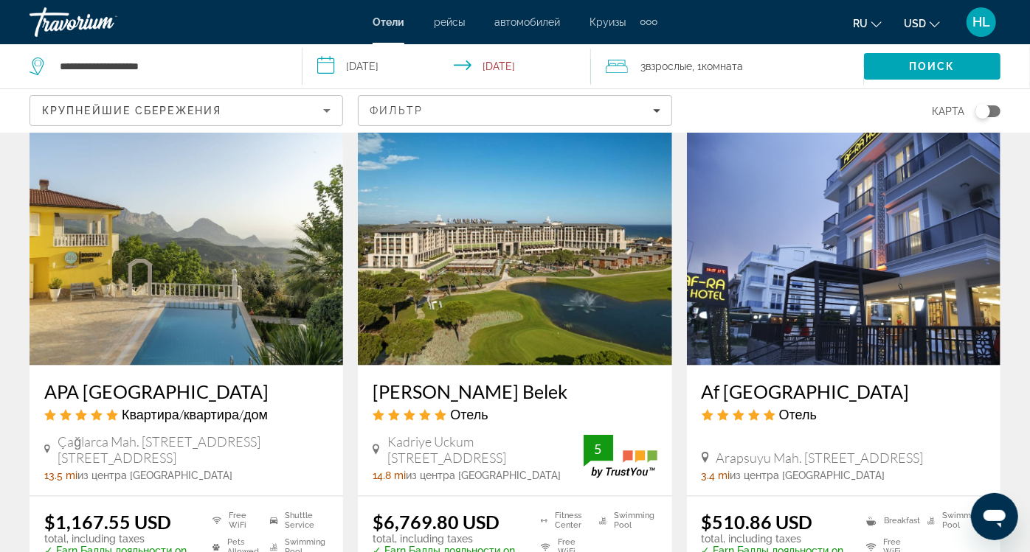
click at [234, 238] on img "Main content" at bounding box center [186, 248] width 313 height 236
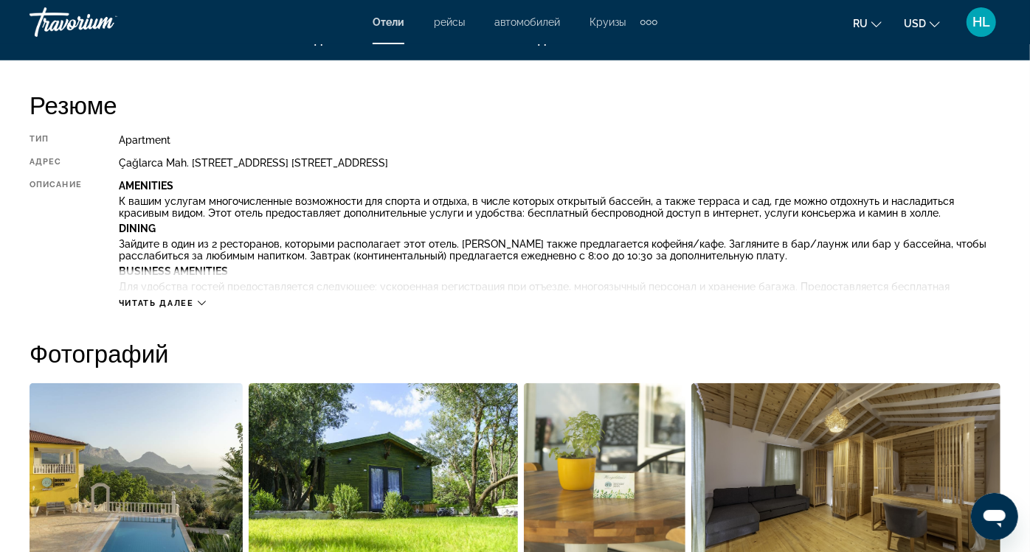
scroll to position [731, 0]
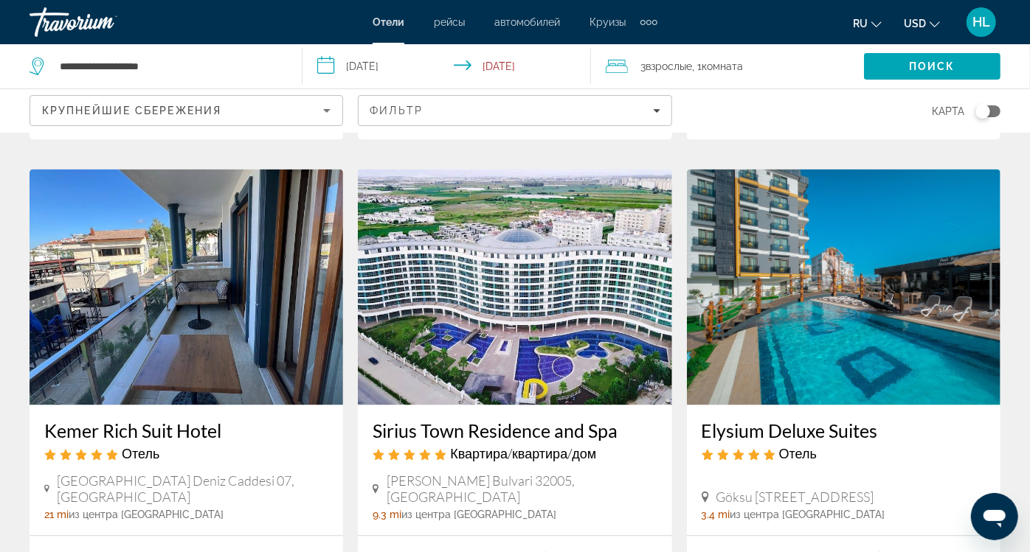
scroll to position [1736, 0]
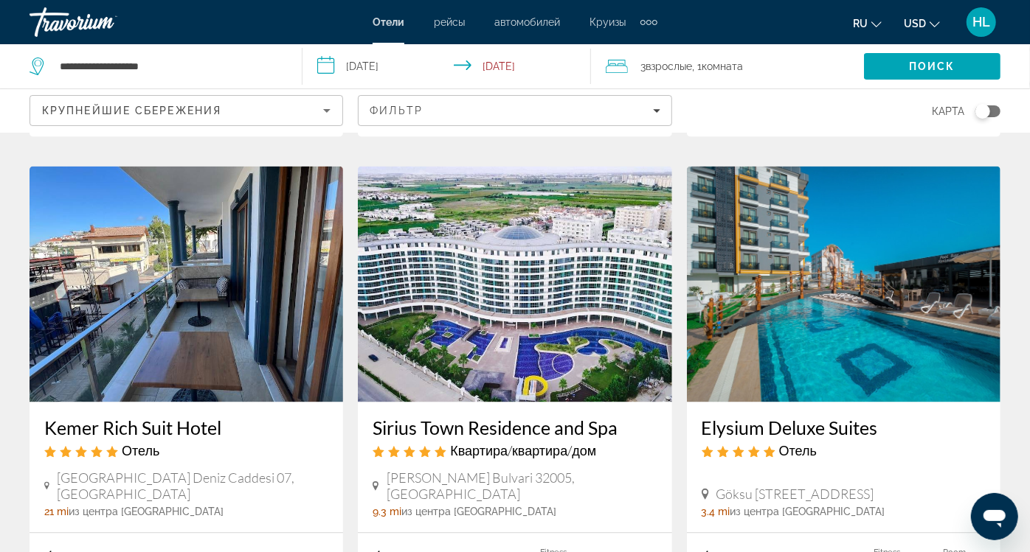
click at [512, 248] on img "Main content" at bounding box center [514, 285] width 313 height 236
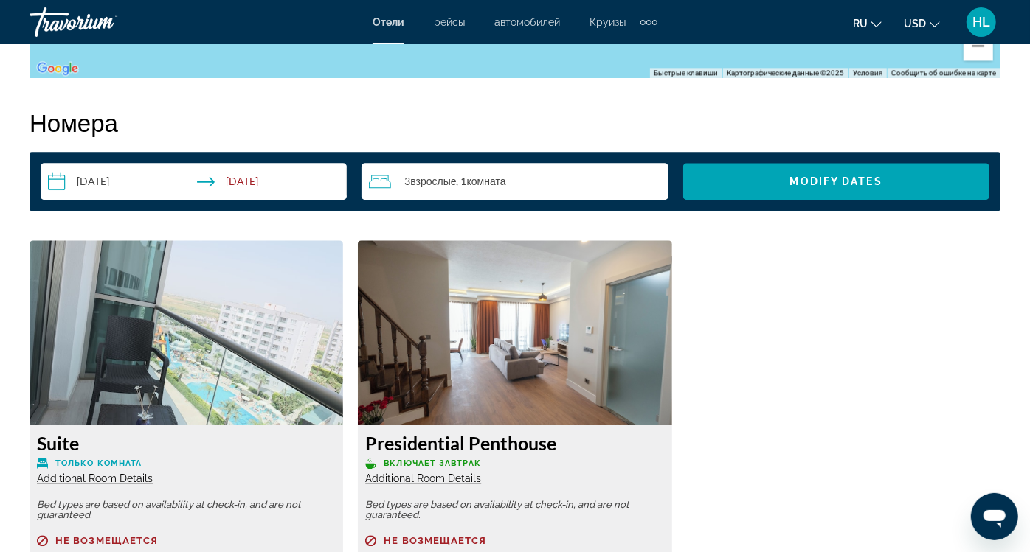
scroll to position [2238, 0]
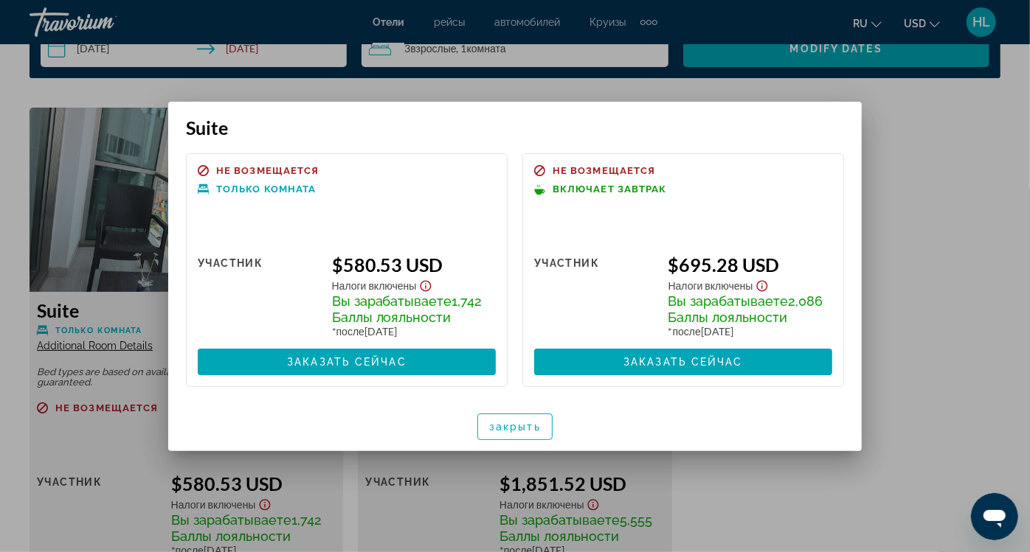
scroll to position [0, 0]
click at [533, 431] on span "закрыть" at bounding box center [515, 427] width 52 height 12
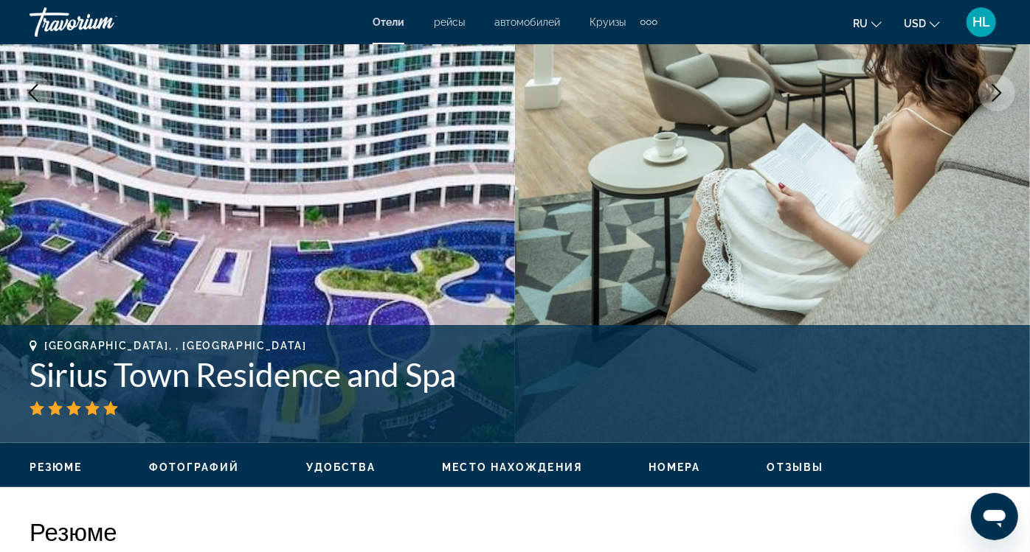
scroll to position [308, 0]
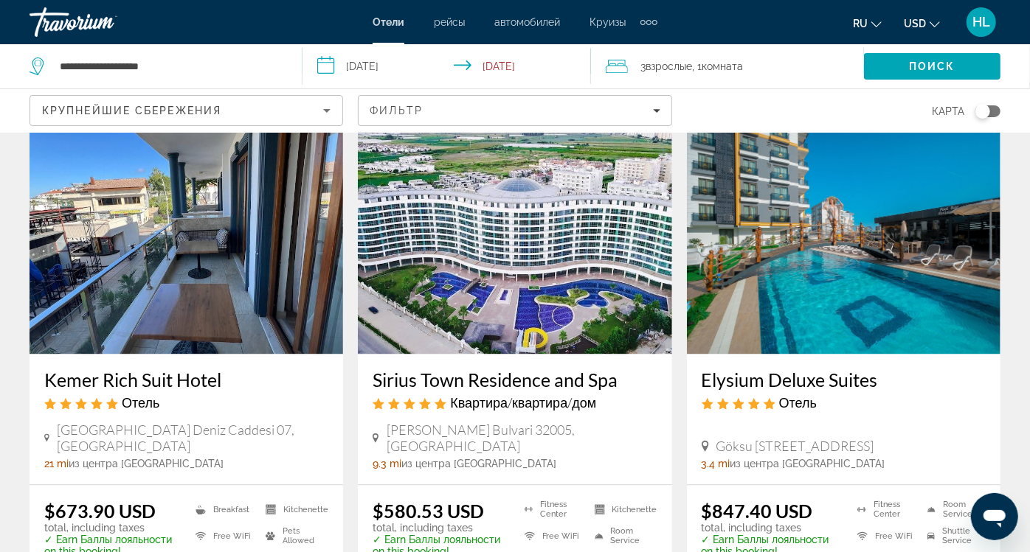
scroll to position [1783, 0]
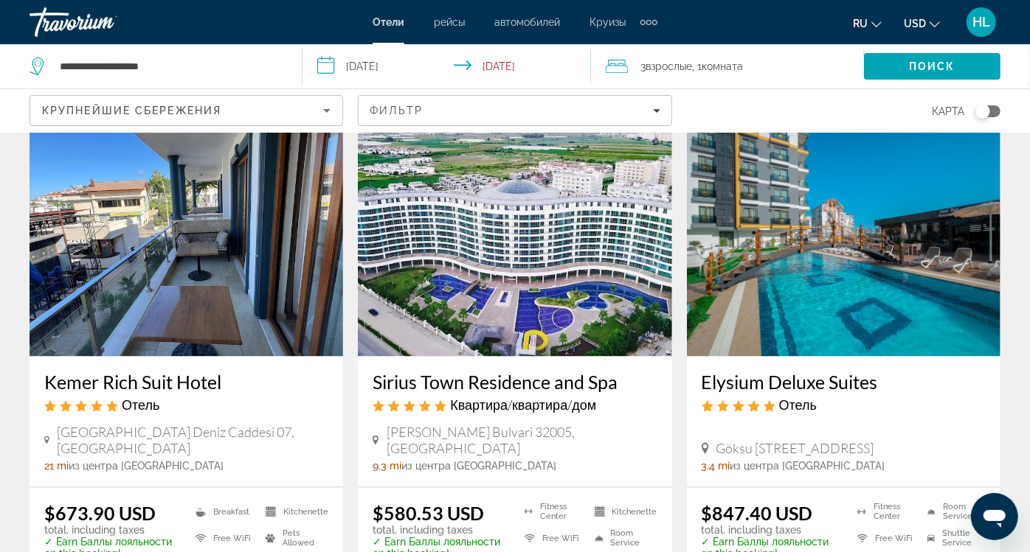
click at [832, 206] on img "Main content" at bounding box center [843, 238] width 313 height 236
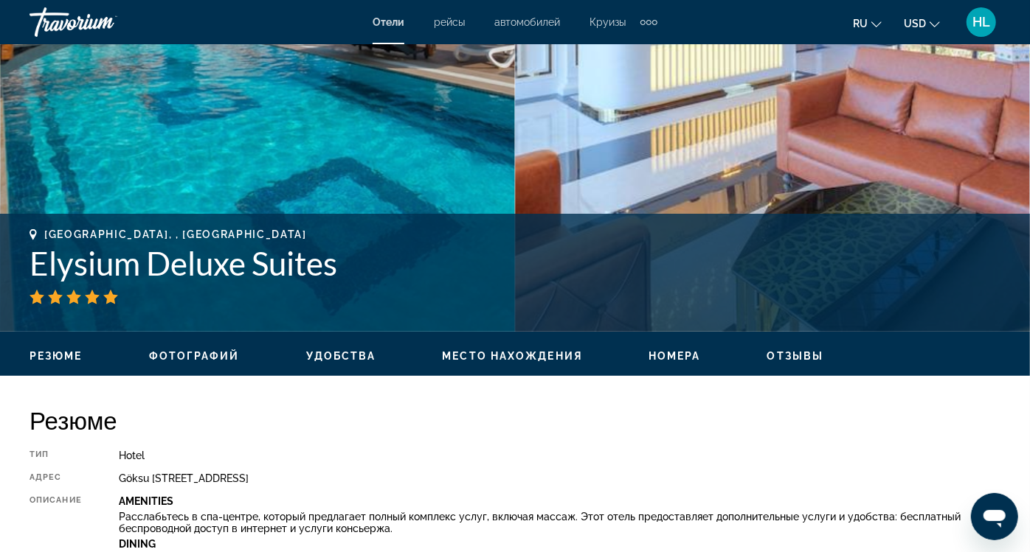
scroll to position [417, 0]
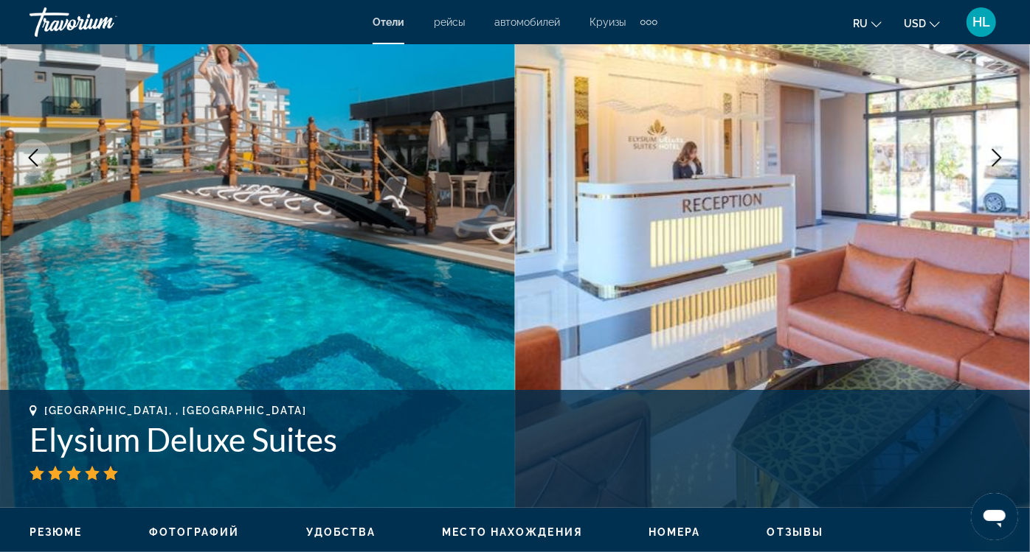
scroll to position [54, 0]
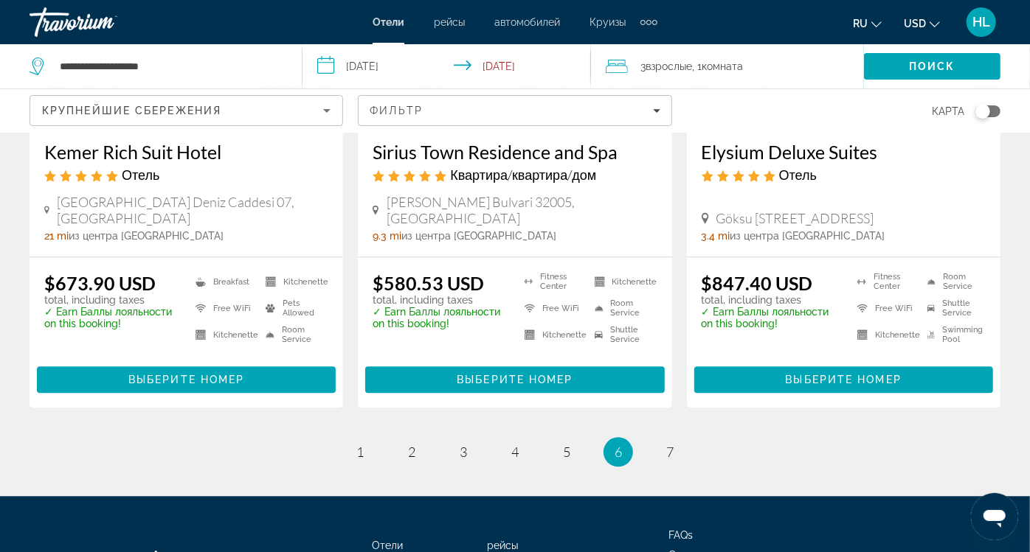
scroll to position [2016, 0]
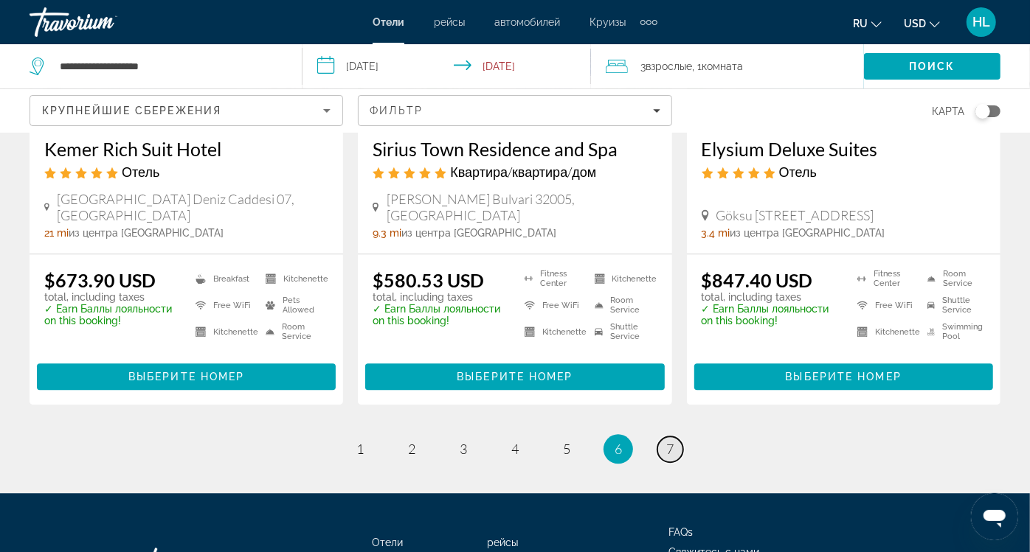
click at [669, 441] on span "7" at bounding box center [669, 449] width 7 height 16
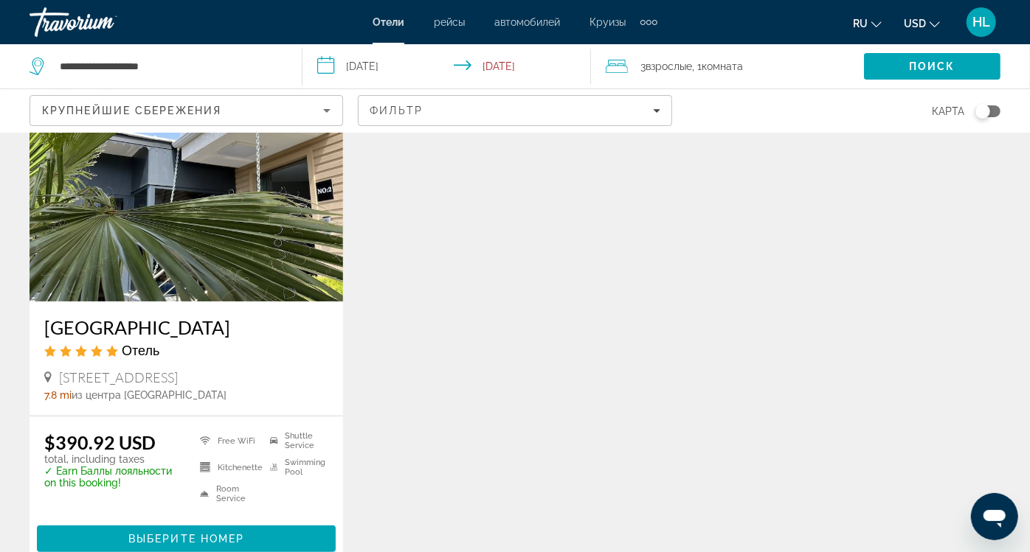
scroll to position [117, 0]
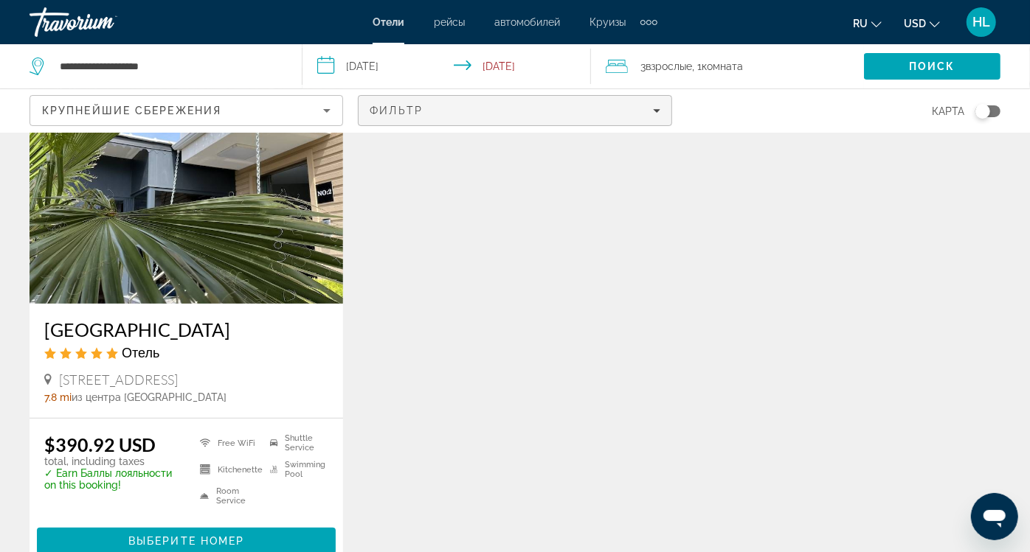
click at [423, 105] on span "Фильтр" at bounding box center [396, 111] width 53 height 12
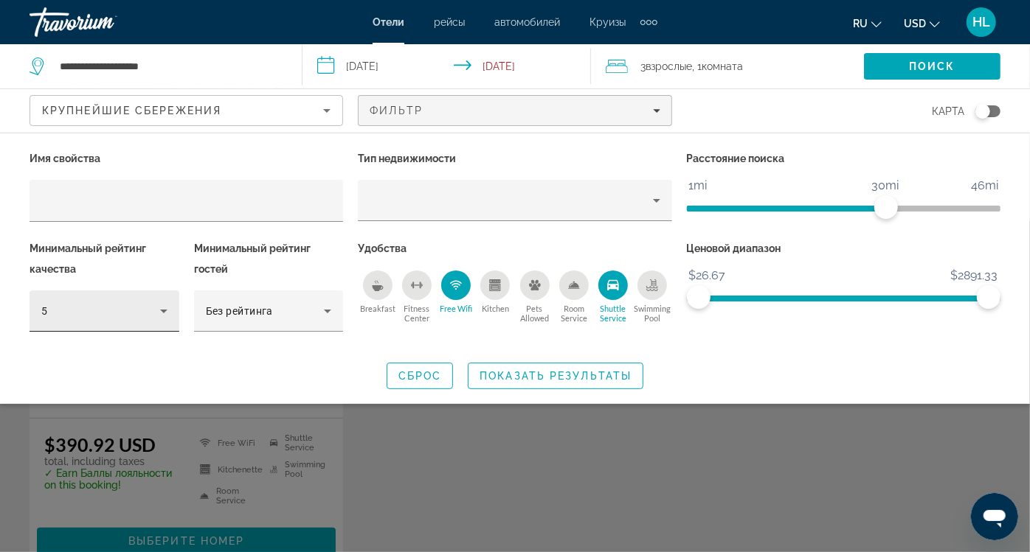
click at [124, 291] on div "5" at bounding box center [104, 311] width 126 height 41
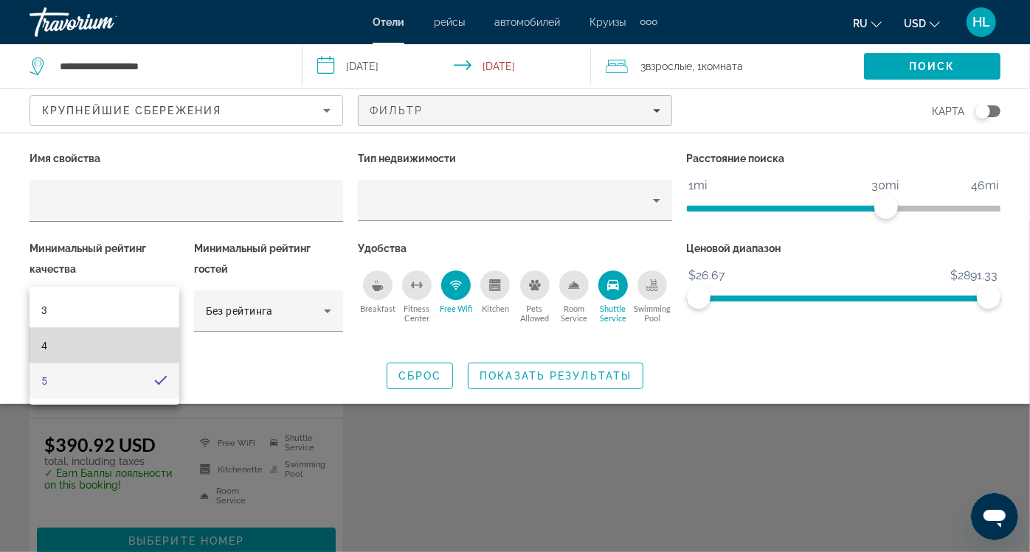
click at [83, 350] on mat-option "4" at bounding box center [105, 345] width 150 height 35
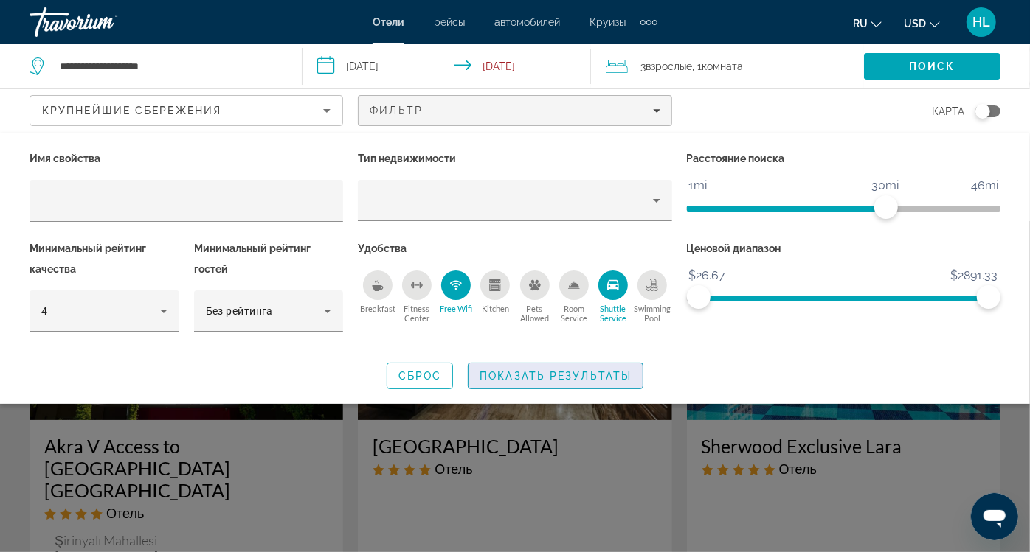
click at [510, 358] on span "Search widget" at bounding box center [555, 375] width 174 height 35
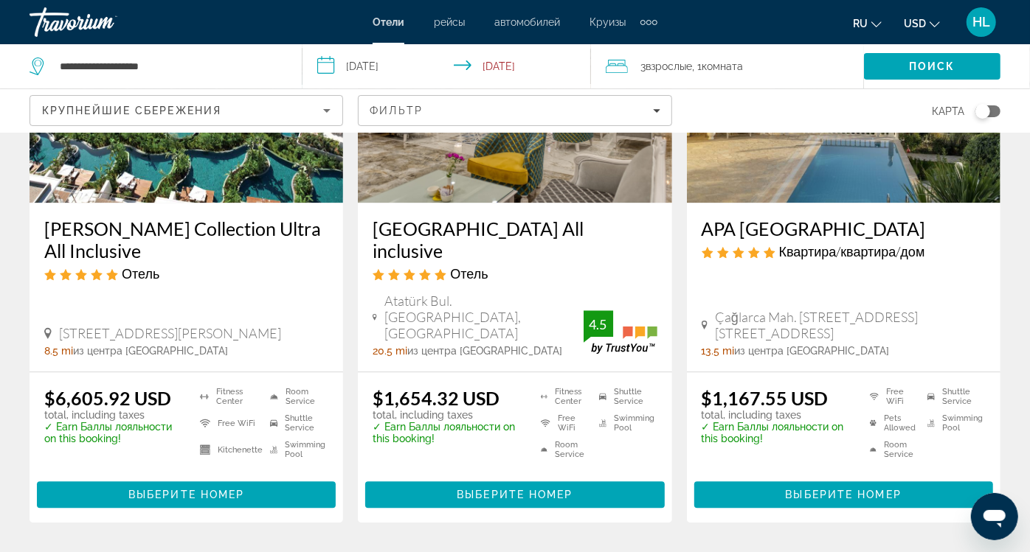
scroll to position [2021, 0]
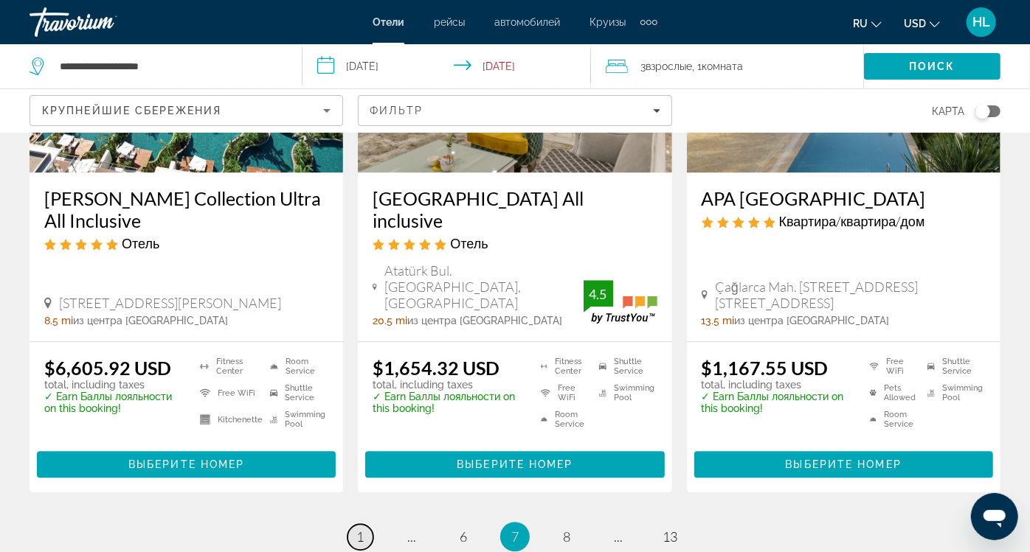
click at [359, 529] on span "1" at bounding box center [359, 537] width 7 height 16
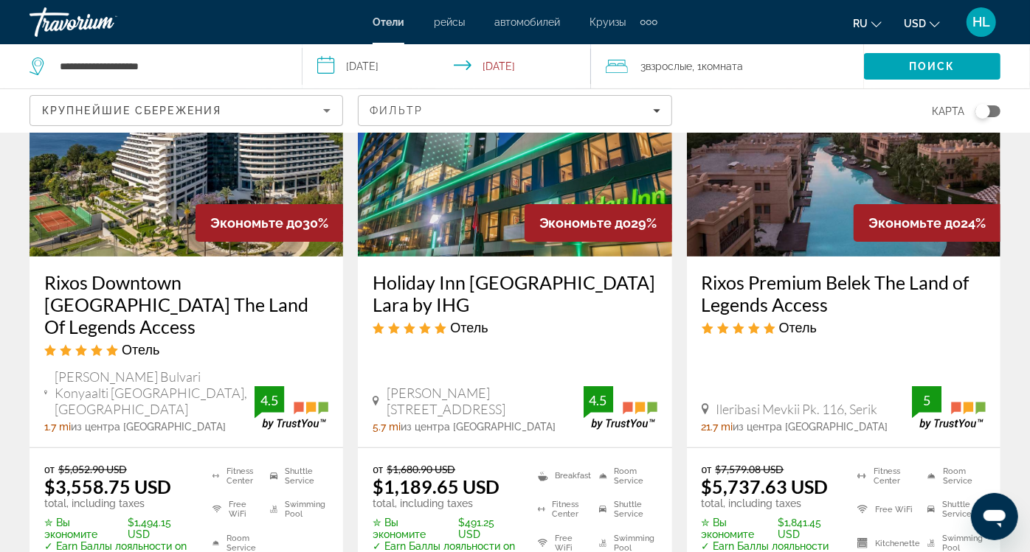
scroll to position [167, 0]
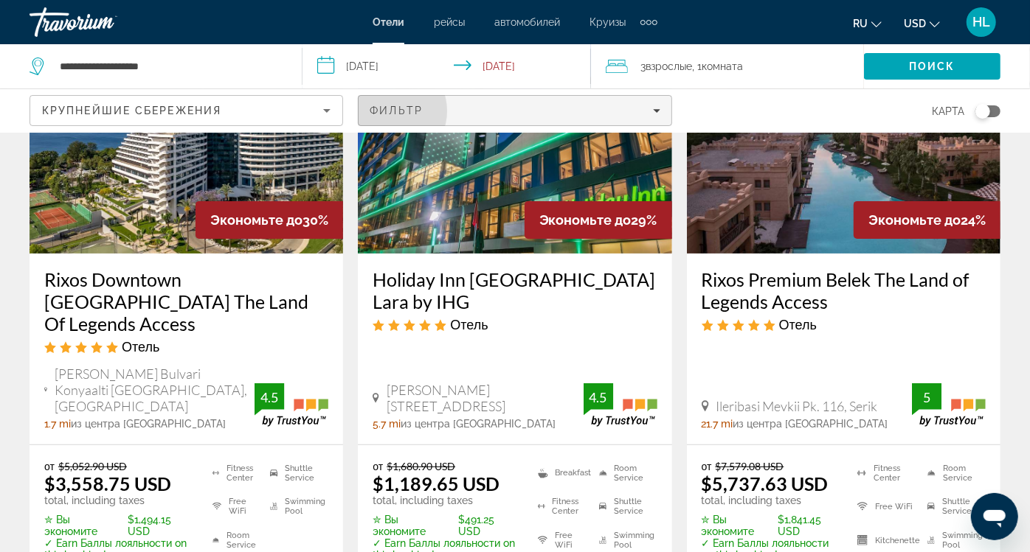
click at [423, 105] on span "Фильтр" at bounding box center [396, 111] width 53 height 12
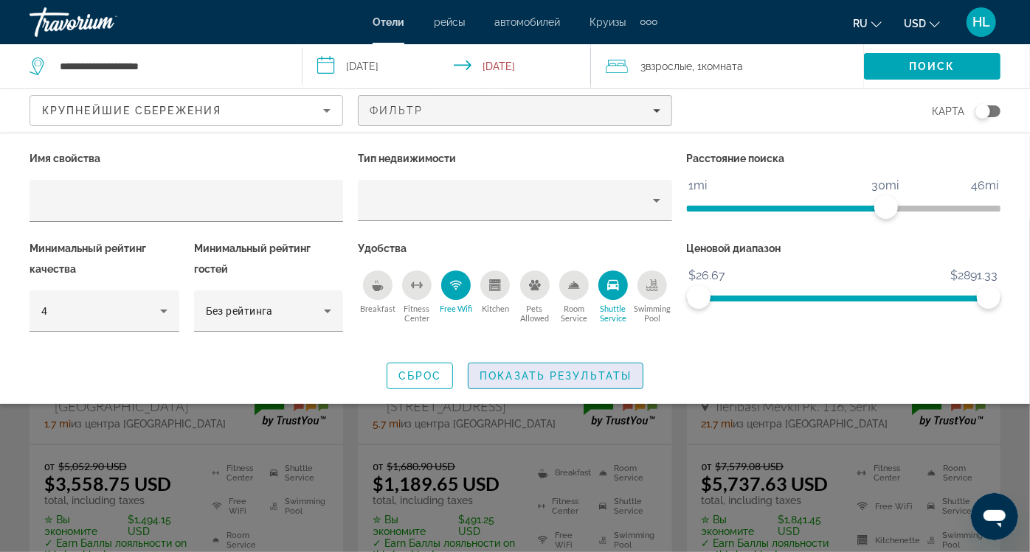
click at [497, 370] on span "Показать результаты" at bounding box center [555, 376] width 152 height 12
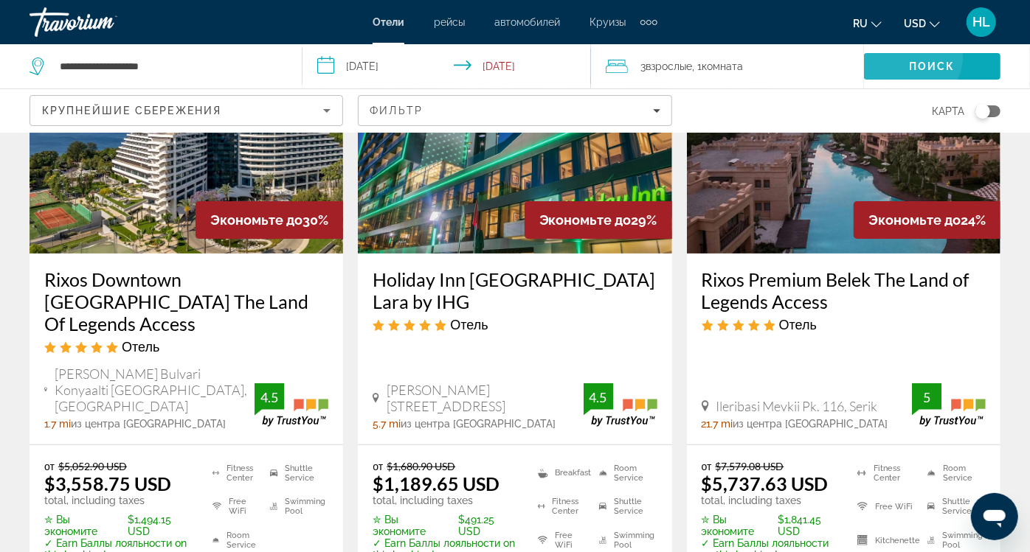
click at [864, 56] on span "Search" at bounding box center [932, 66] width 136 height 35
click at [909, 65] on span "Поиск" at bounding box center [932, 66] width 46 height 12
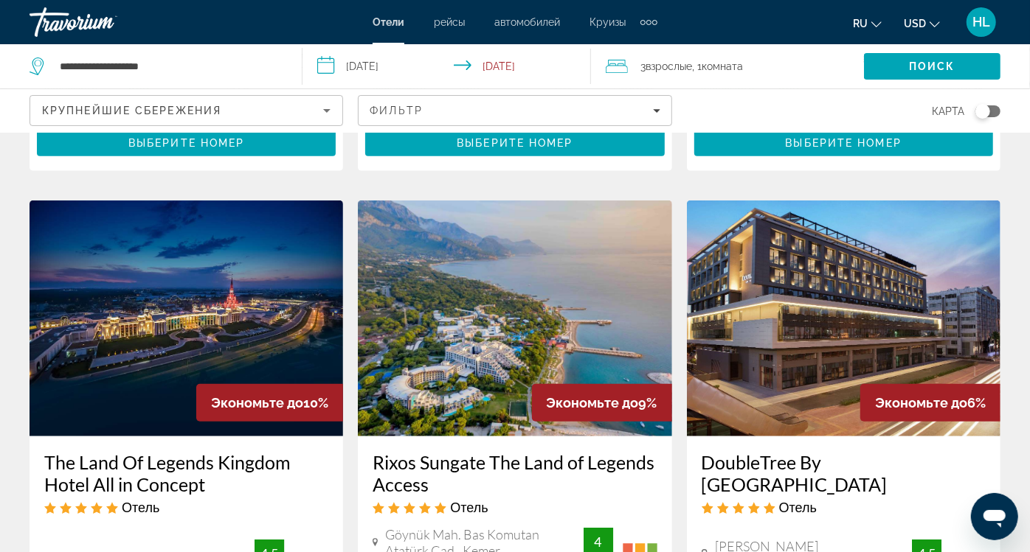
scroll to position [0, 0]
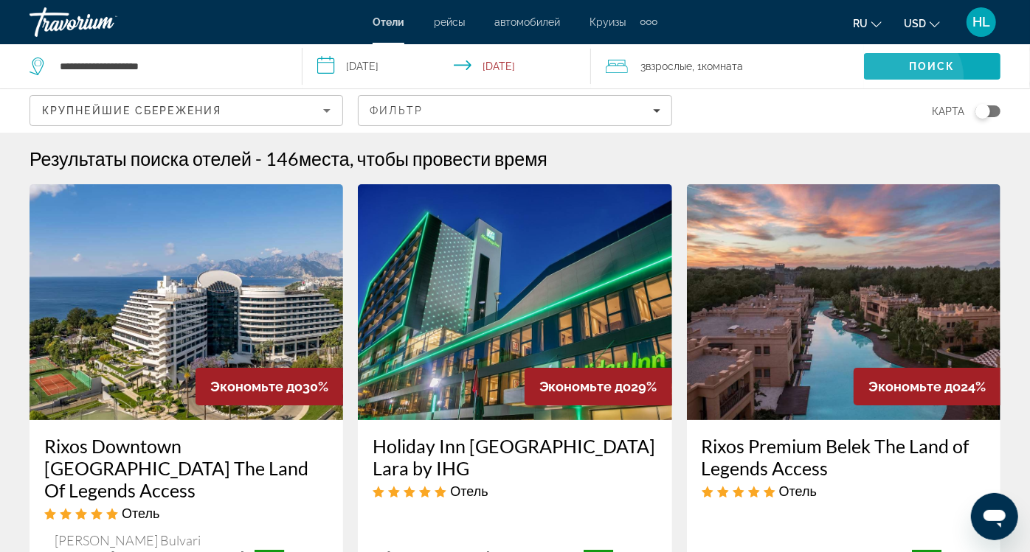
click at [864, 77] on span "Search" at bounding box center [932, 66] width 136 height 35
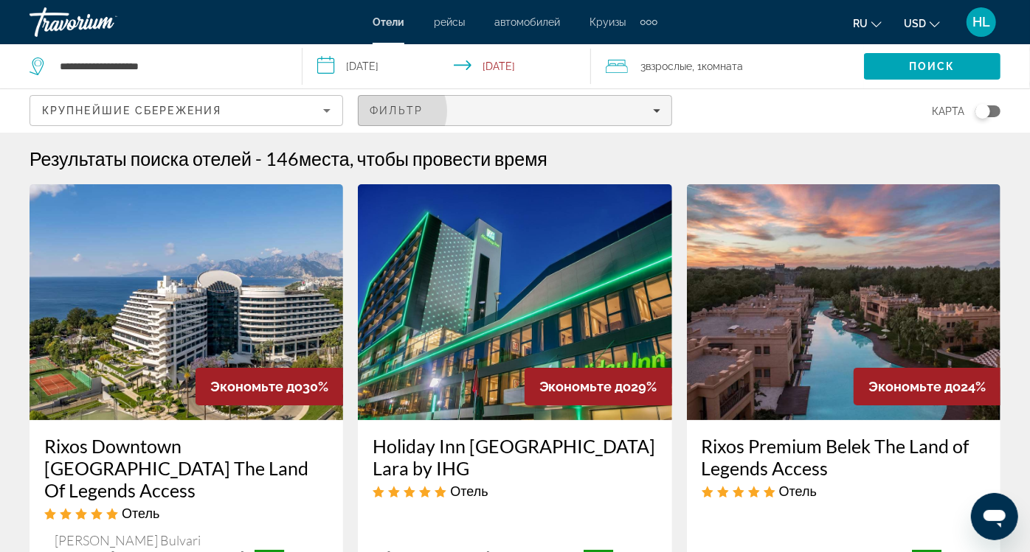
click at [423, 105] on span "Фильтр" at bounding box center [396, 111] width 53 height 12
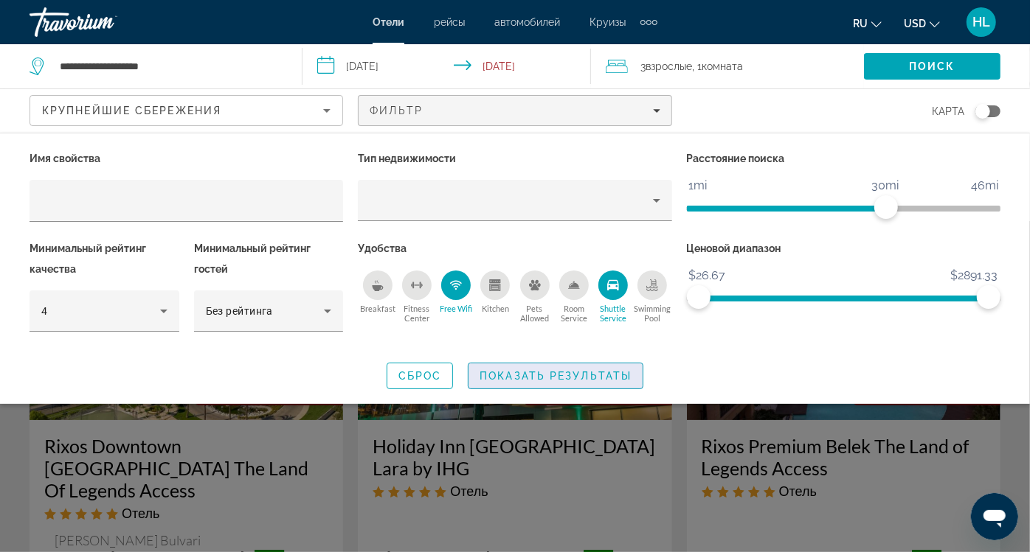
click at [499, 370] on span "Показать результаты" at bounding box center [555, 376] width 152 height 12
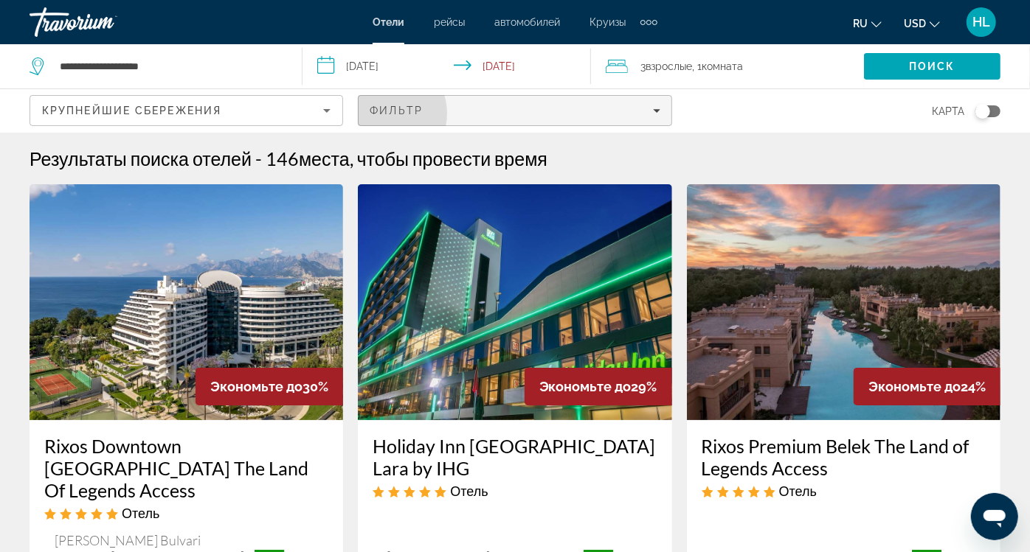
click at [423, 105] on span "Фильтр" at bounding box center [396, 111] width 53 height 12
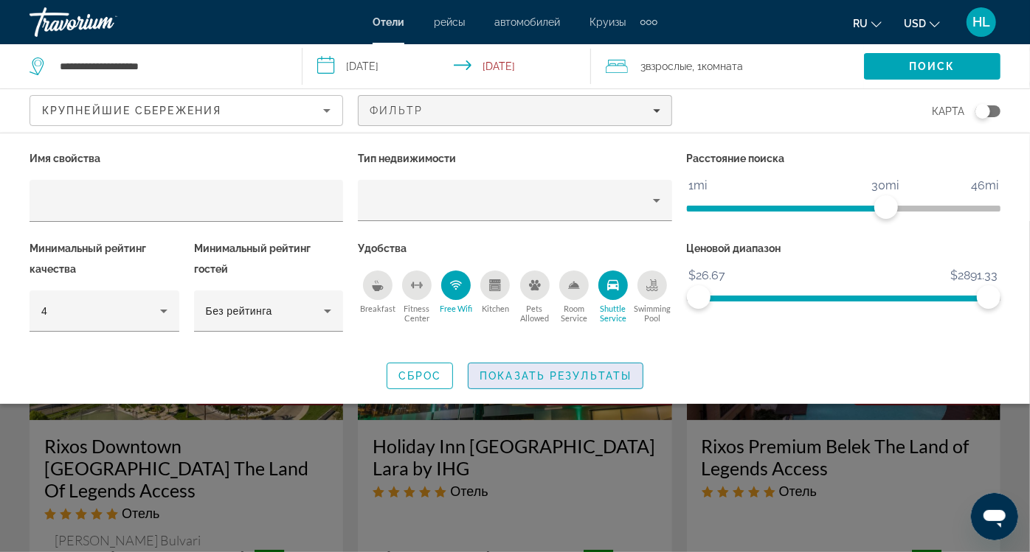
click at [493, 358] on span "Search widget" at bounding box center [555, 375] width 174 height 35
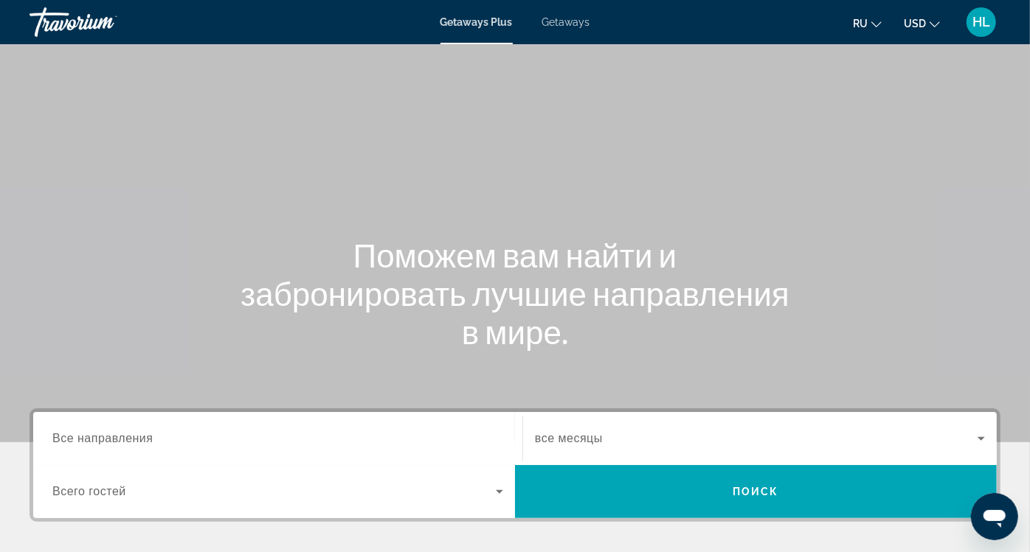
click at [133, 438] on span "Все направления" at bounding box center [102, 438] width 101 height 13
click at [133, 438] on input "Destination Все направления" at bounding box center [277, 440] width 451 height 18
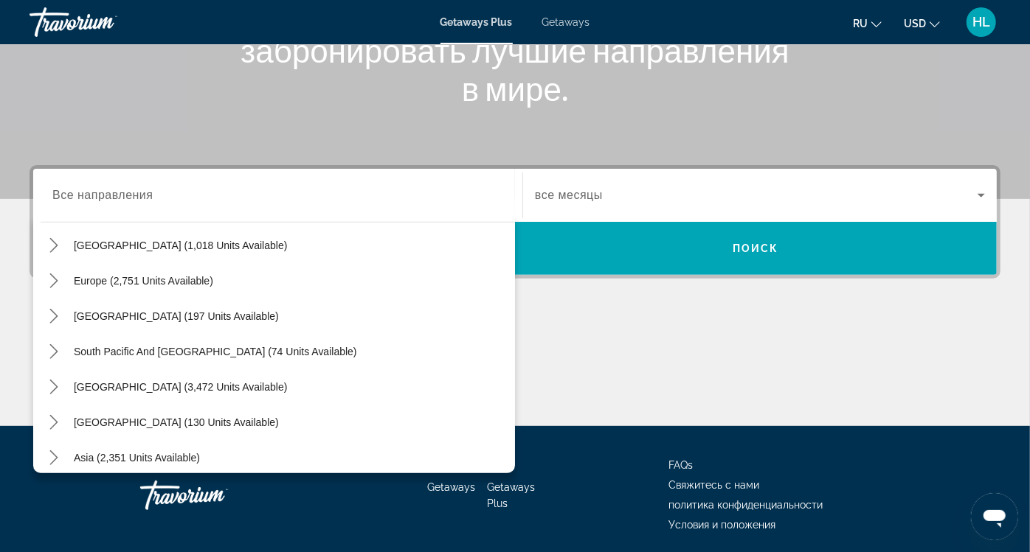
scroll to position [136, 0]
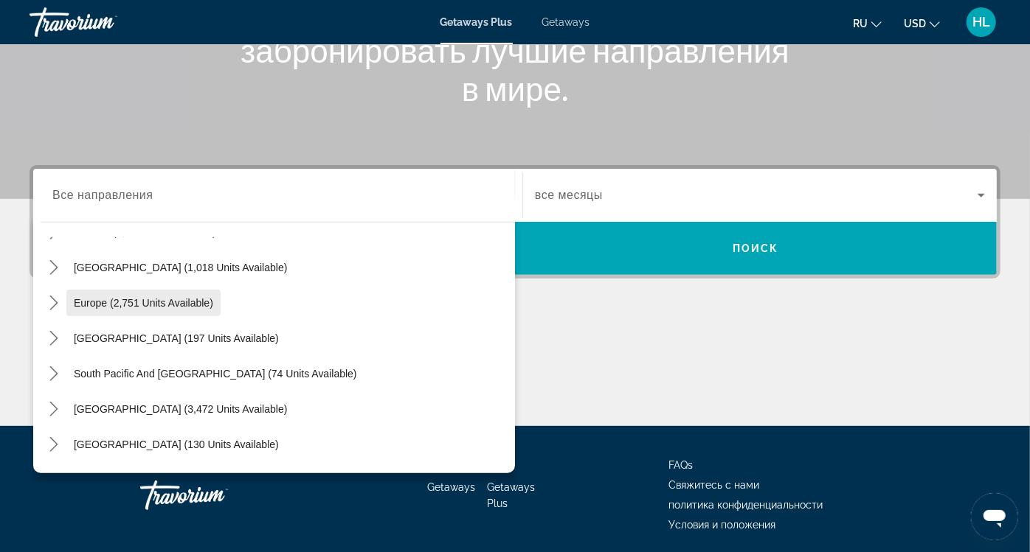
click at [67, 302] on span "Select destination: Europe (2,751 units available)" at bounding box center [143, 302] width 154 height 35
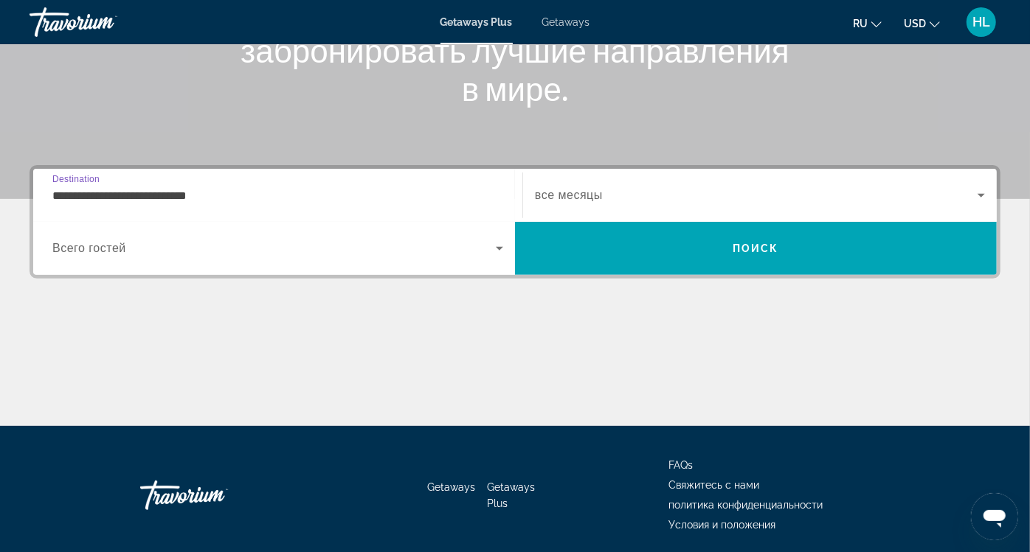
click at [236, 190] on input "**********" at bounding box center [277, 196] width 451 height 18
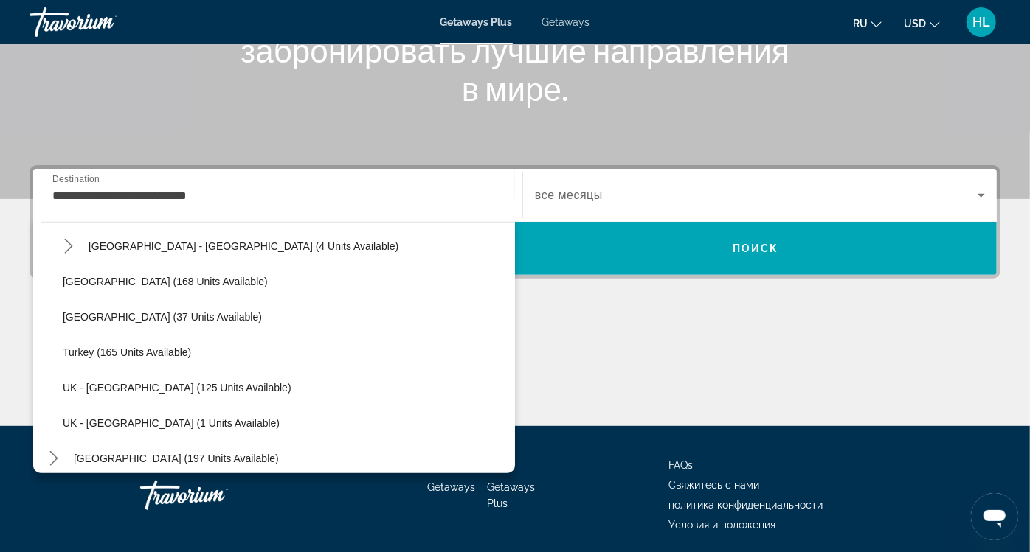
scroll to position [728, 0]
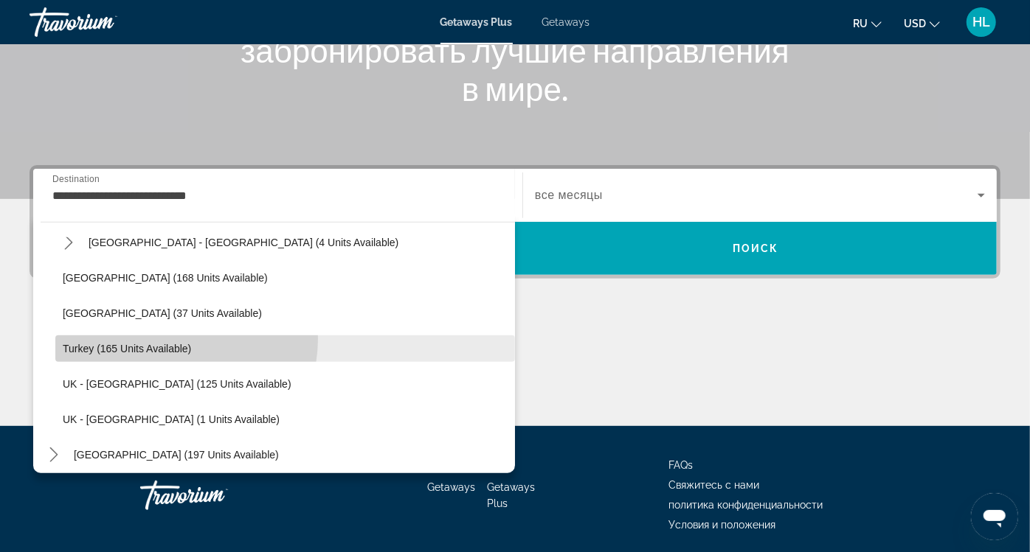
click at [164, 337] on span "Select destination: Turkey (165 units available)" at bounding box center [285, 348] width 460 height 35
type input "**********"
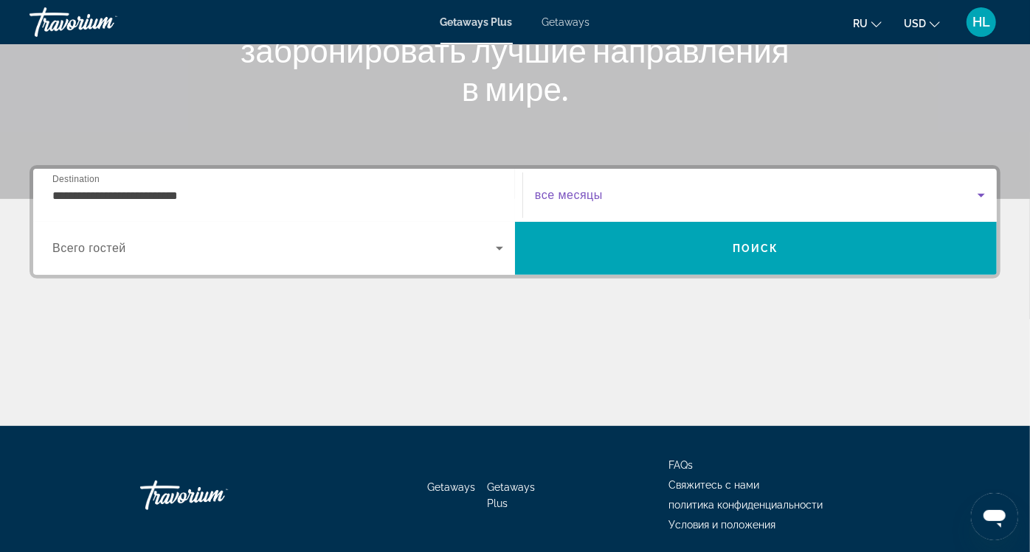
click at [535, 199] on span "Search widget" at bounding box center [756, 196] width 443 height 18
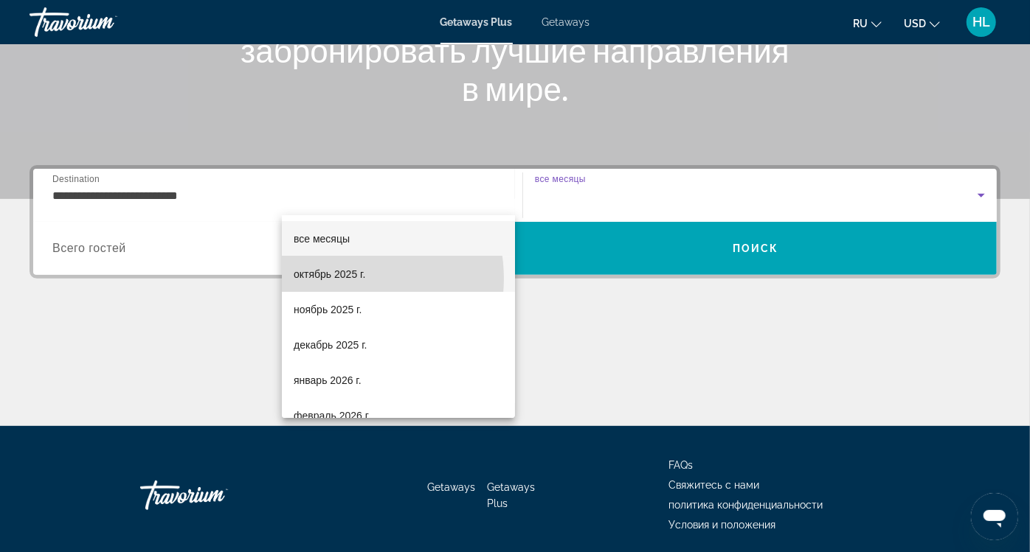
click at [337, 279] on span "октябрь 2025 г." at bounding box center [330, 275] width 72 height 18
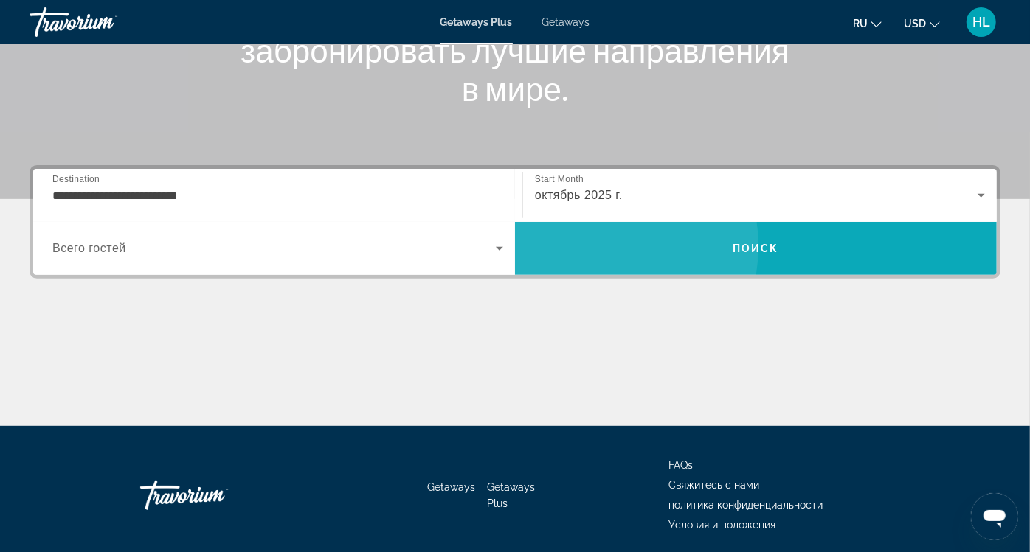
click at [824, 231] on span "Search" at bounding box center [756, 248] width 482 height 35
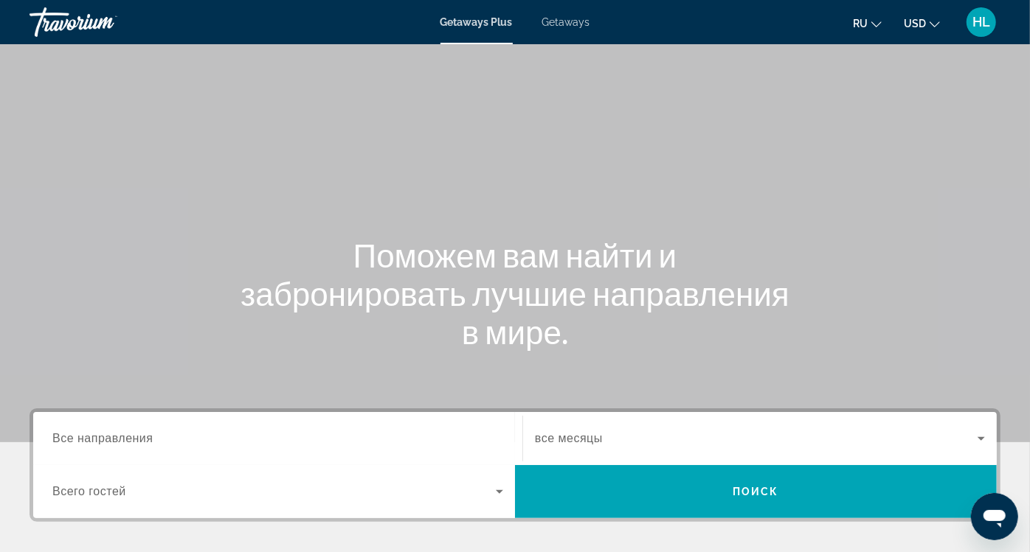
click at [134, 426] on div "Search widget" at bounding box center [277, 439] width 451 height 42
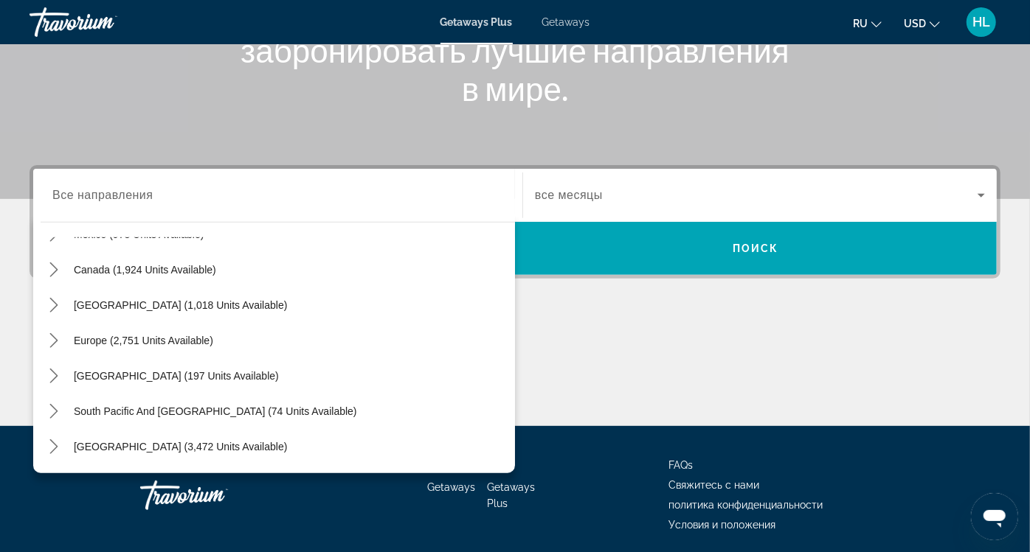
scroll to position [96, 0]
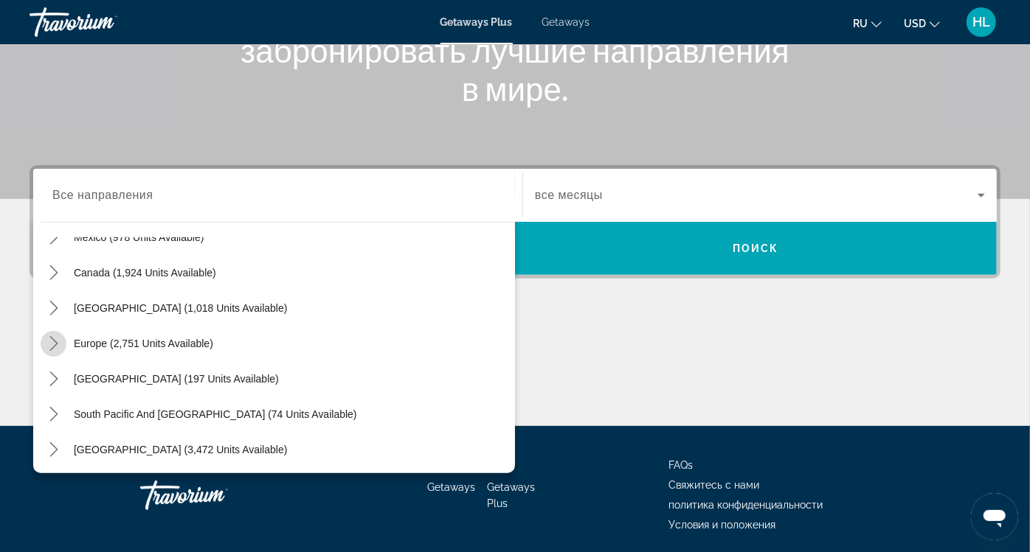
click at [49, 339] on icon "Toggle Europe (2,751 units available) submenu" at bounding box center [53, 343] width 15 height 15
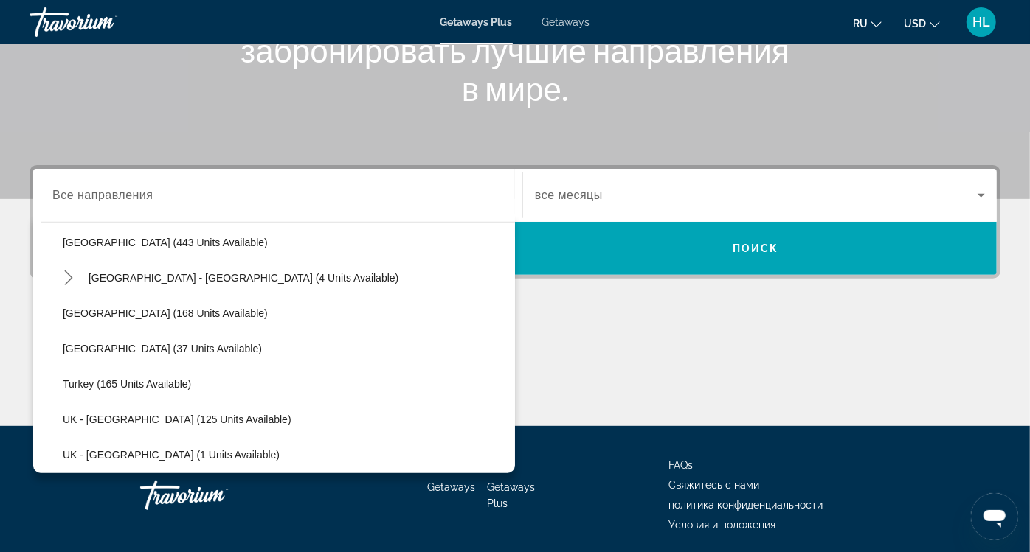
scroll to position [713, 0]
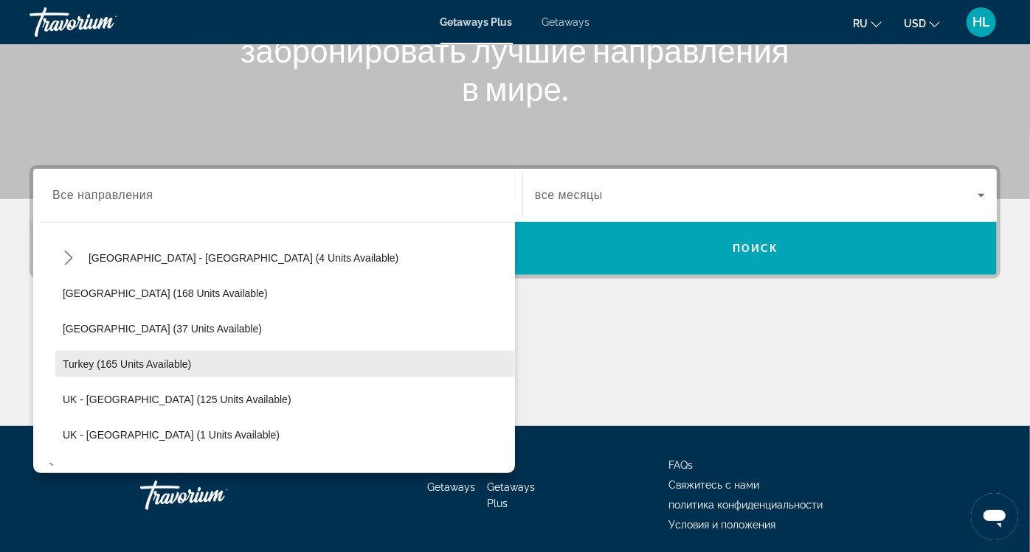
click at [212, 367] on span "Select destination: Turkey (165 units available)" at bounding box center [285, 364] width 460 height 35
type input "**********"
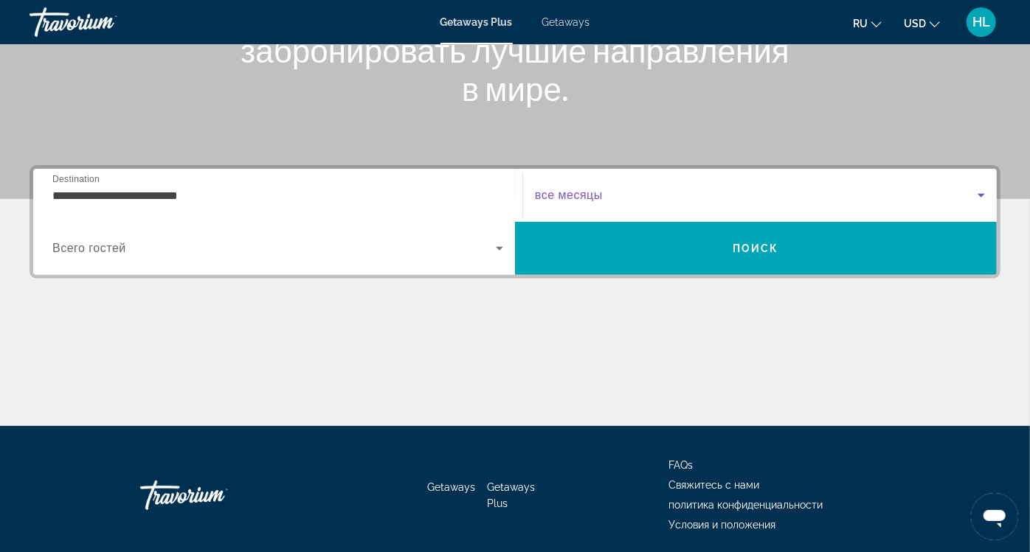
click at [535, 203] on span "Search widget" at bounding box center [756, 196] width 443 height 18
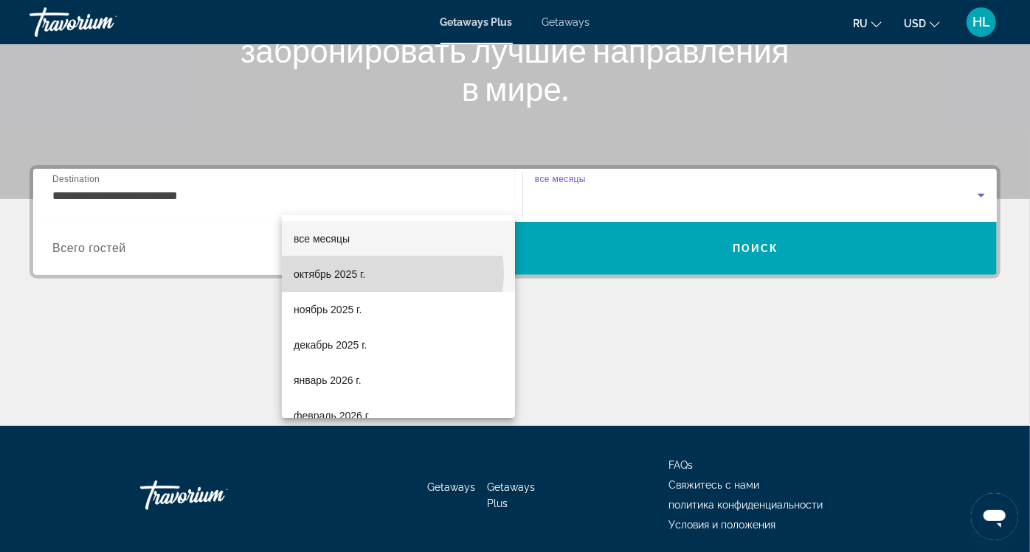
click at [373, 274] on mat-option "октябрь 2025 г." at bounding box center [398, 274] width 233 height 35
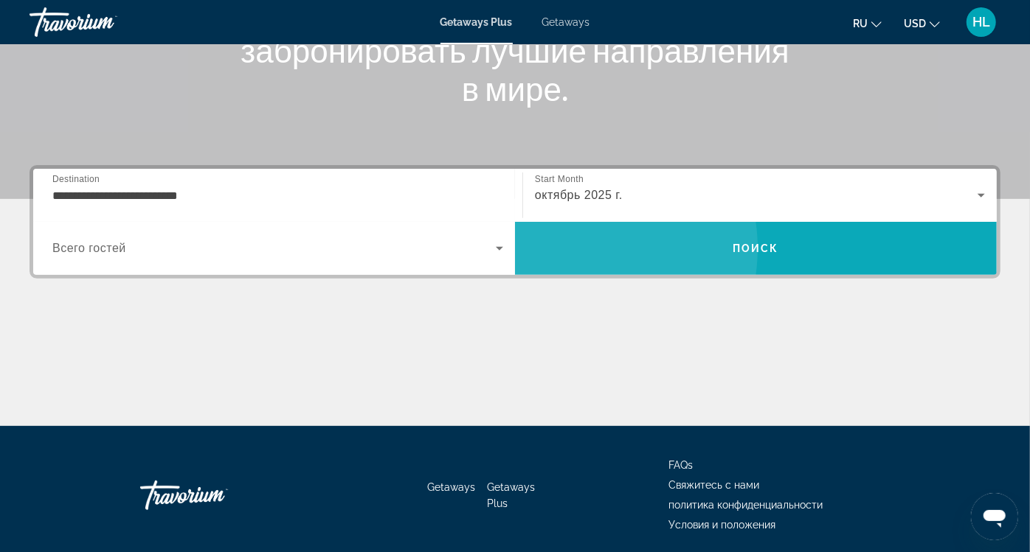
click at [804, 231] on span "Search" at bounding box center [756, 248] width 482 height 35
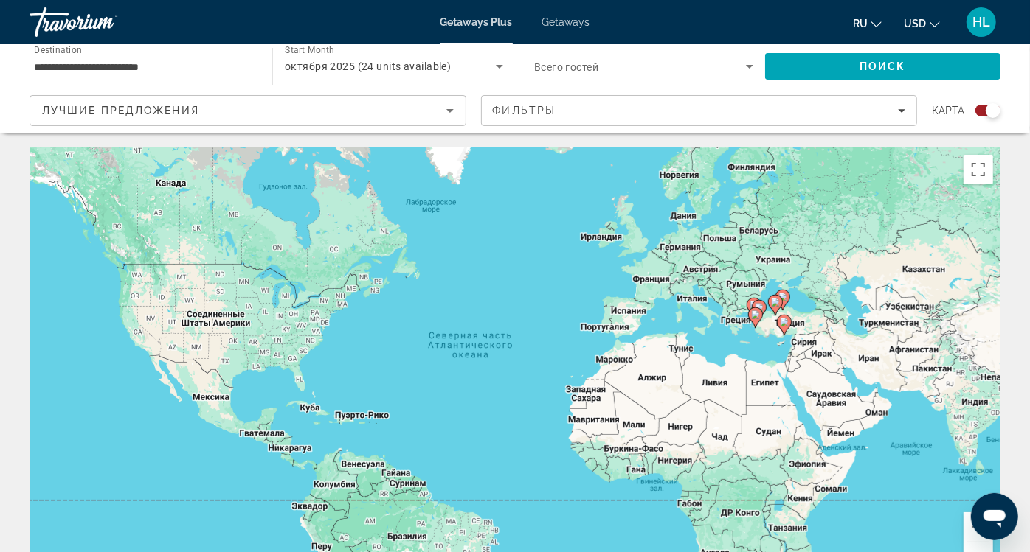
click at [554, 18] on span "Getaways" at bounding box center [566, 22] width 48 height 12
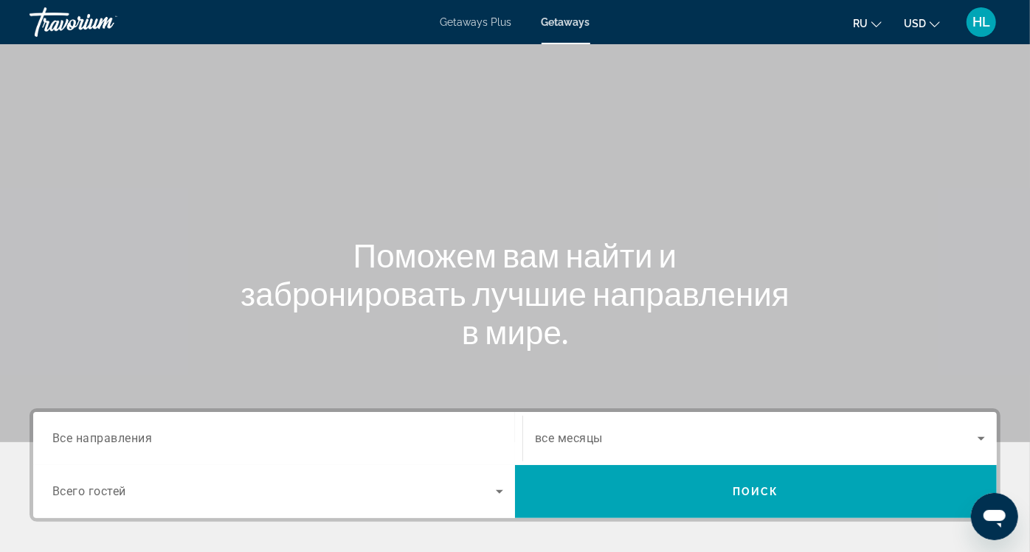
click at [111, 438] on span "Все направления" at bounding box center [102, 438] width 100 height 14
click at [111, 438] on input "Destination Все направления" at bounding box center [277, 440] width 451 height 18
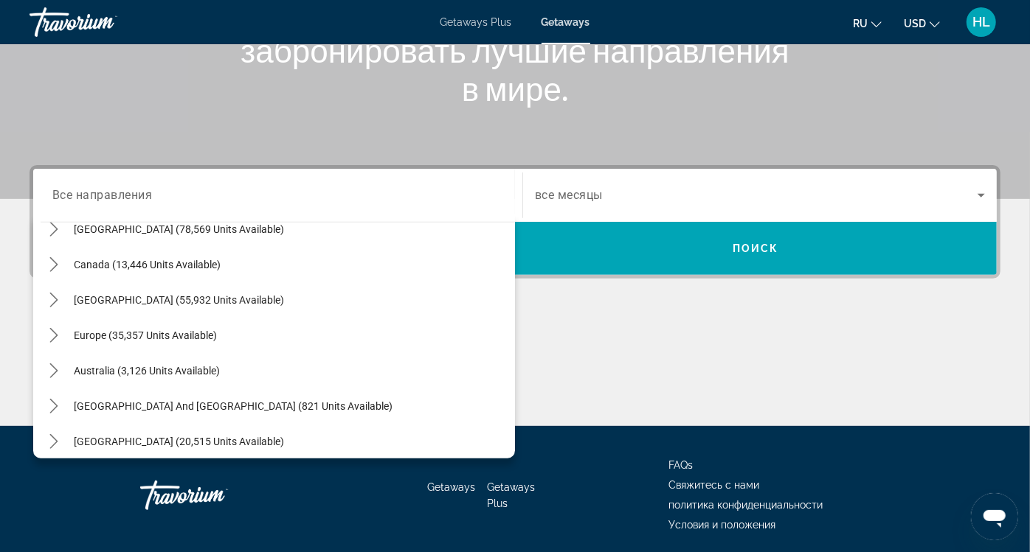
scroll to position [111, 0]
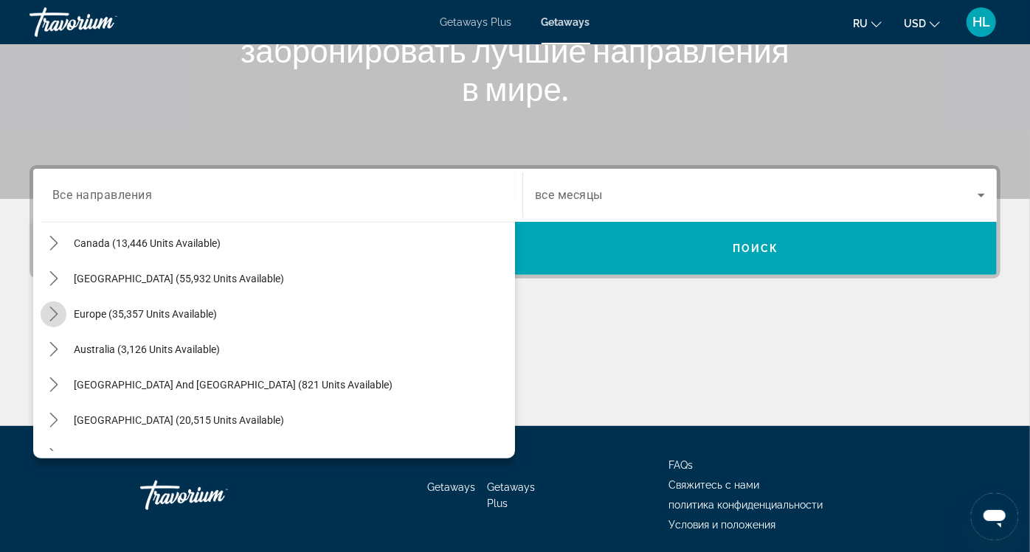
click at [58, 307] on icon "Toggle Europe (35,357 units available) submenu" at bounding box center [53, 314] width 15 height 15
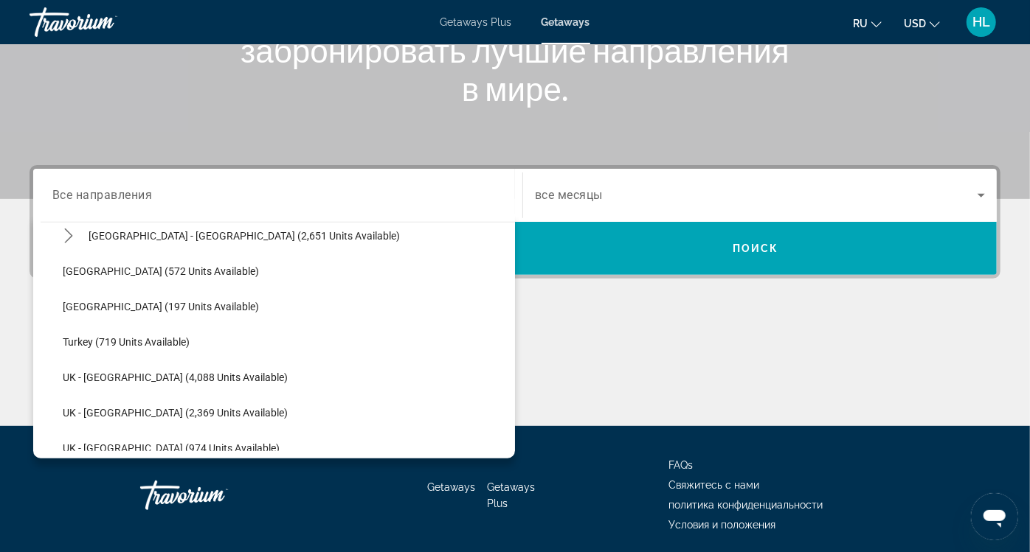
scroll to position [830, 0]
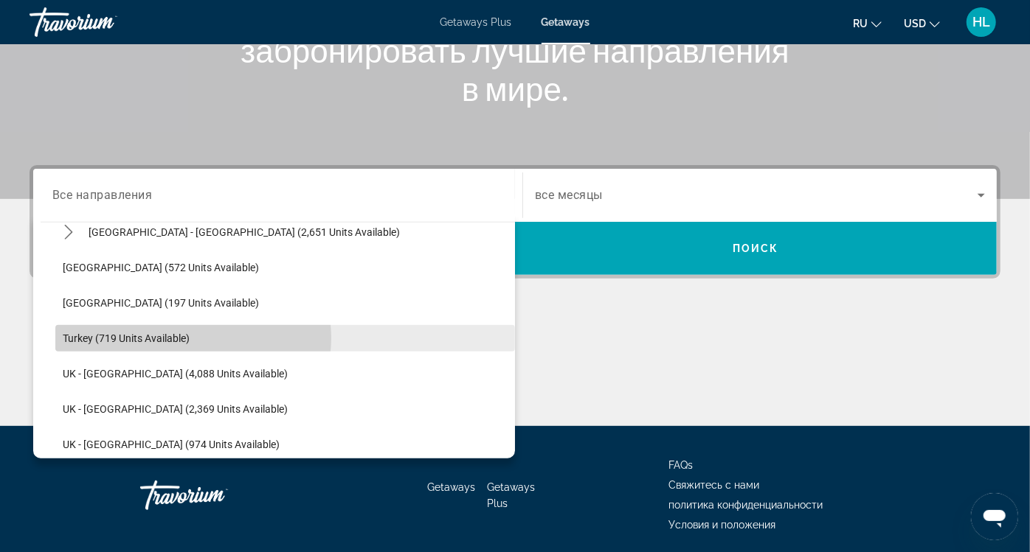
click at [193, 337] on span "Select destination: Turkey (719 units available)" at bounding box center [285, 338] width 460 height 35
type input "**********"
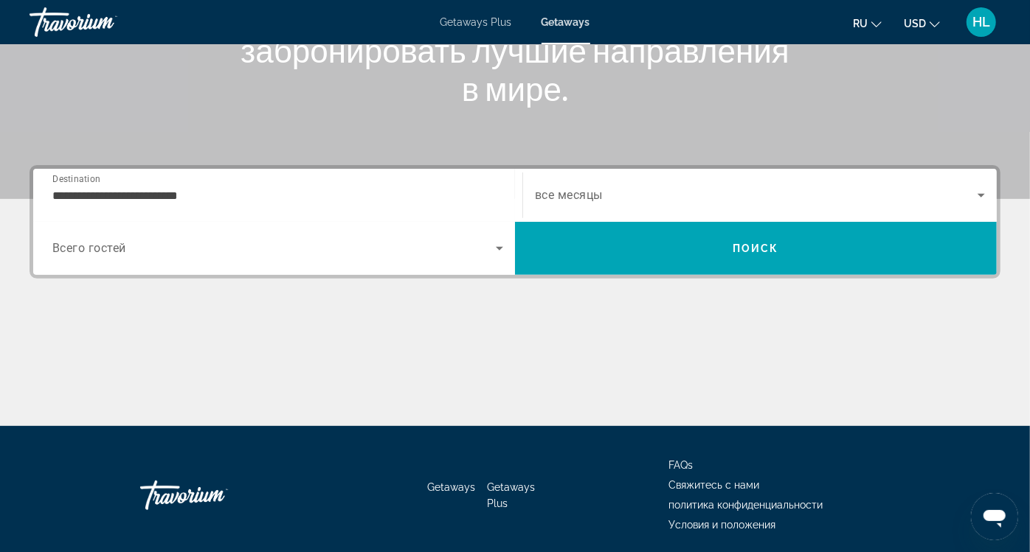
click at [535, 178] on div "Search widget" at bounding box center [760, 195] width 450 height 41
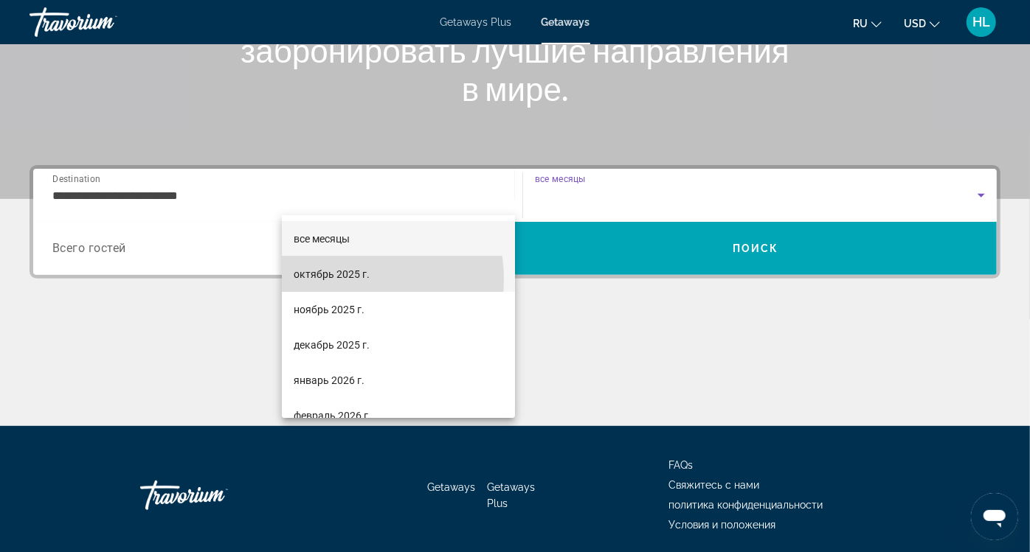
click at [335, 280] on span "октябрь 2025 г." at bounding box center [332, 275] width 76 height 18
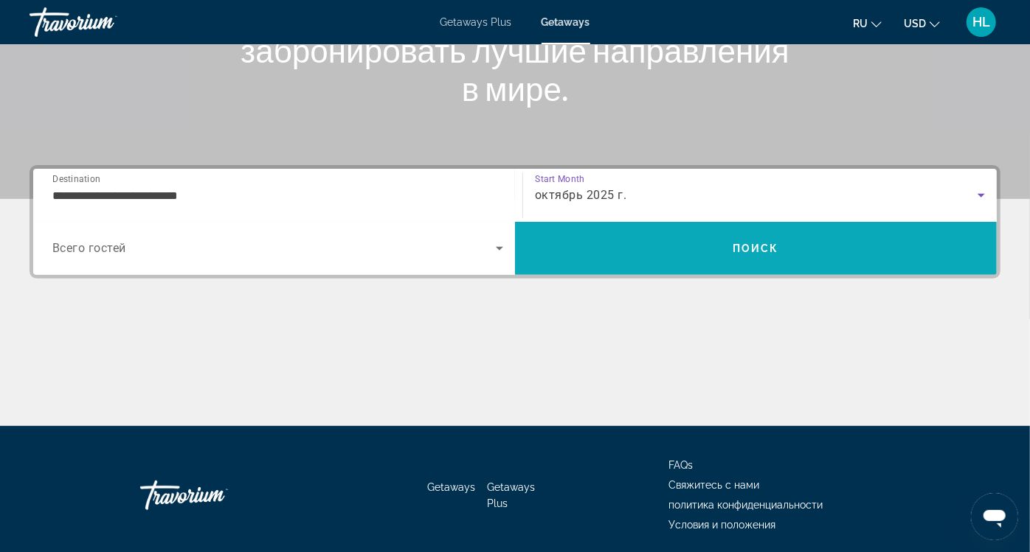
click at [833, 231] on span "Search" at bounding box center [756, 248] width 482 height 35
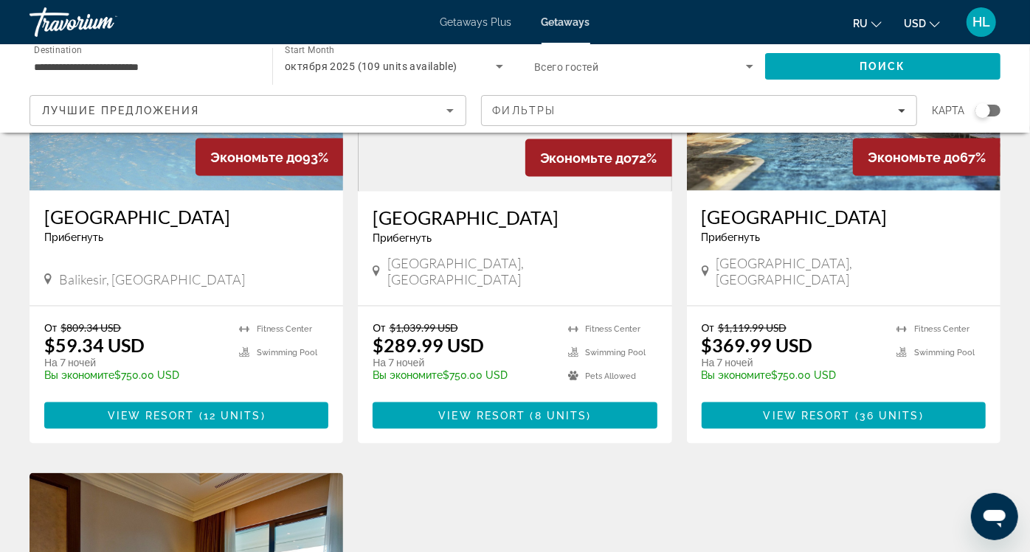
scroll to position [1267, 0]
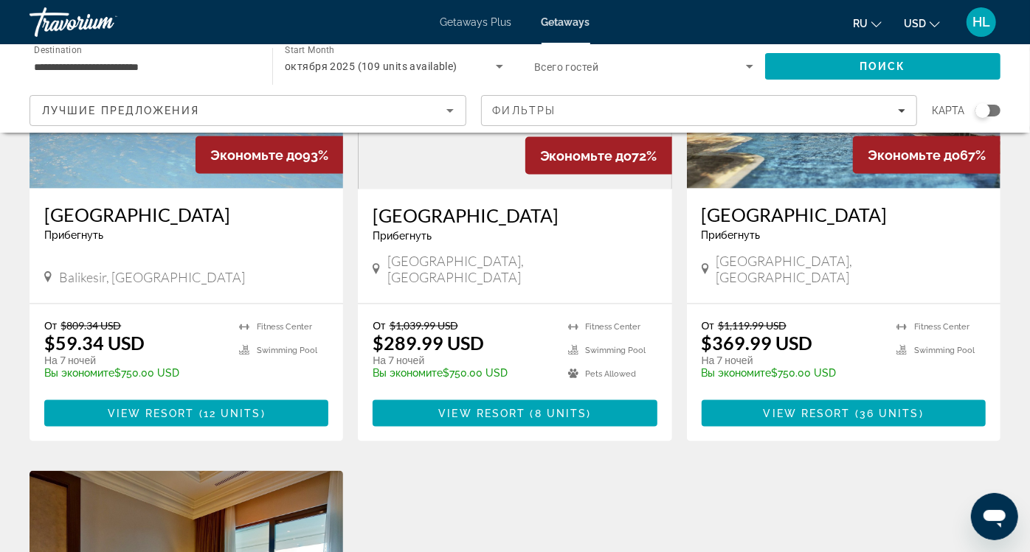
click at [446, 95] on figure "Main content" at bounding box center [514, 72] width 312 height 236
